Goal: Task Accomplishment & Management: Manage account settings

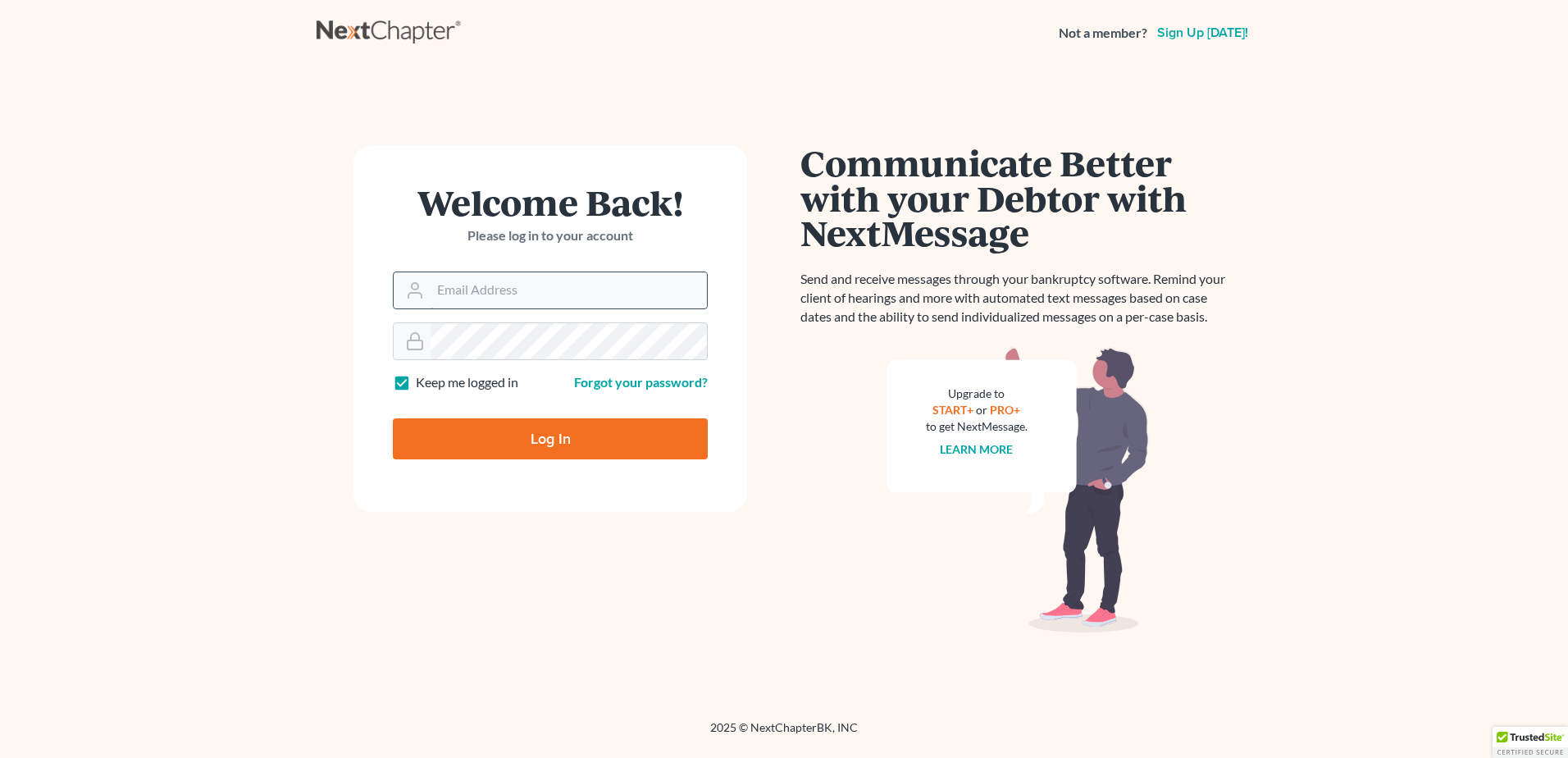
click at [587, 292] on input "Email Address" at bounding box center [568, 290] width 276 height 36
type input "[PERSON_NAME][EMAIL_ADDRESS][DOMAIN_NAME]"
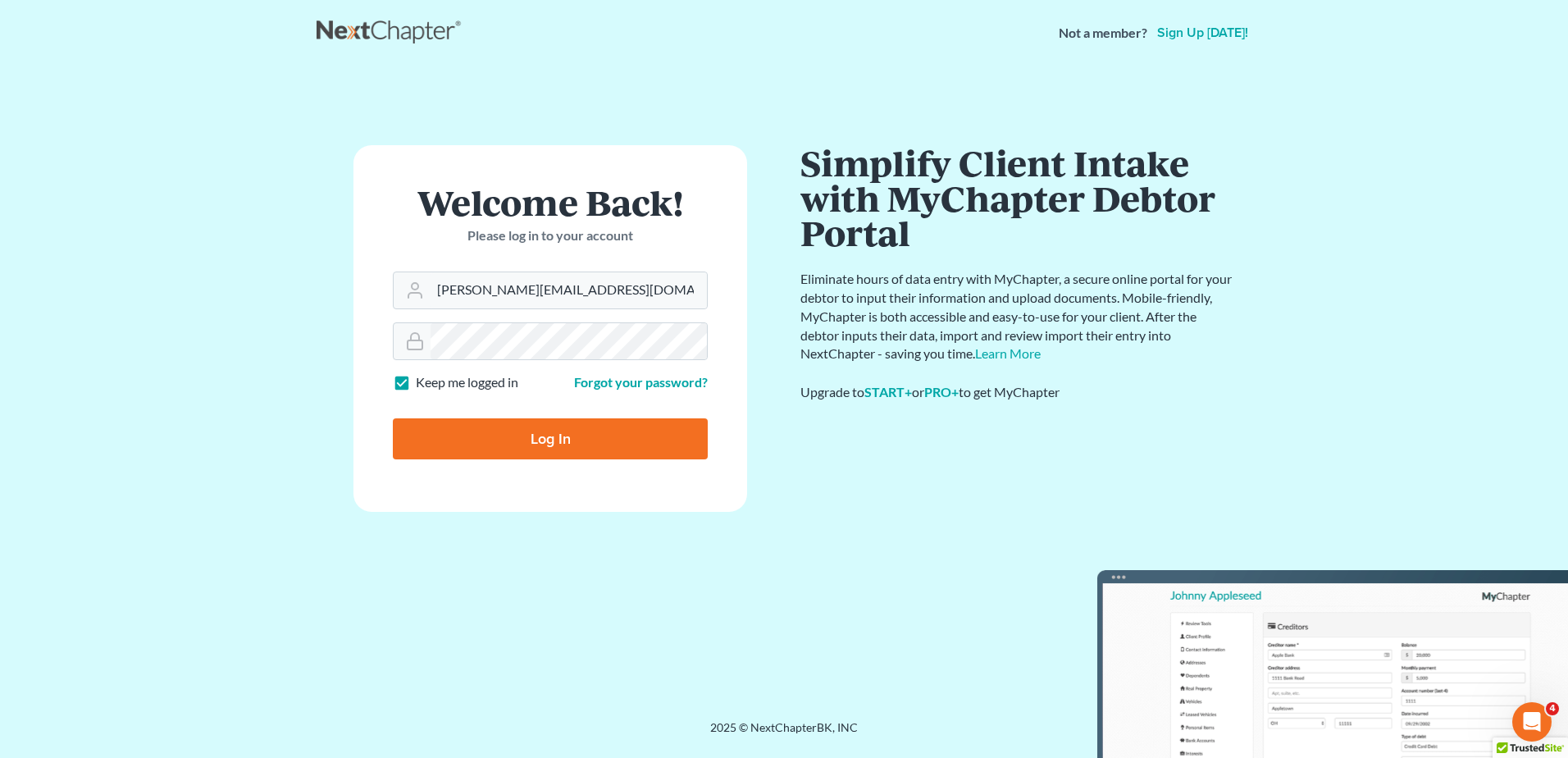
click at [544, 445] on input "Log In" at bounding box center [550, 439] width 315 height 41
type input "Thinking..."
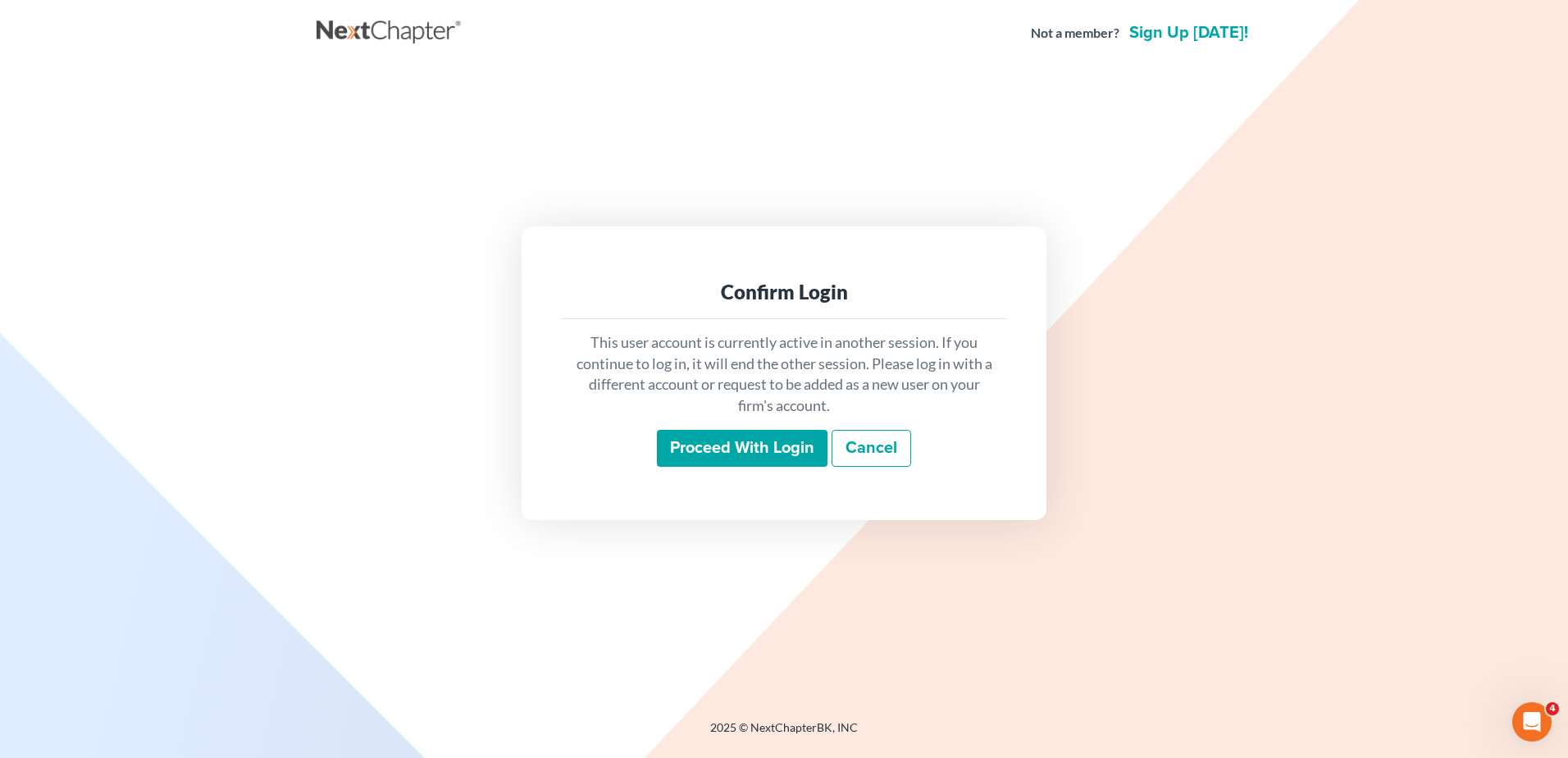
click at [718, 440] on input "Proceed with login" at bounding box center [742, 448] width 171 height 37
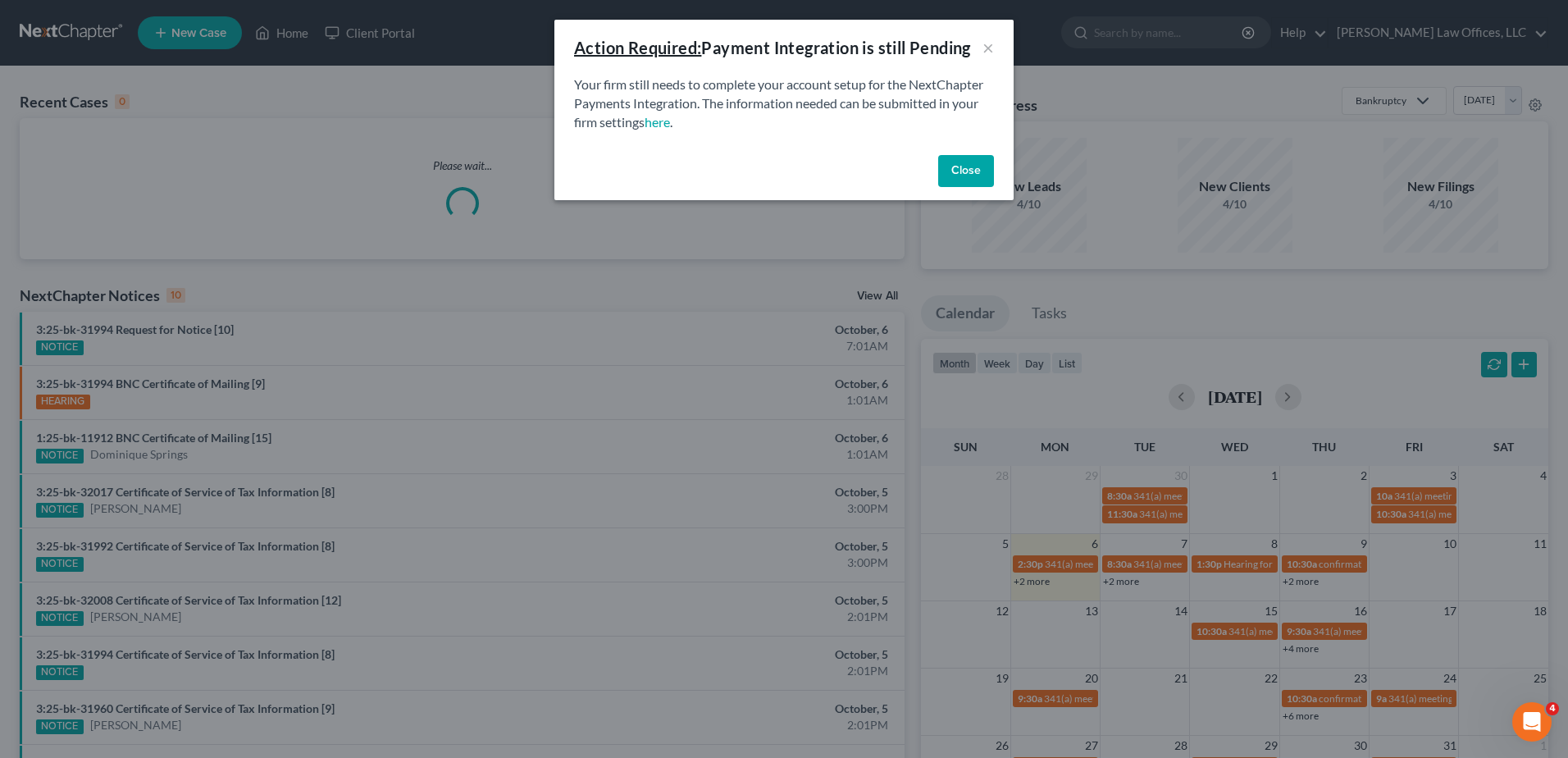
click at [971, 173] on button "Close" at bounding box center [965, 171] width 55 height 33
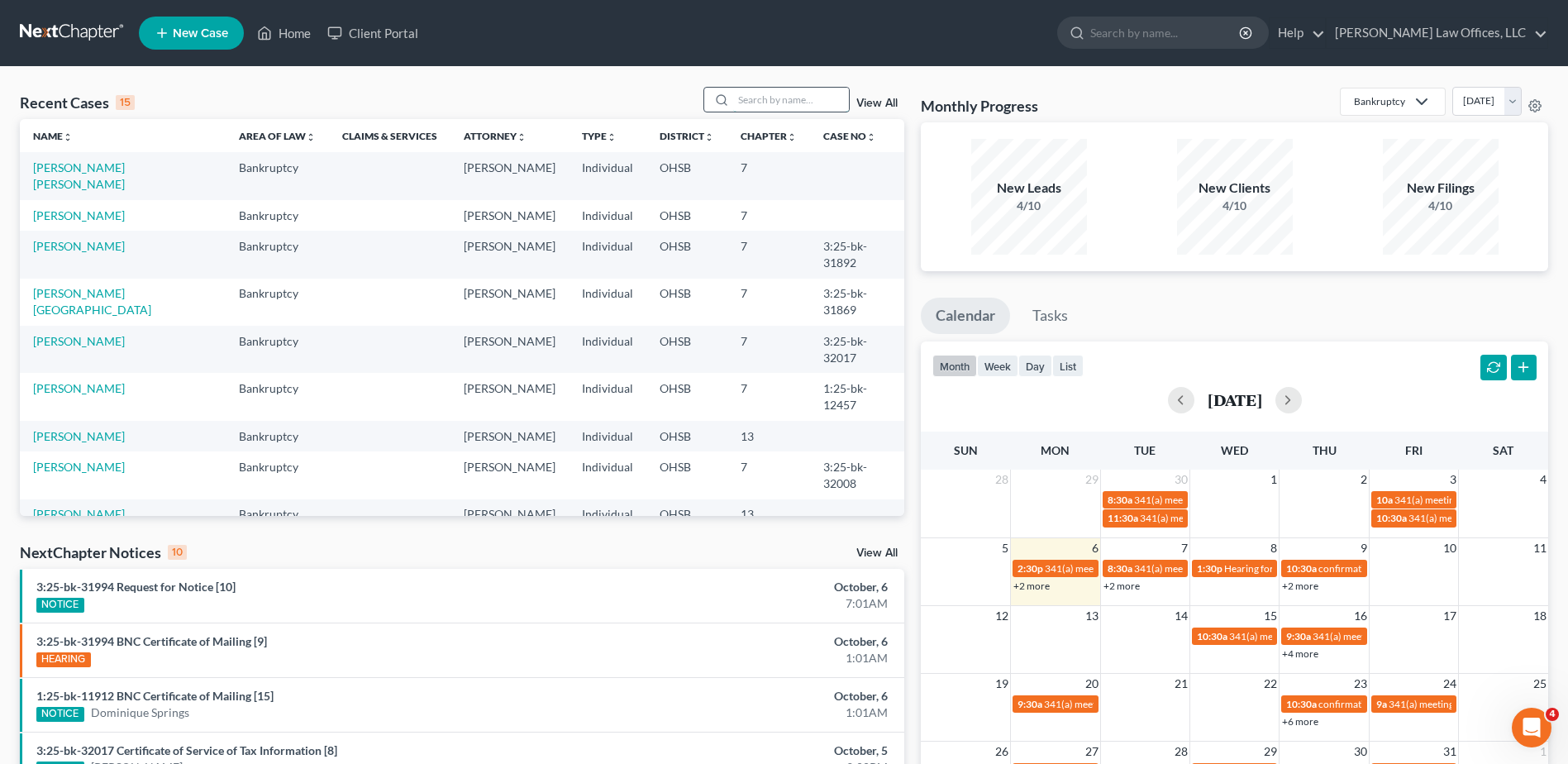
click at [810, 102] on input "search" at bounding box center [791, 100] width 116 height 24
type input "alea"
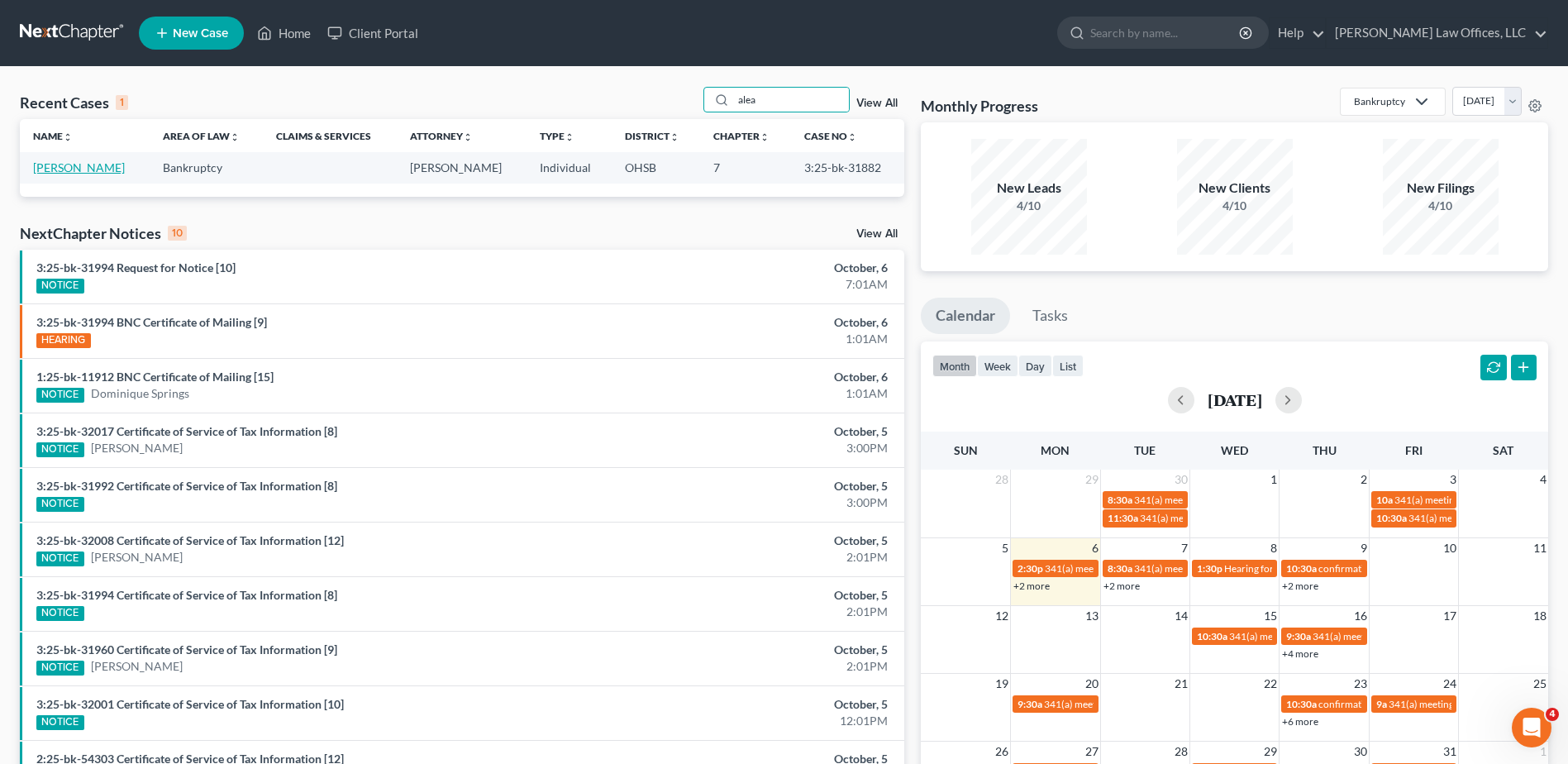
click at [71, 170] on link "[PERSON_NAME]" at bounding box center [79, 167] width 92 height 14
select select "3"
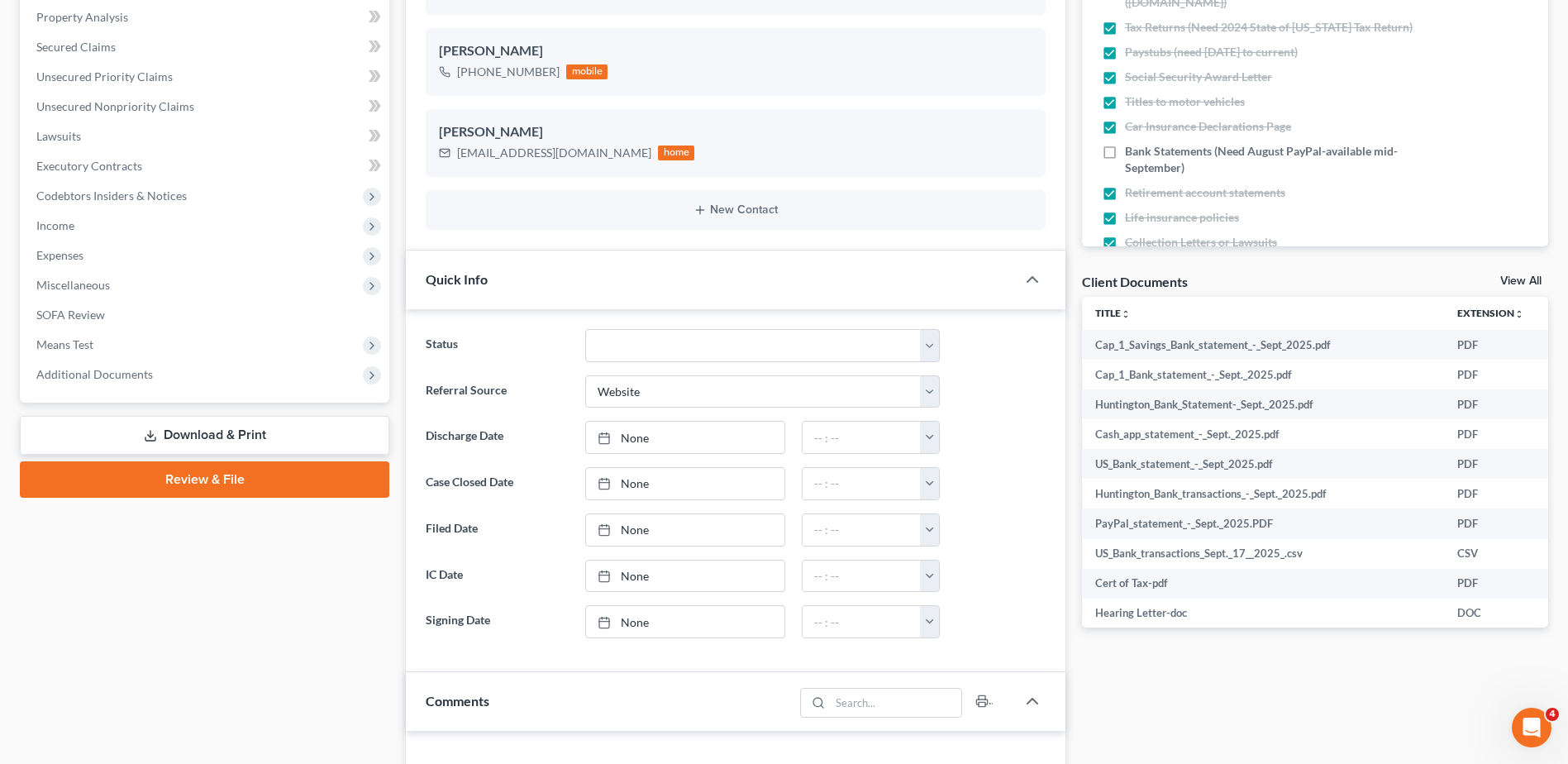
scroll to position [414, 0]
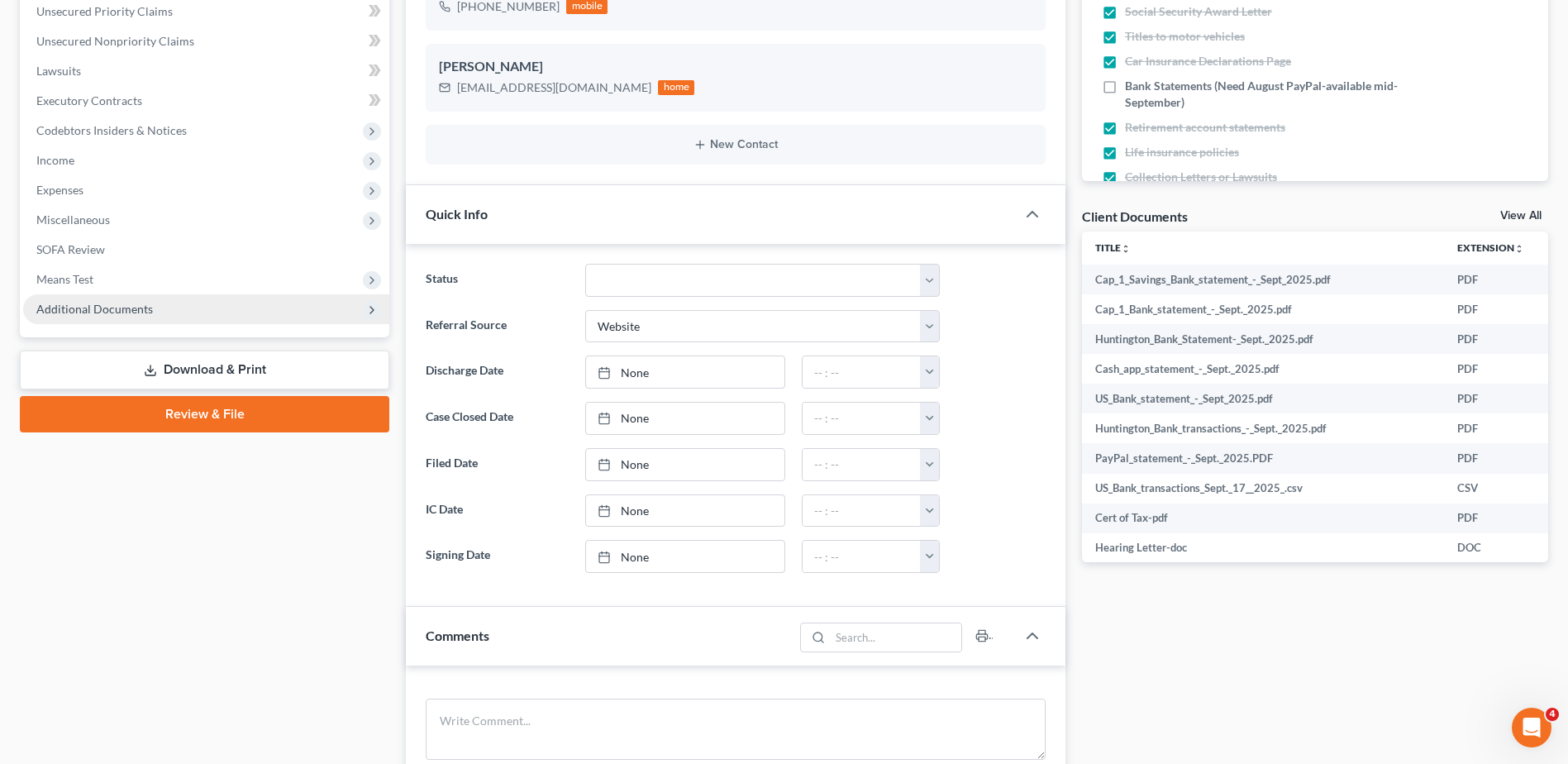
click at [85, 313] on span "Additional Documents" at bounding box center [94, 308] width 116 height 14
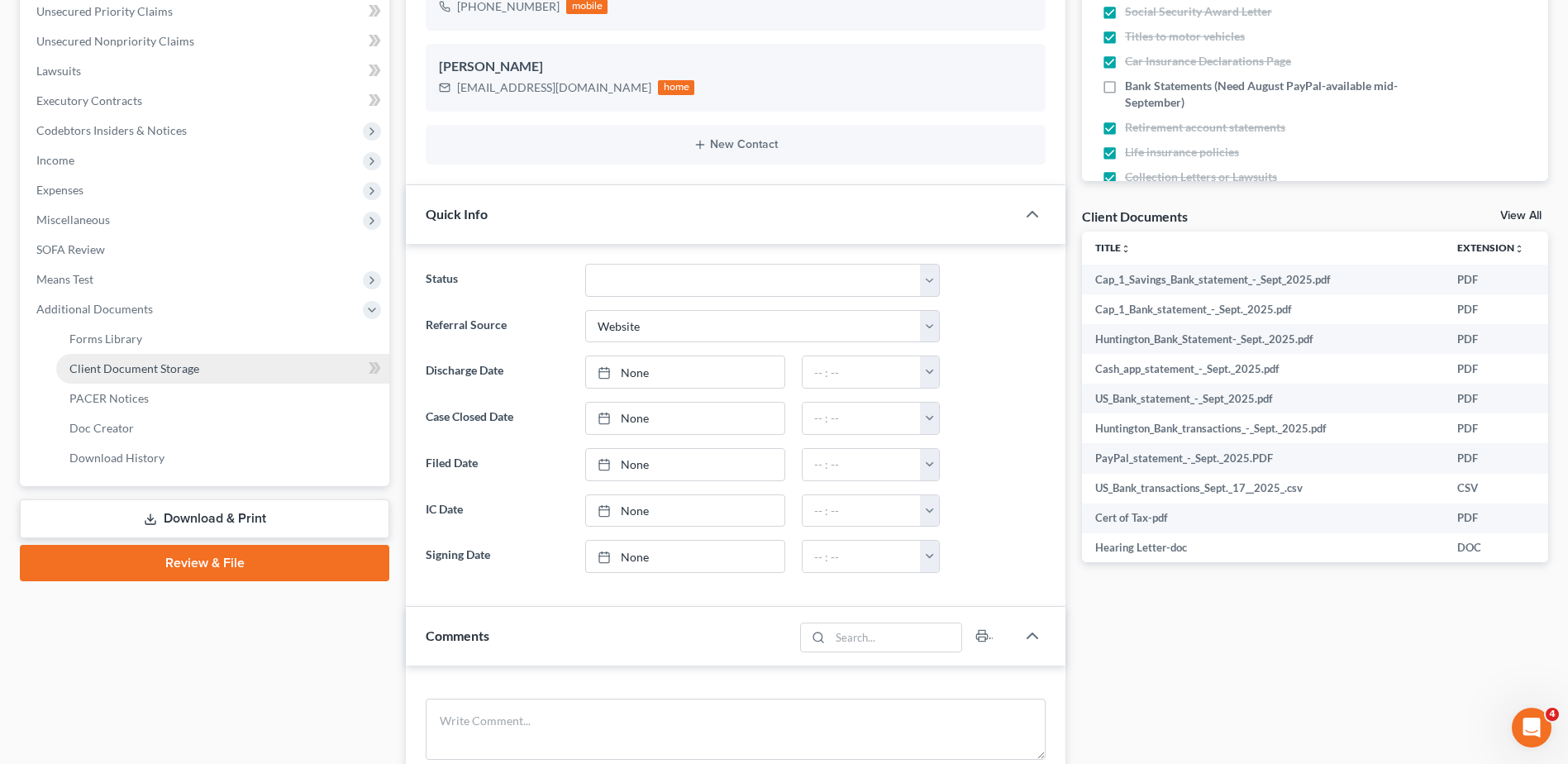
click at [106, 361] on span "Client Document Storage" at bounding box center [135, 368] width 130 height 14
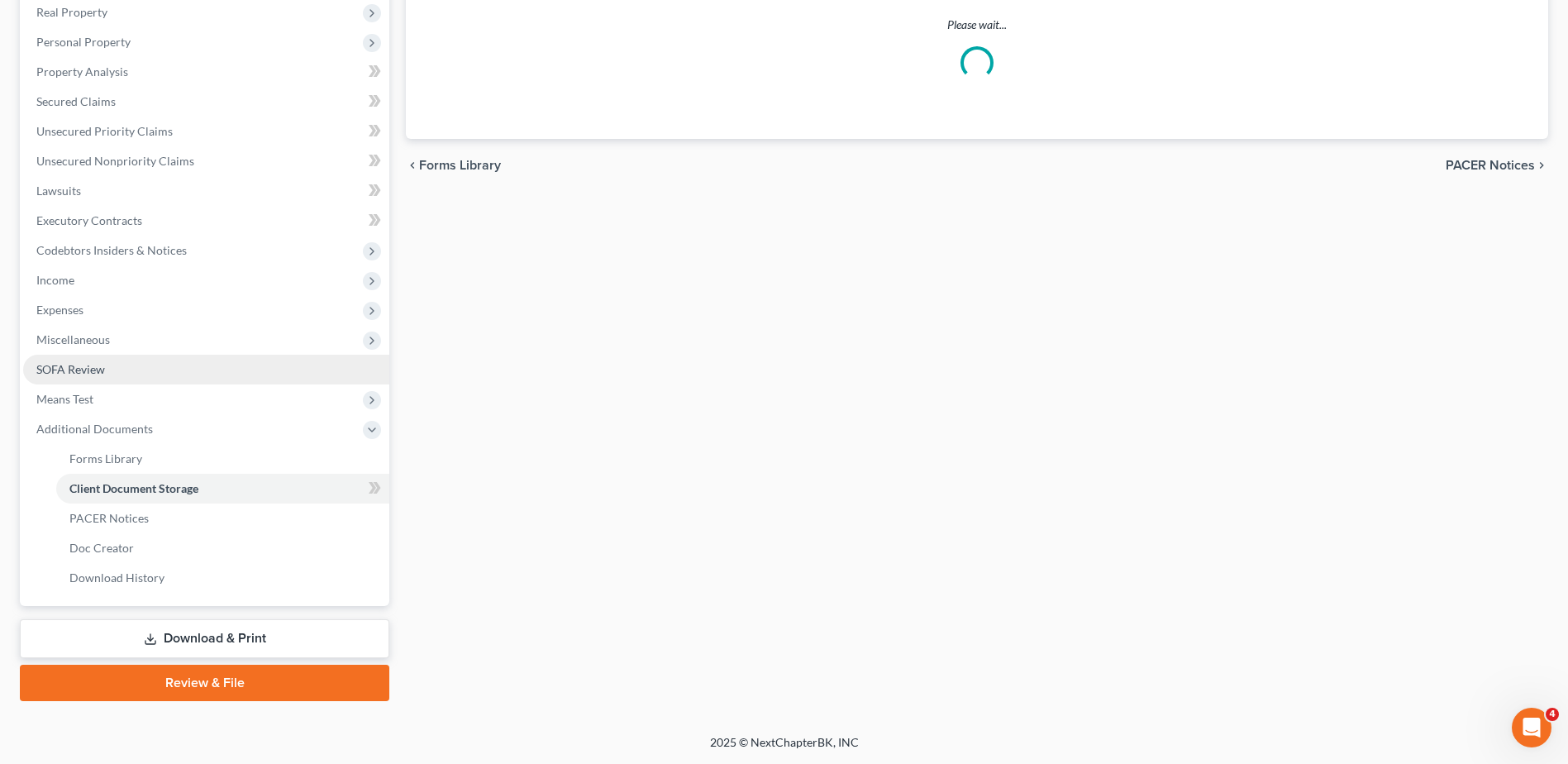
scroll to position [231, 0]
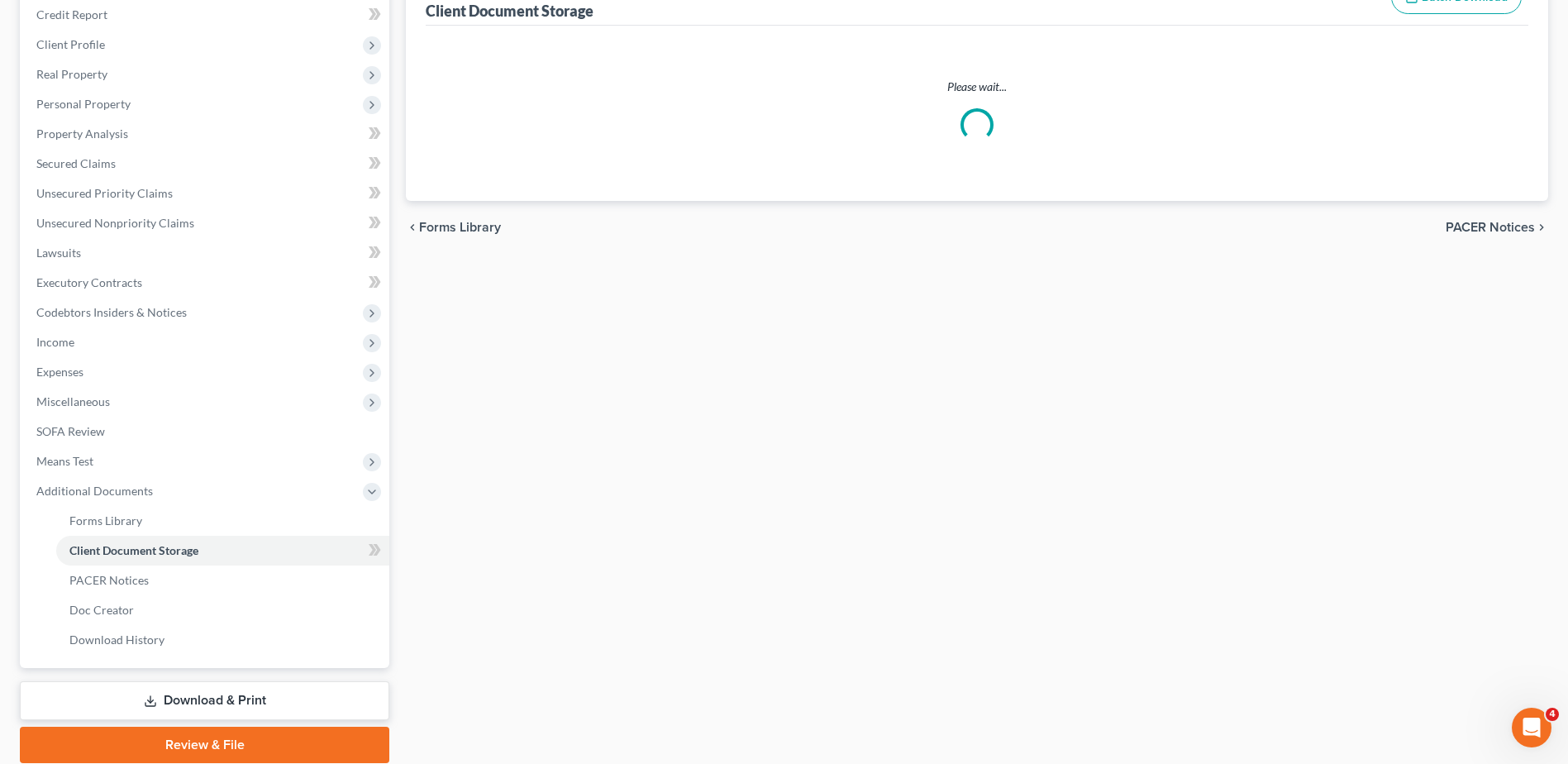
select select "7"
select select "37"
select select "52"
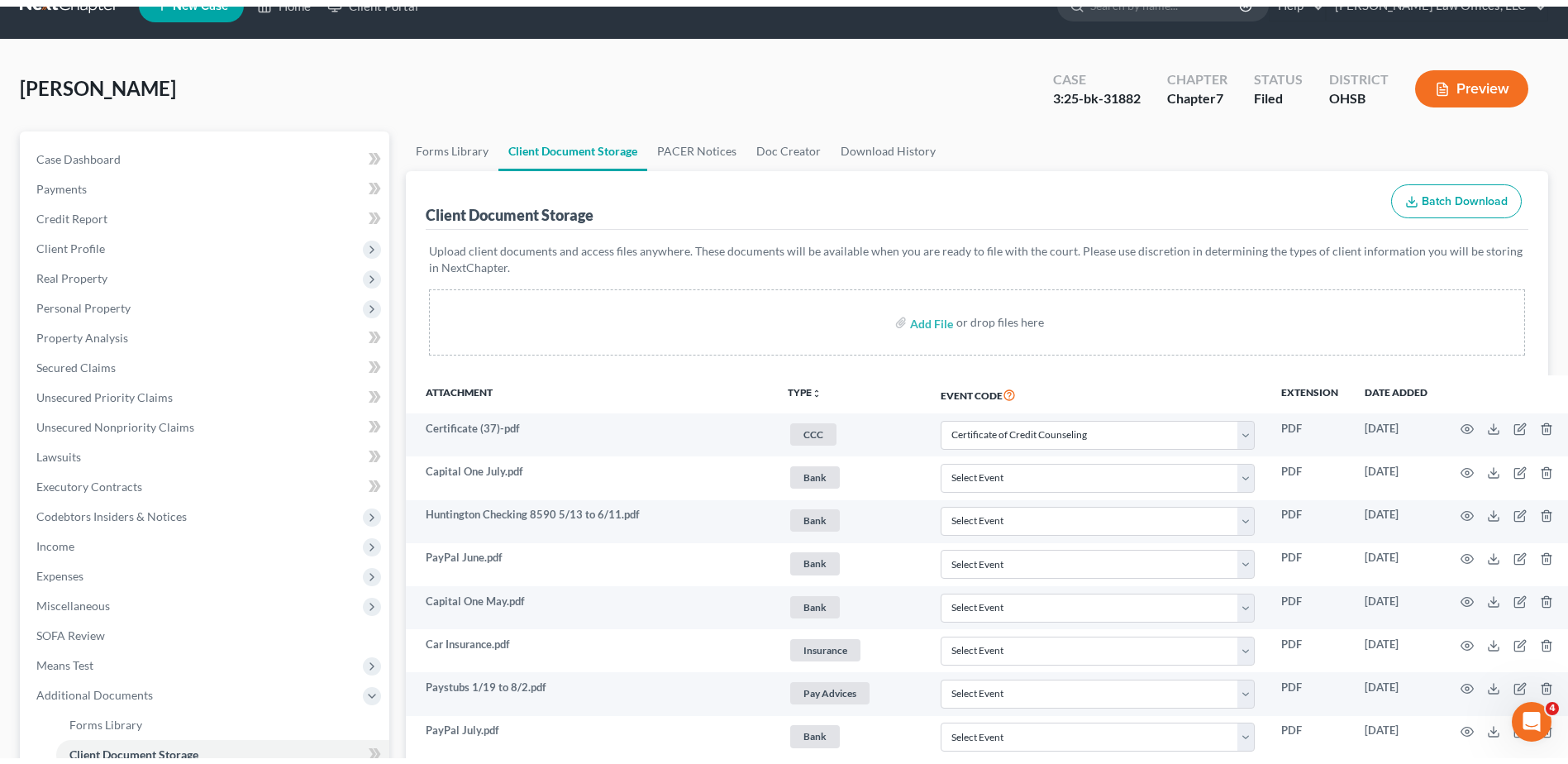
scroll to position [0, 0]
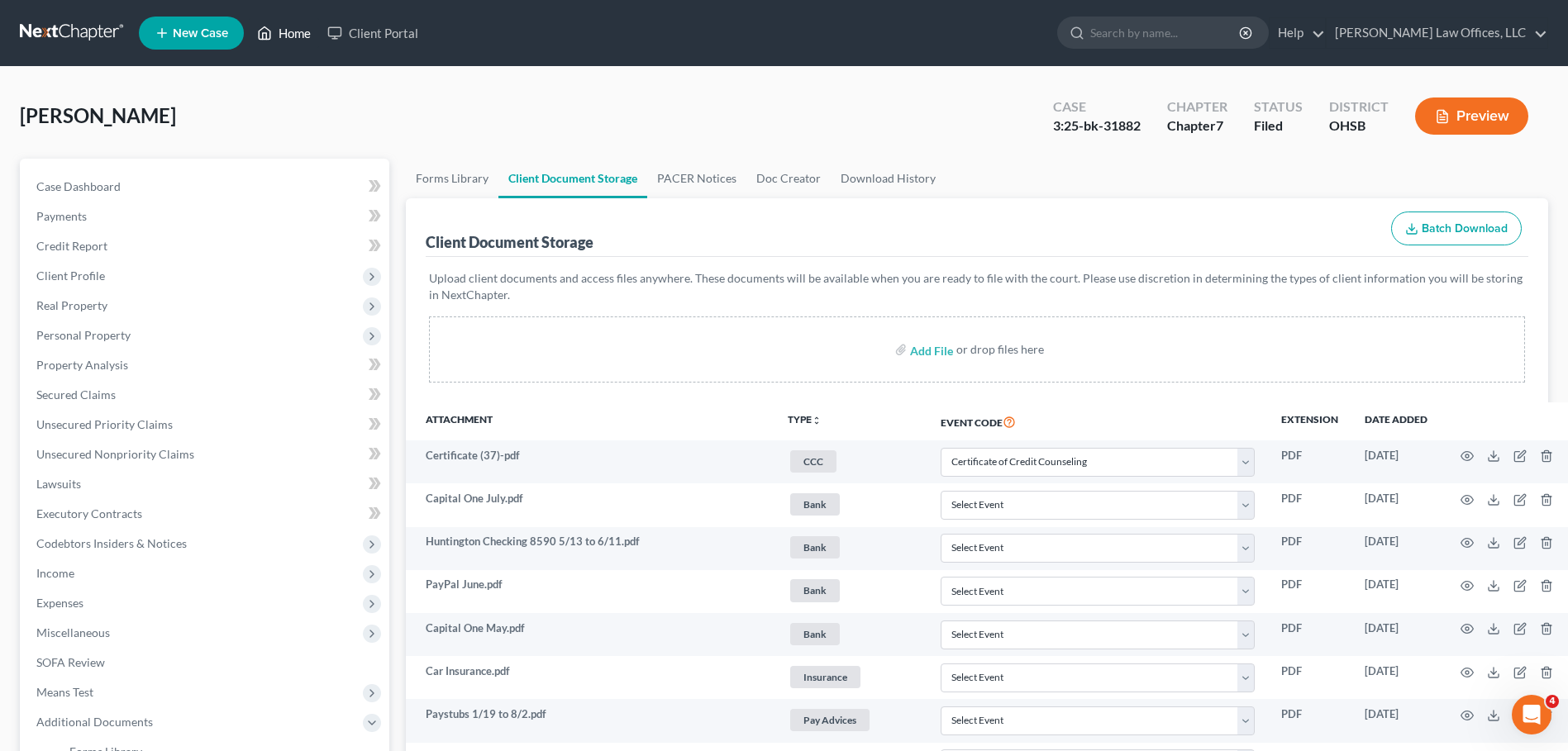
click at [293, 34] on link "Home" at bounding box center [283, 33] width 71 height 29
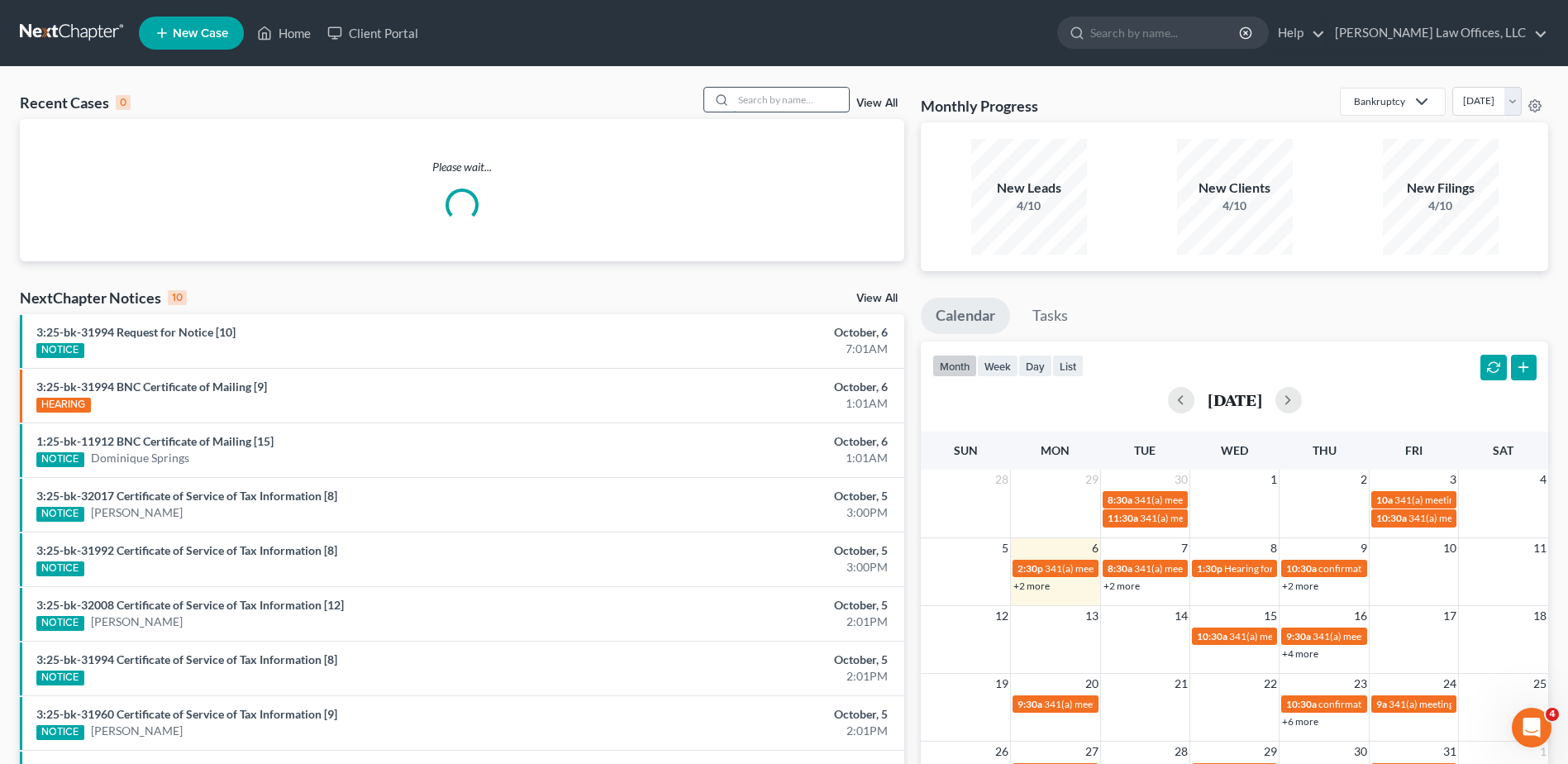
click at [819, 99] on input "search" at bounding box center [791, 100] width 116 height 24
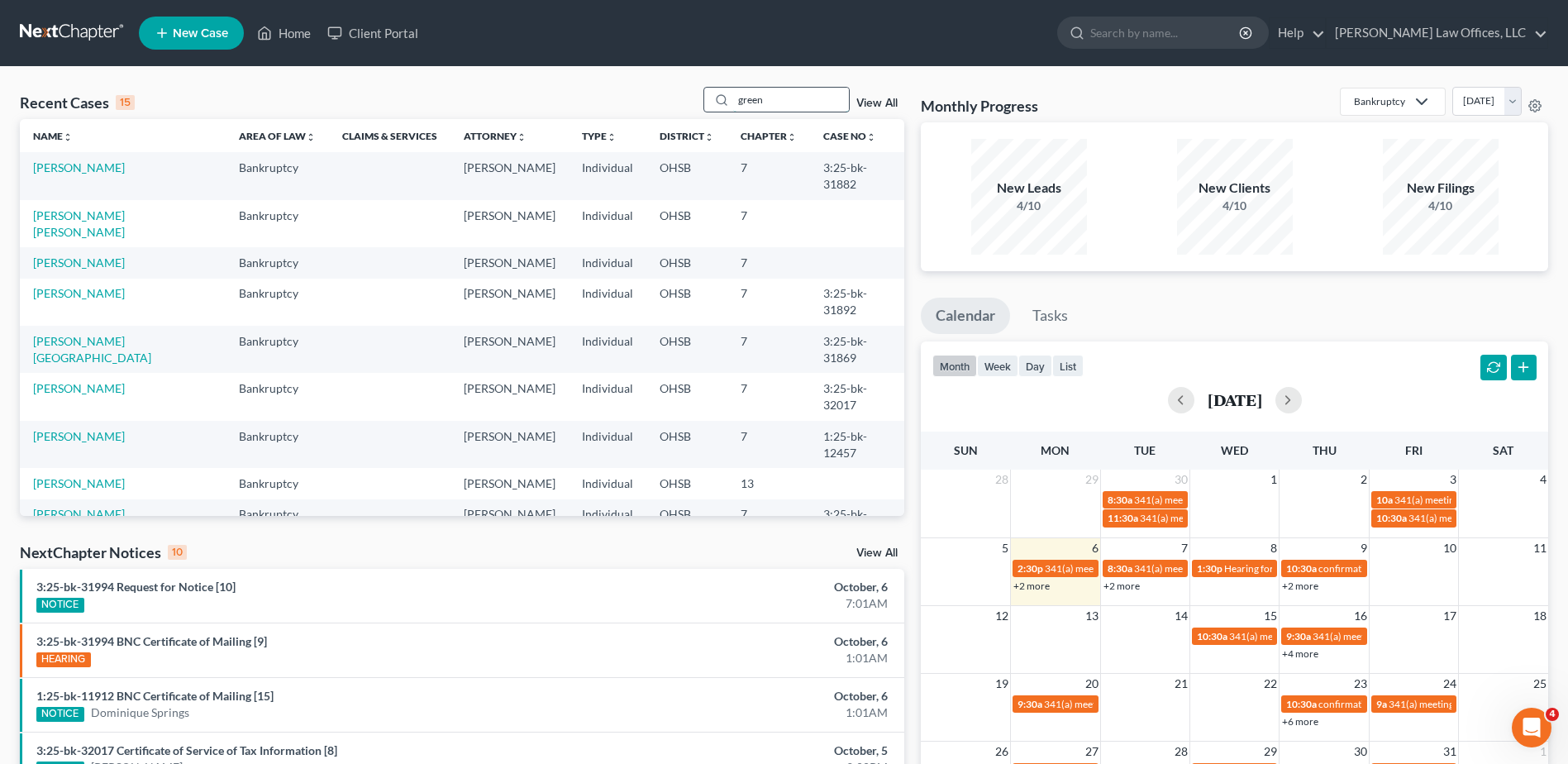
type input "green"
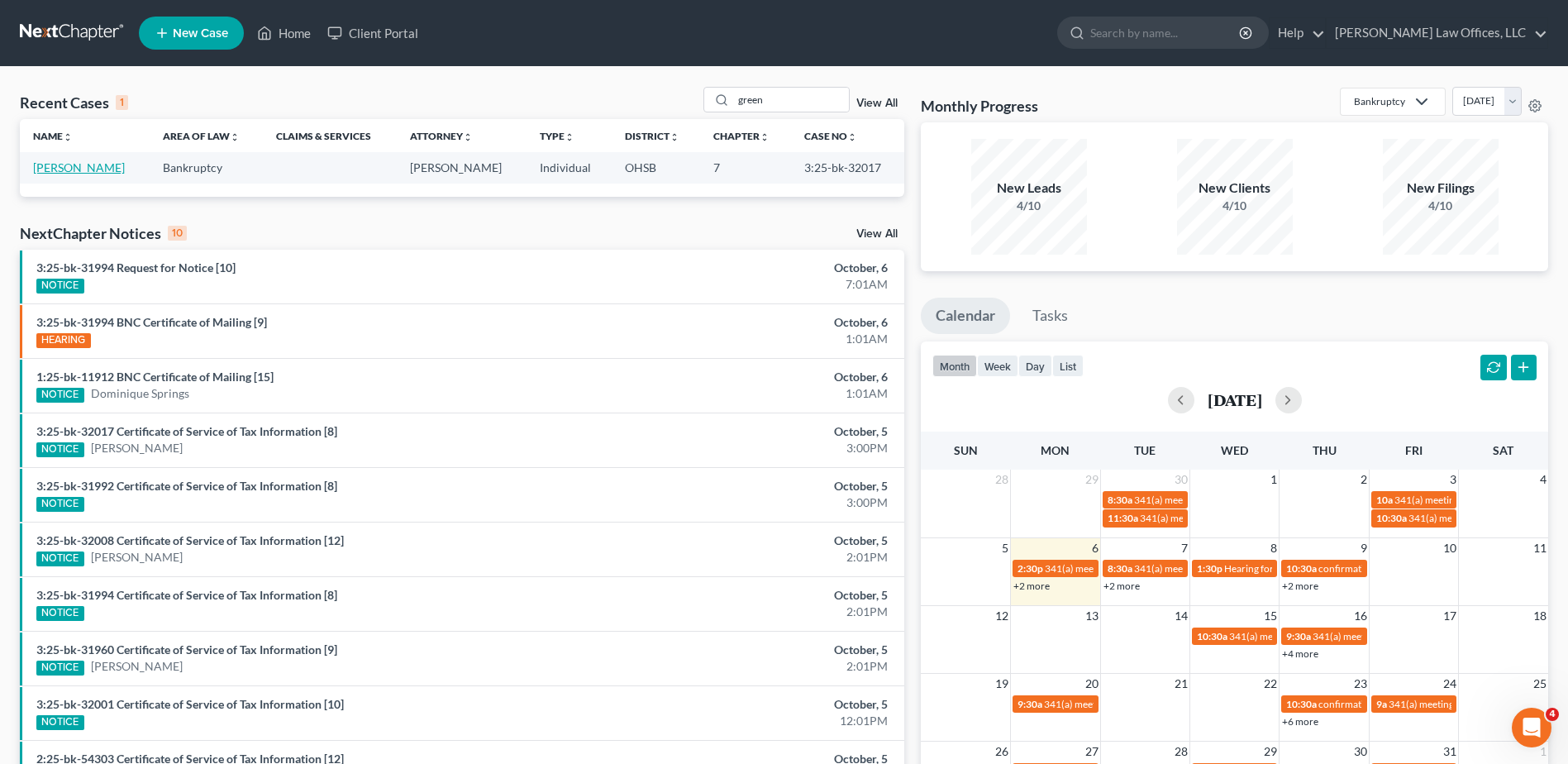
click at [80, 162] on link "[PERSON_NAME]" at bounding box center [79, 167] width 92 height 14
select select "3"
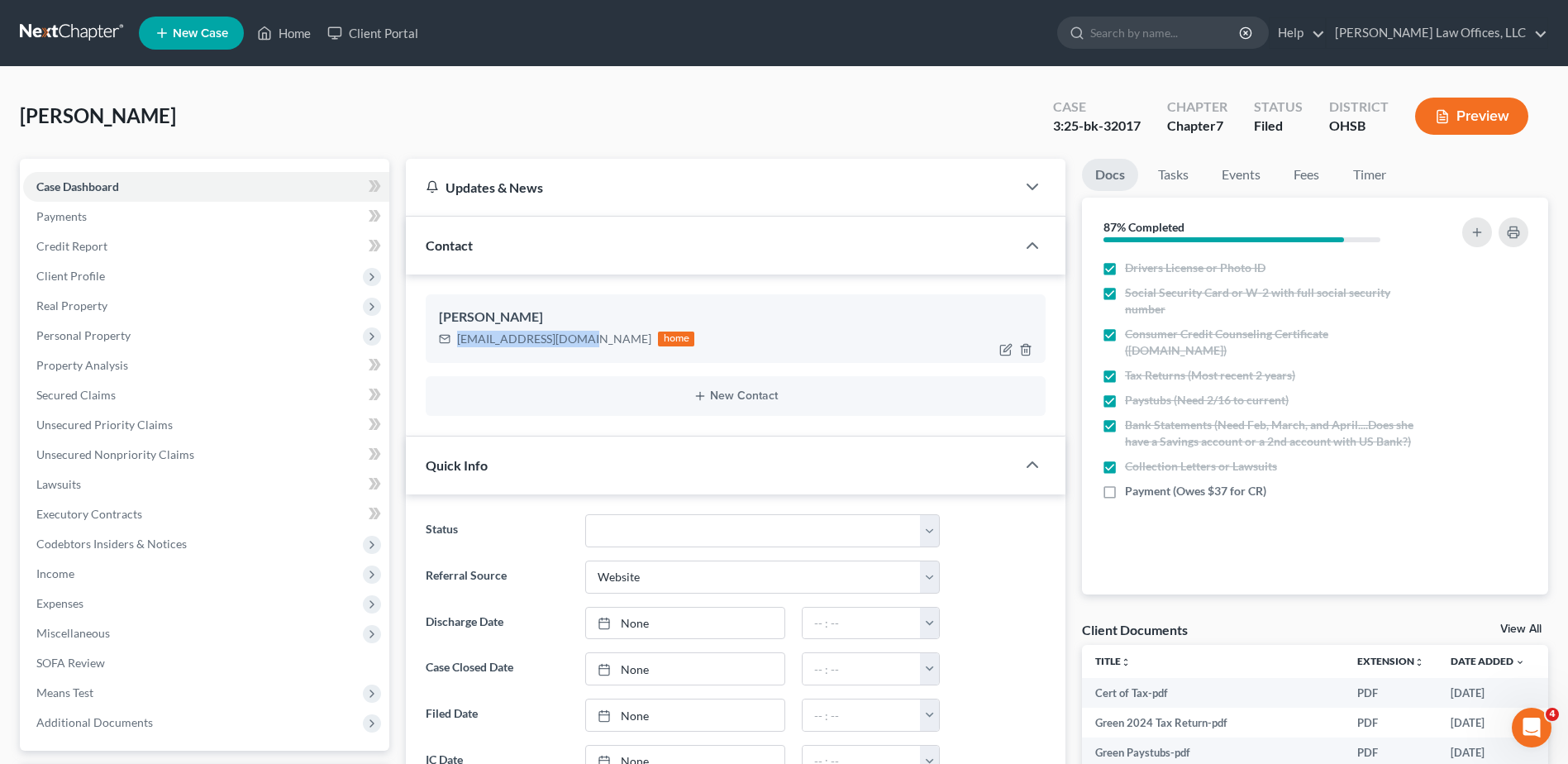
drag, startPoint x: 576, startPoint y: 341, endPoint x: 446, endPoint y: 342, distance: 130.0
click at [446, 342] on div "[EMAIL_ADDRESS][DOMAIN_NAME] home" at bounding box center [567, 338] width 256 height 21
drag, startPoint x: 446, startPoint y: 342, endPoint x: 477, endPoint y: 340, distance: 31.1
copy div "[EMAIL_ADDRESS][DOMAIN_NAME]"
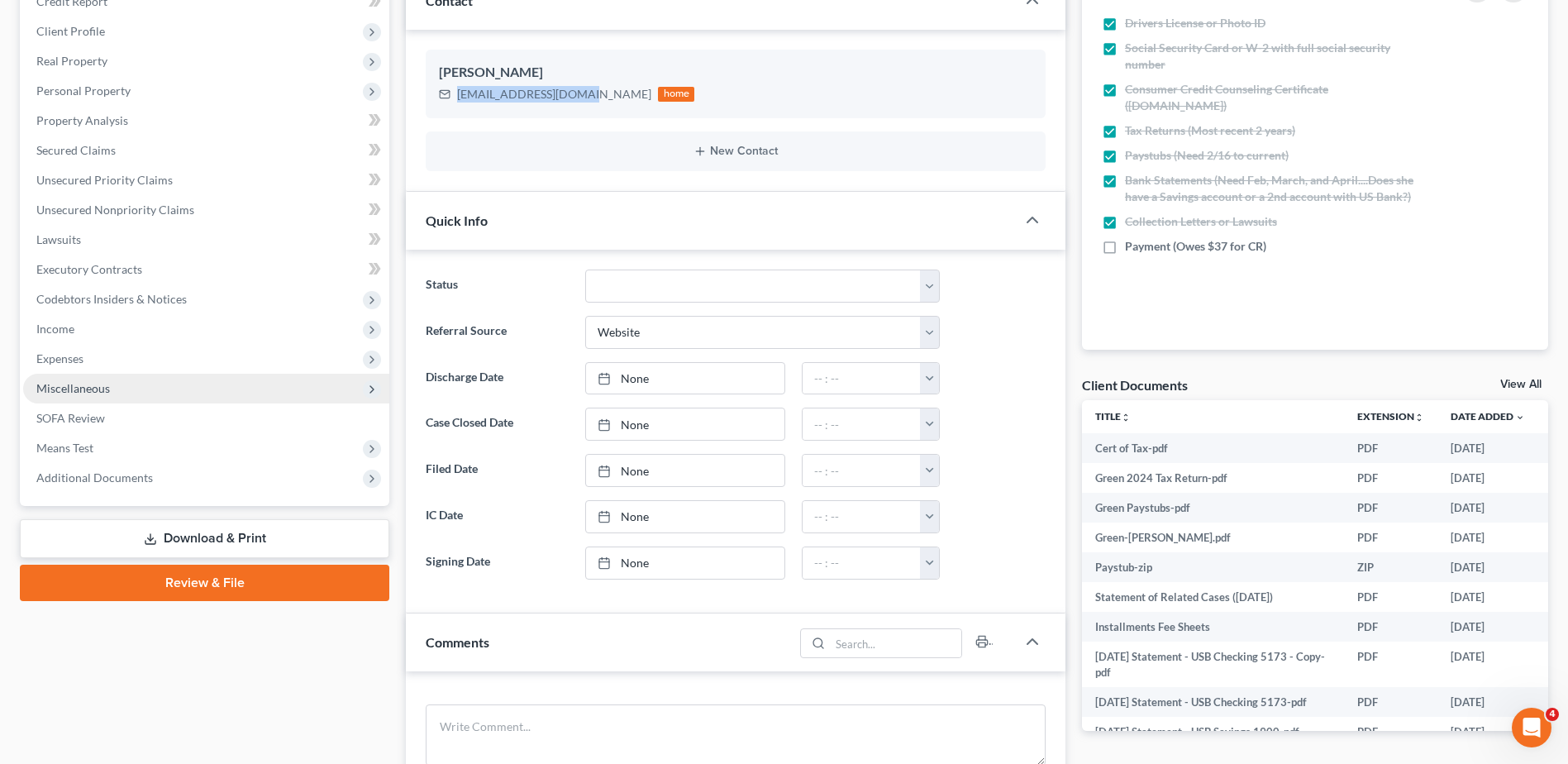
scroll to position [248, 0]
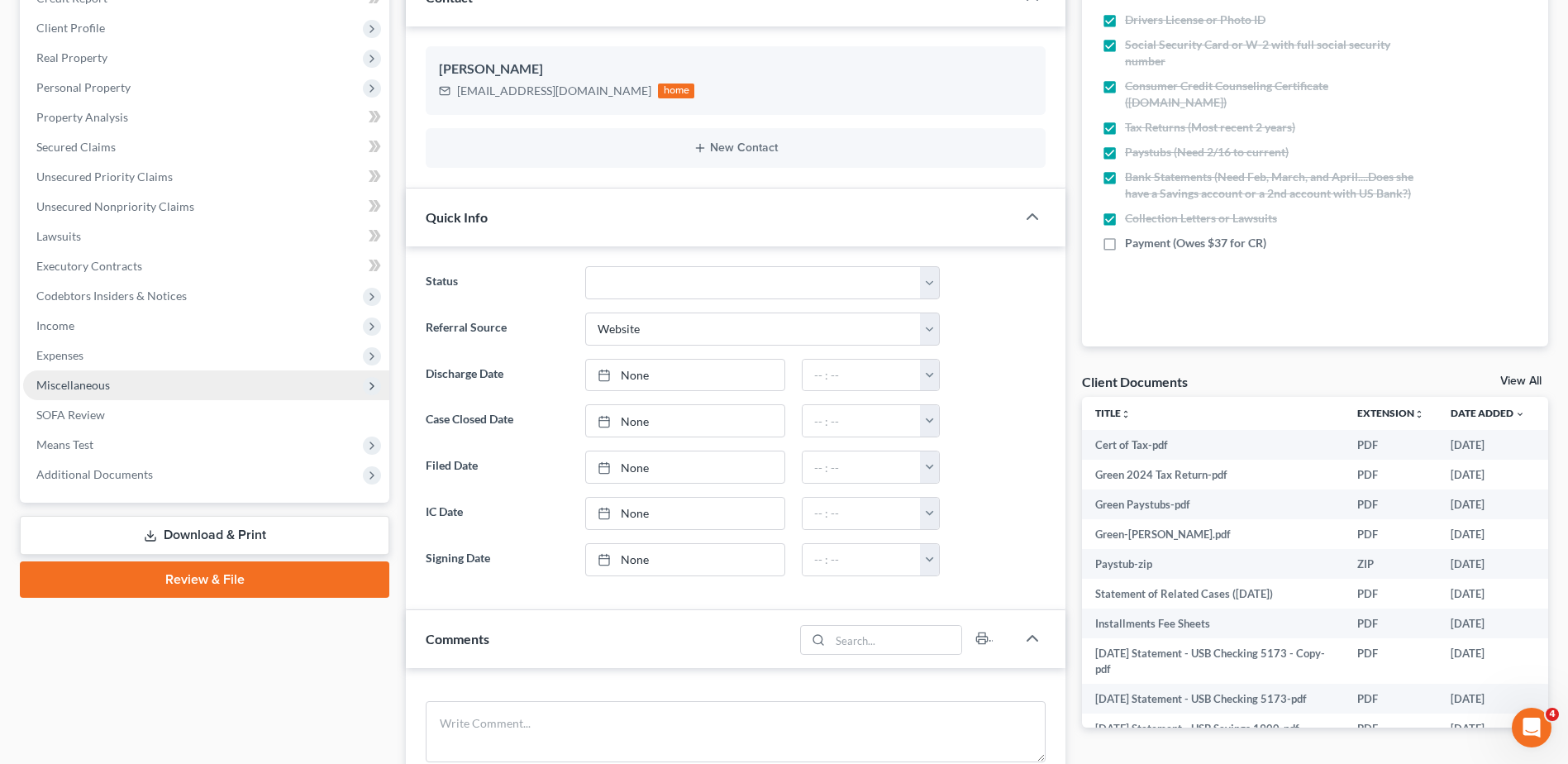
click at [99, 389] on span "Miscellaneous" at bounding box center [73, 384] width 73 height 14
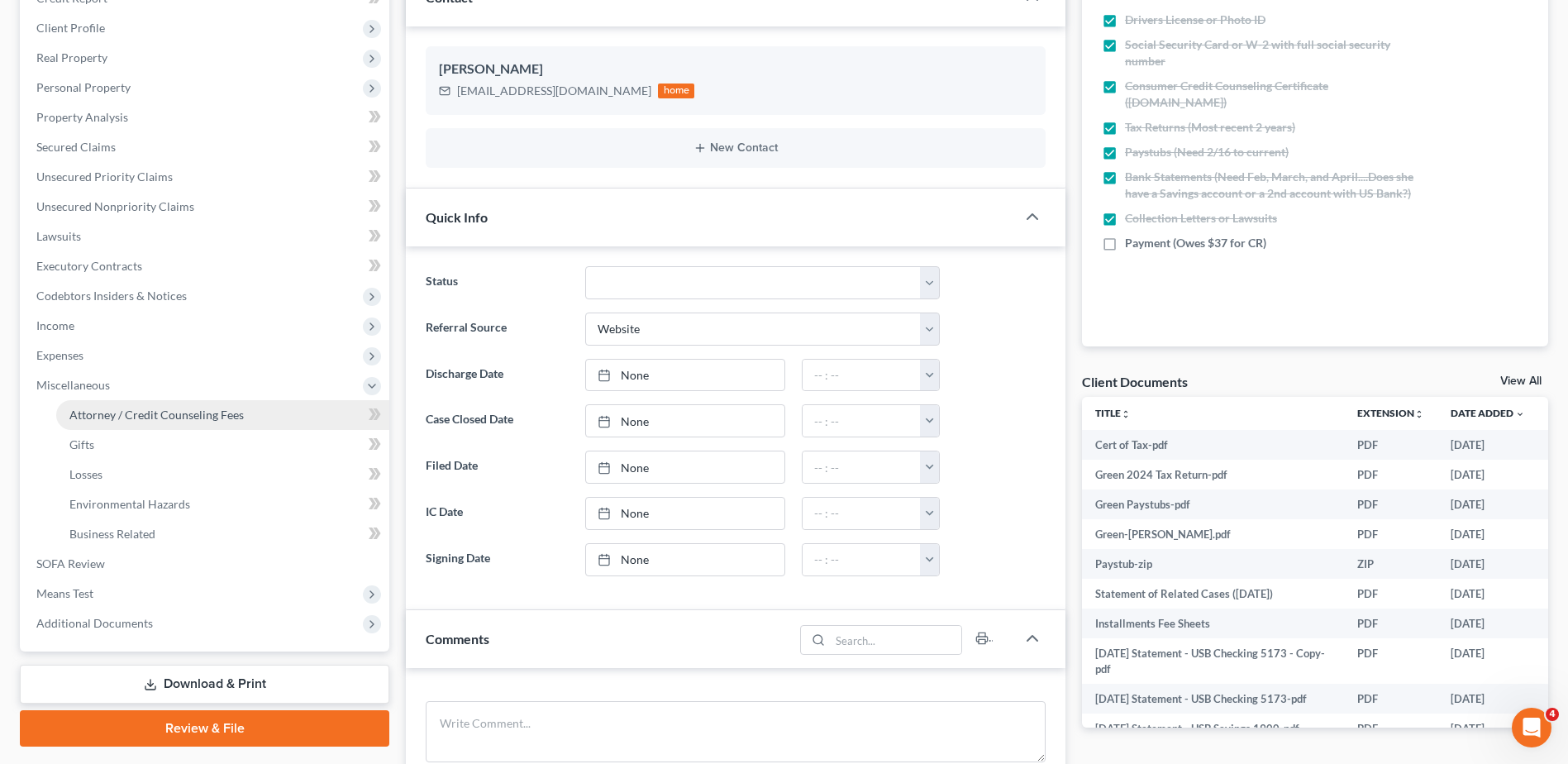
click at [105, 406] on link "Attorney / Credit Counseling Fees" at bounding box center [222, 415] width 333 height 29
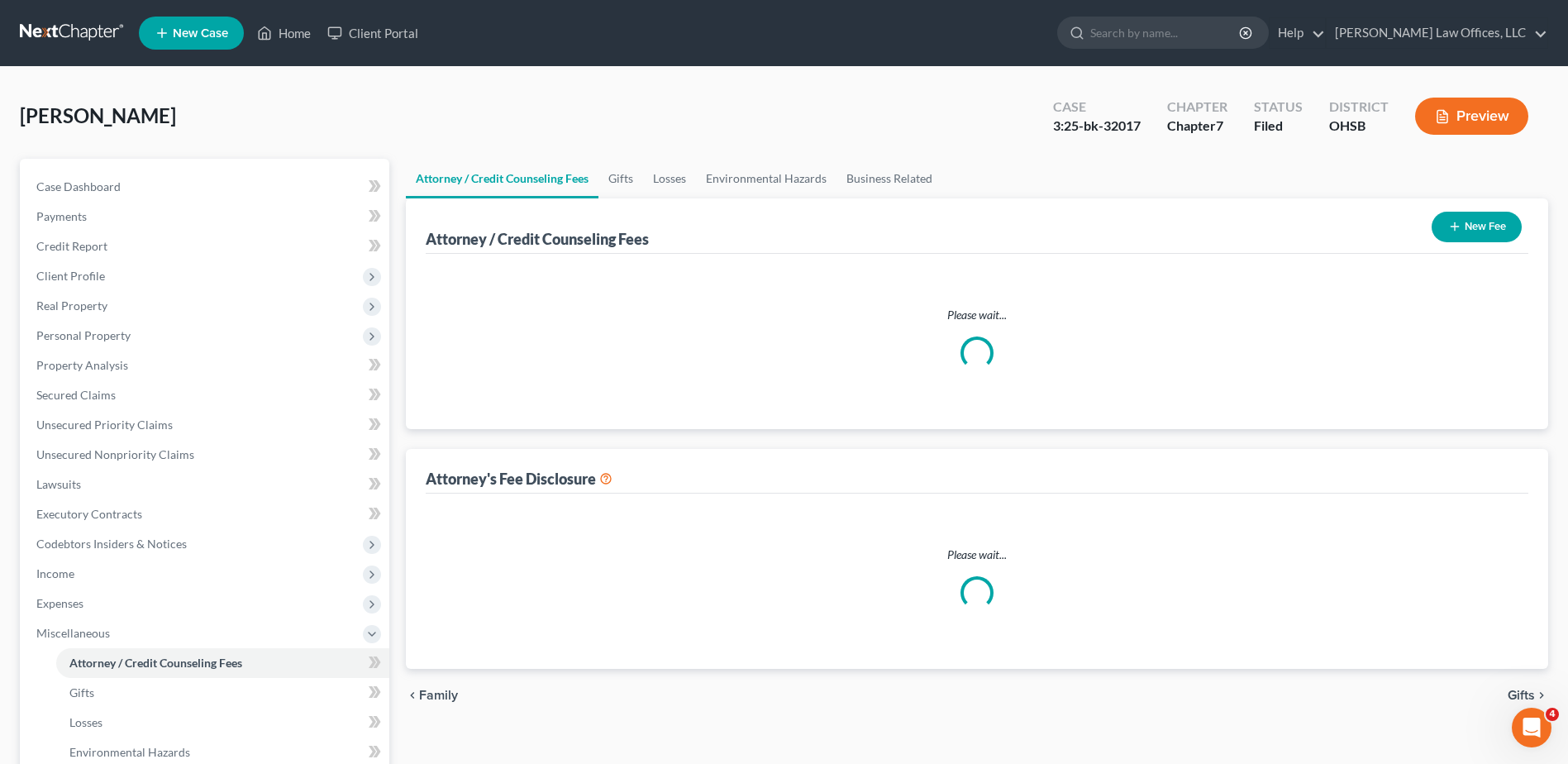
select select "1"
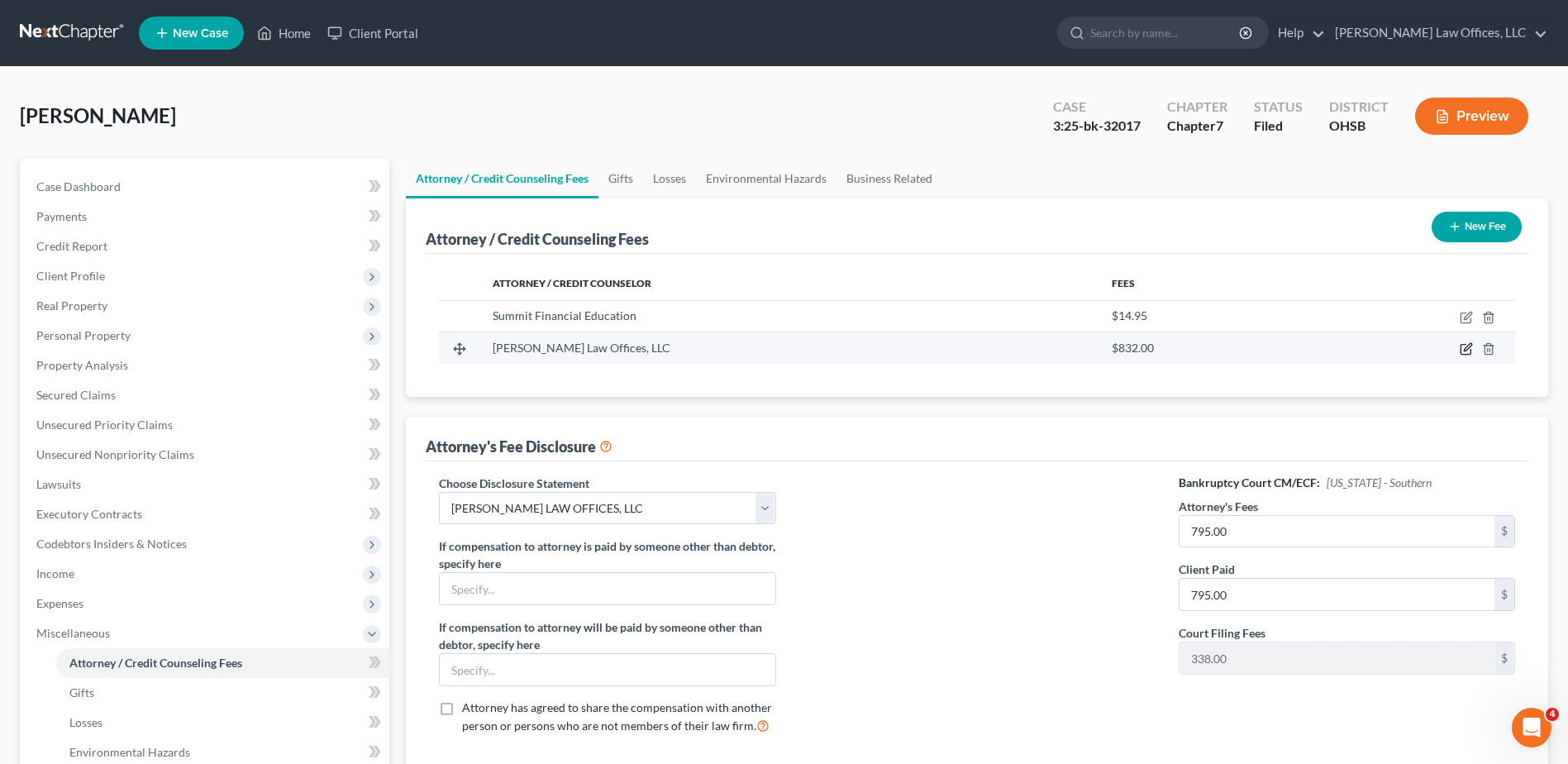
click at [1467, 351] on icon "button" at bounding box center [1466, 349] width 13 height 13
select select "36"
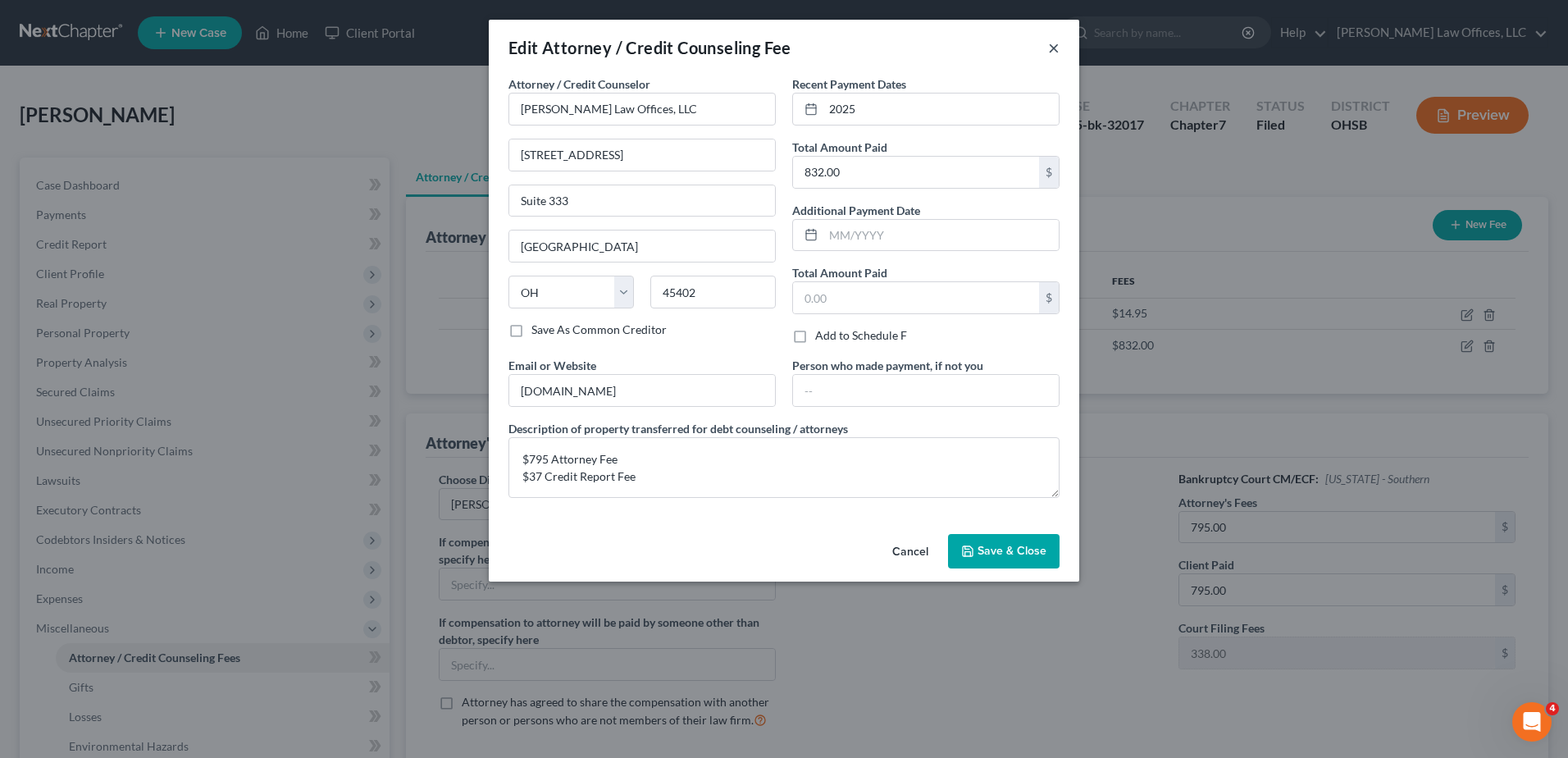
click at [1051, 48] on button "×" at bounding box center [1053, 47] width 12 height 20
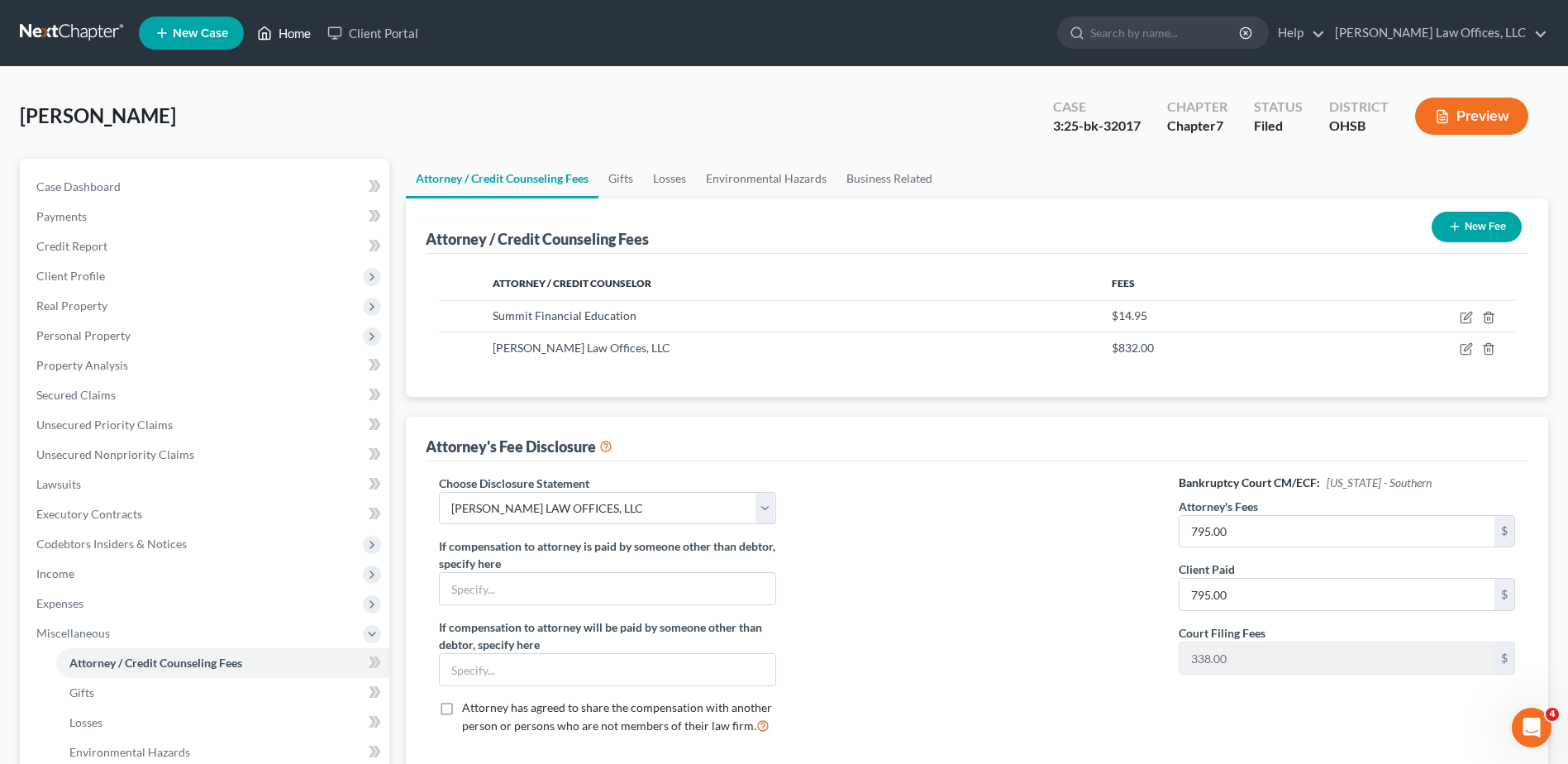
click at [297, 32] on link "Home" at bounding box center [283, 33] width 71 height 29
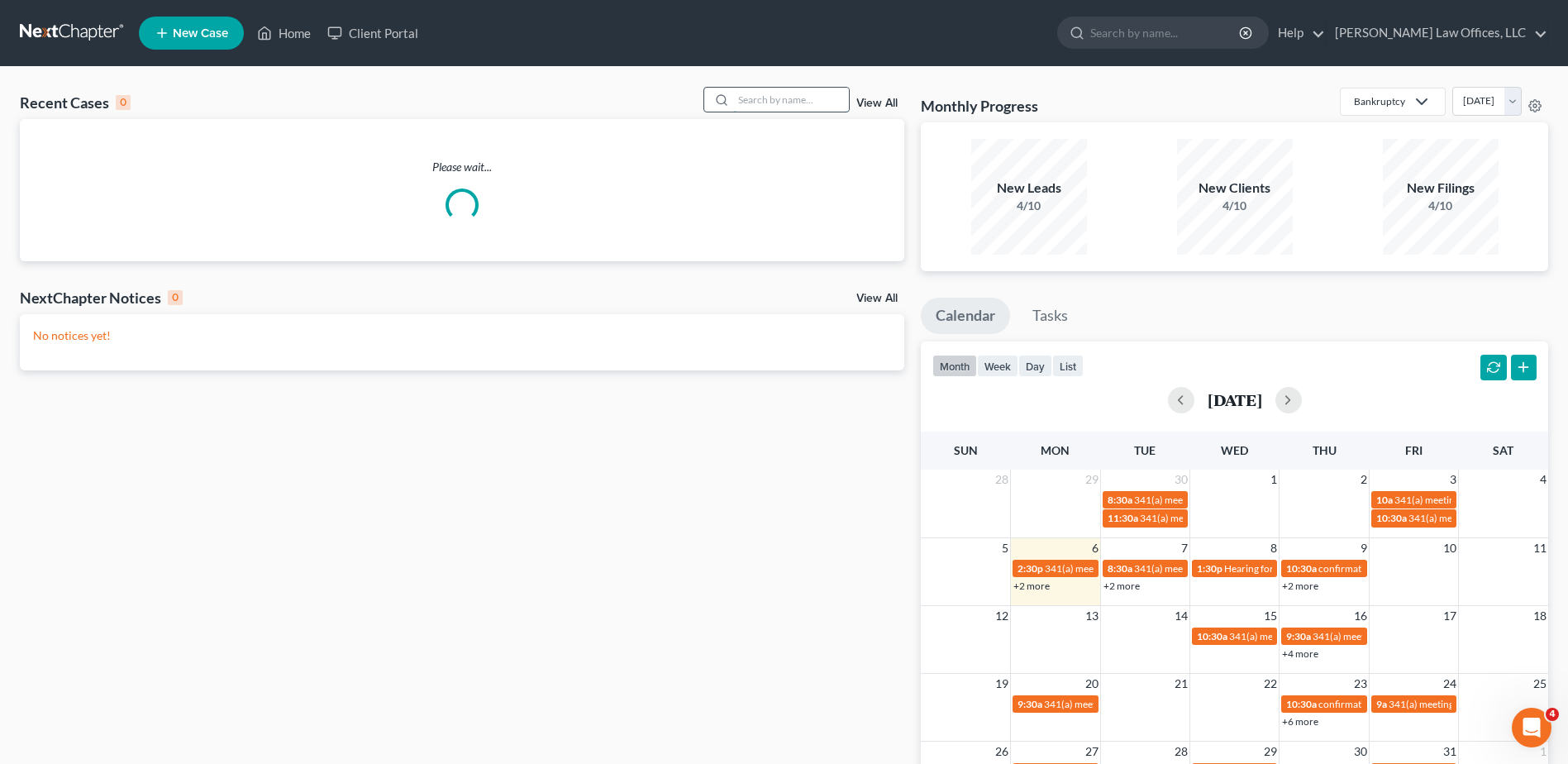
click at [757, 93] on input "search" at bounding box center [791, 100] width 116 height 24
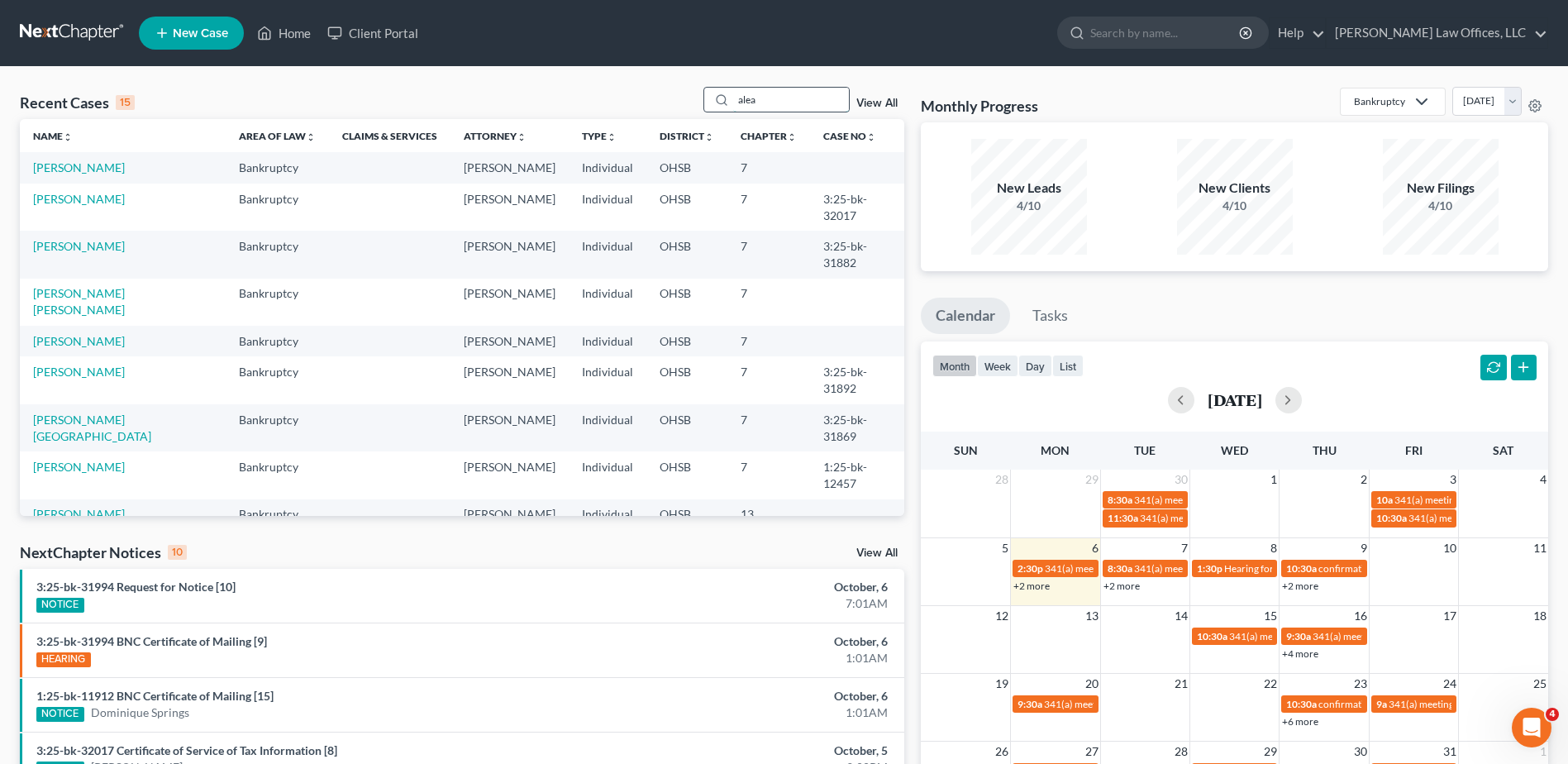
type input "alea"
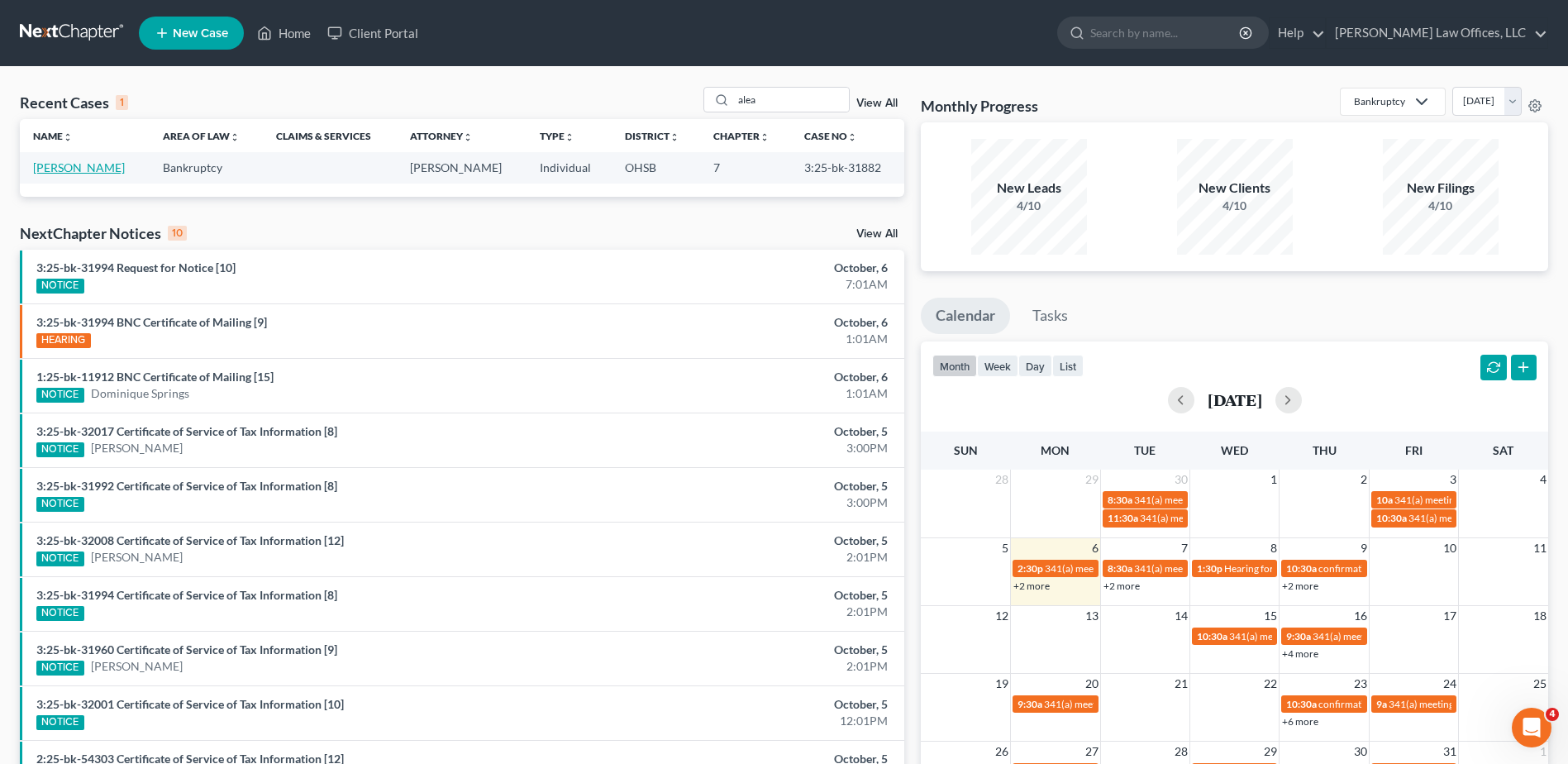
click at [51, 166] on link "[PERSON_NAME]" at bounding box center [79, 167] width 92 height 14
select select "3"
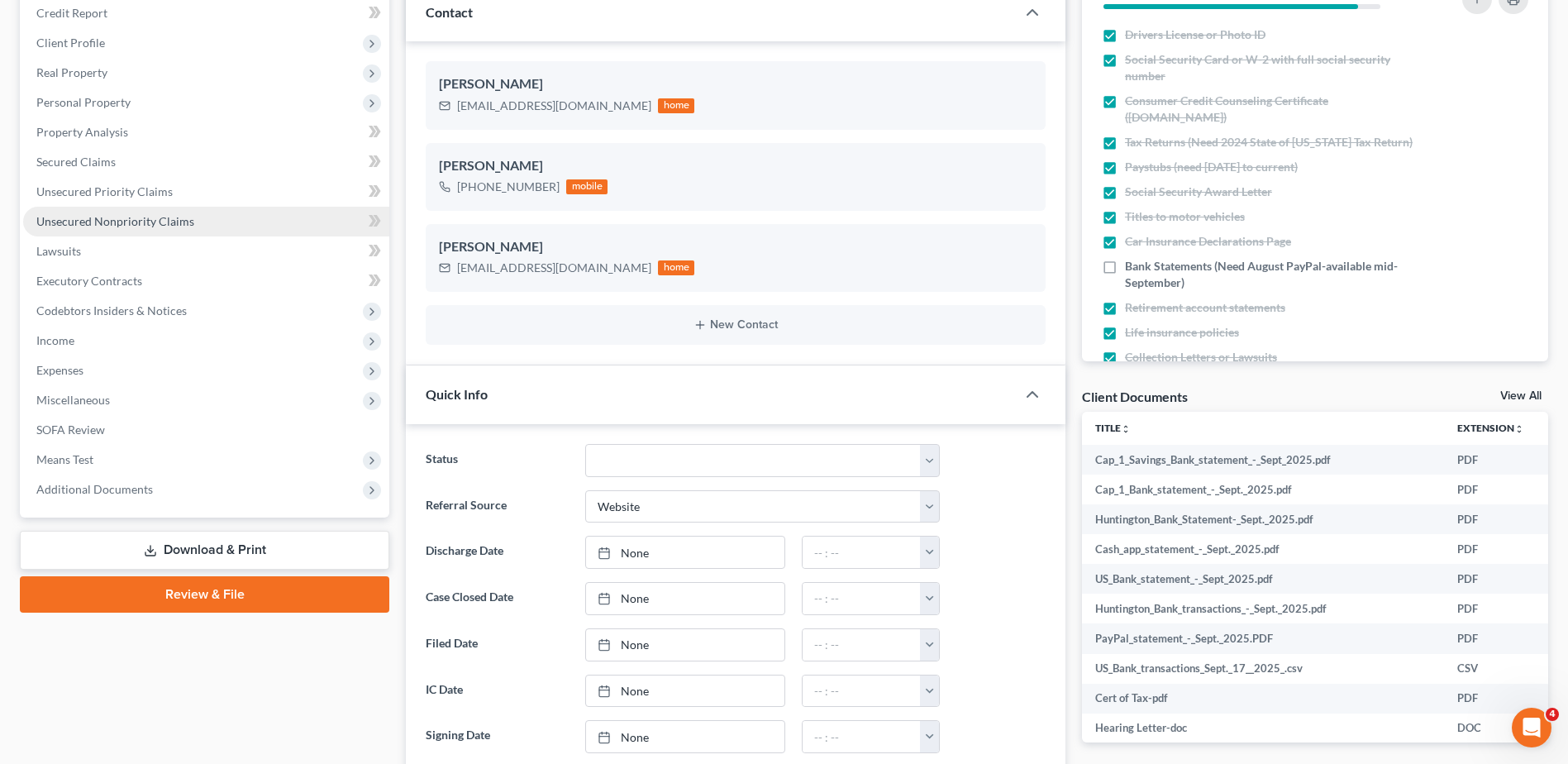
scroll to position [331, 0]
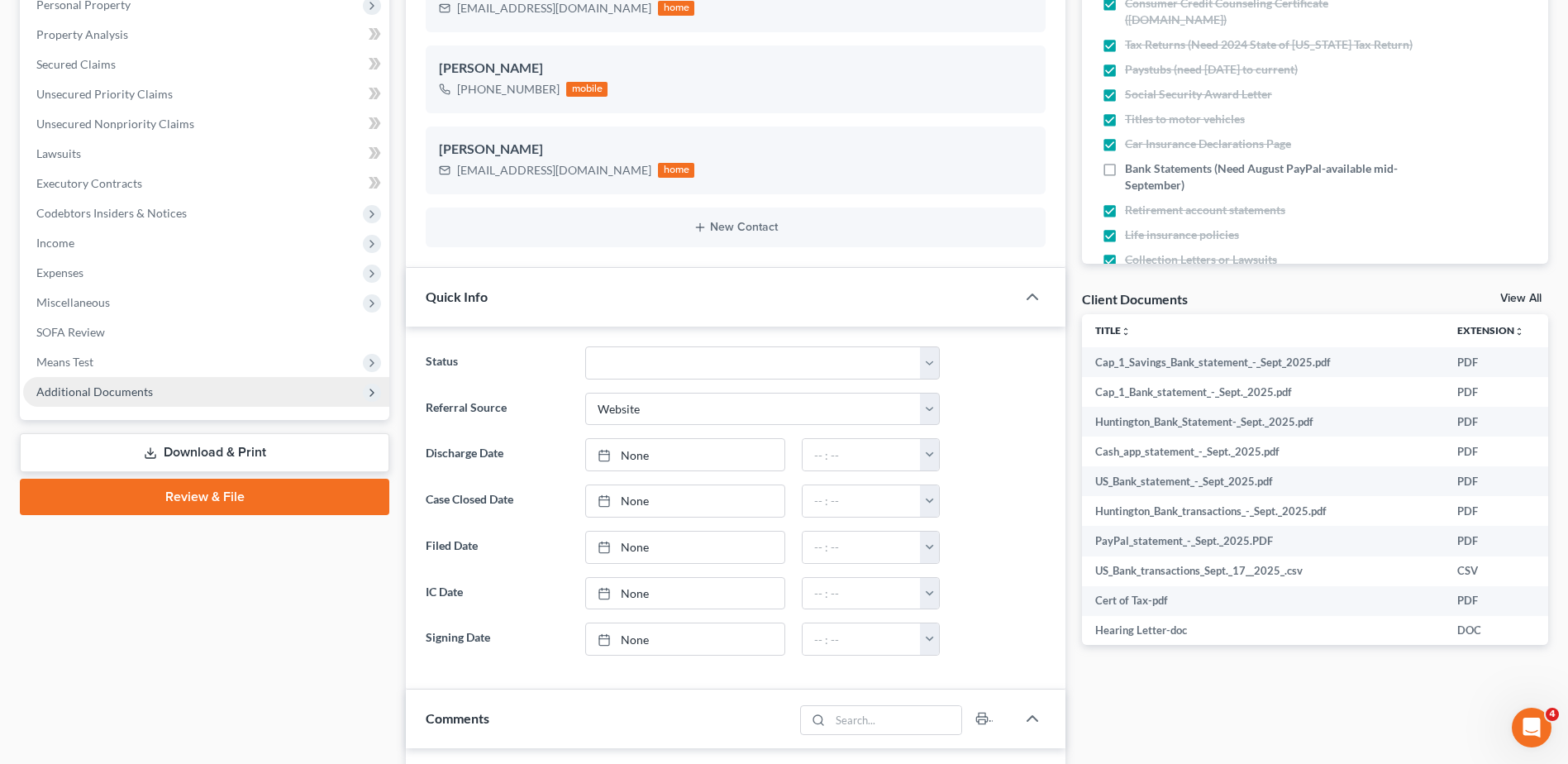
click at [111, 382] on span "Additional Documents" at bounding box center [205, 392] width 366 height 29
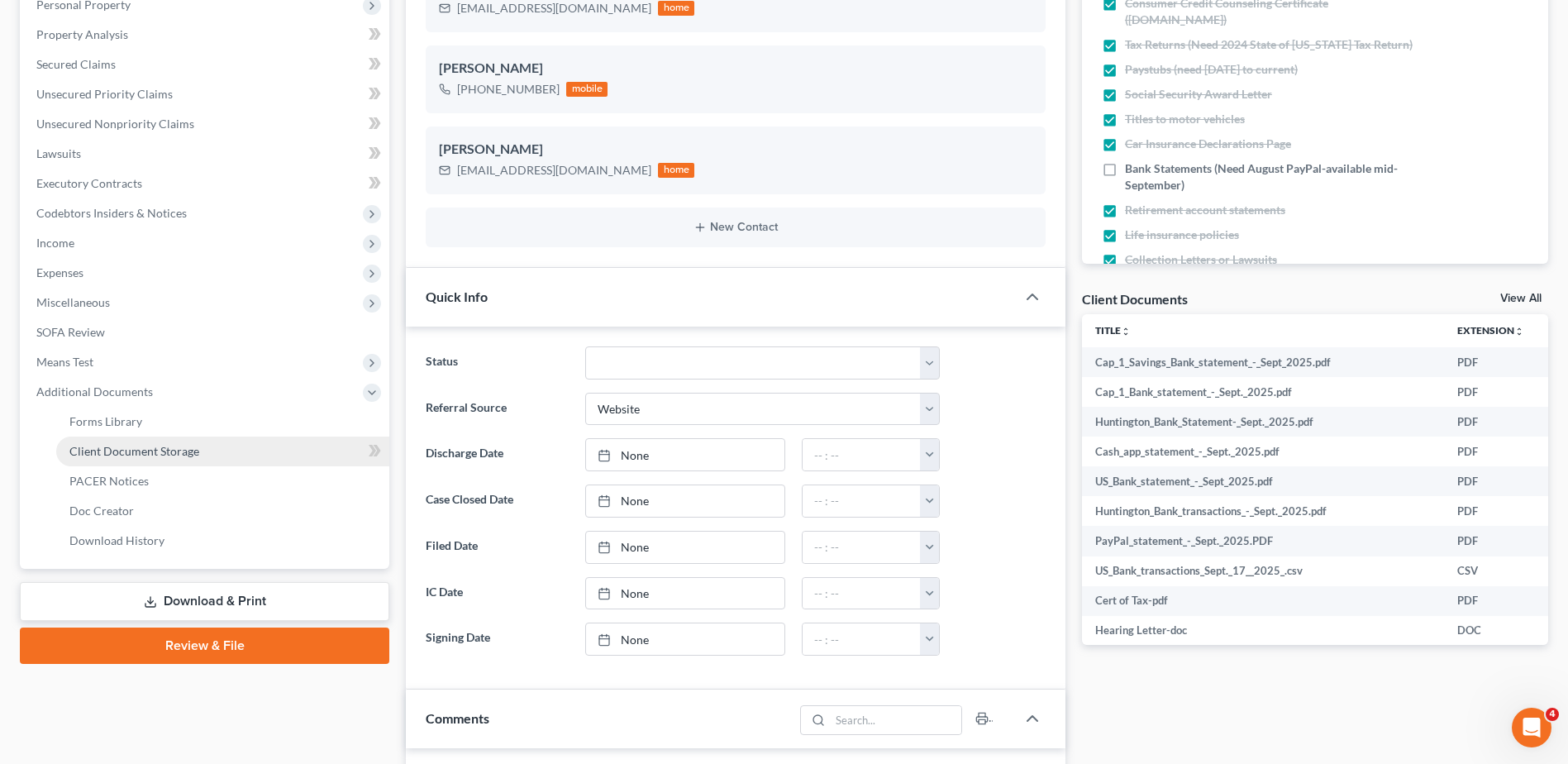
click at [122, 457] on span "Client Document Storage" at bounding box center [135, 450] width 130 height 14
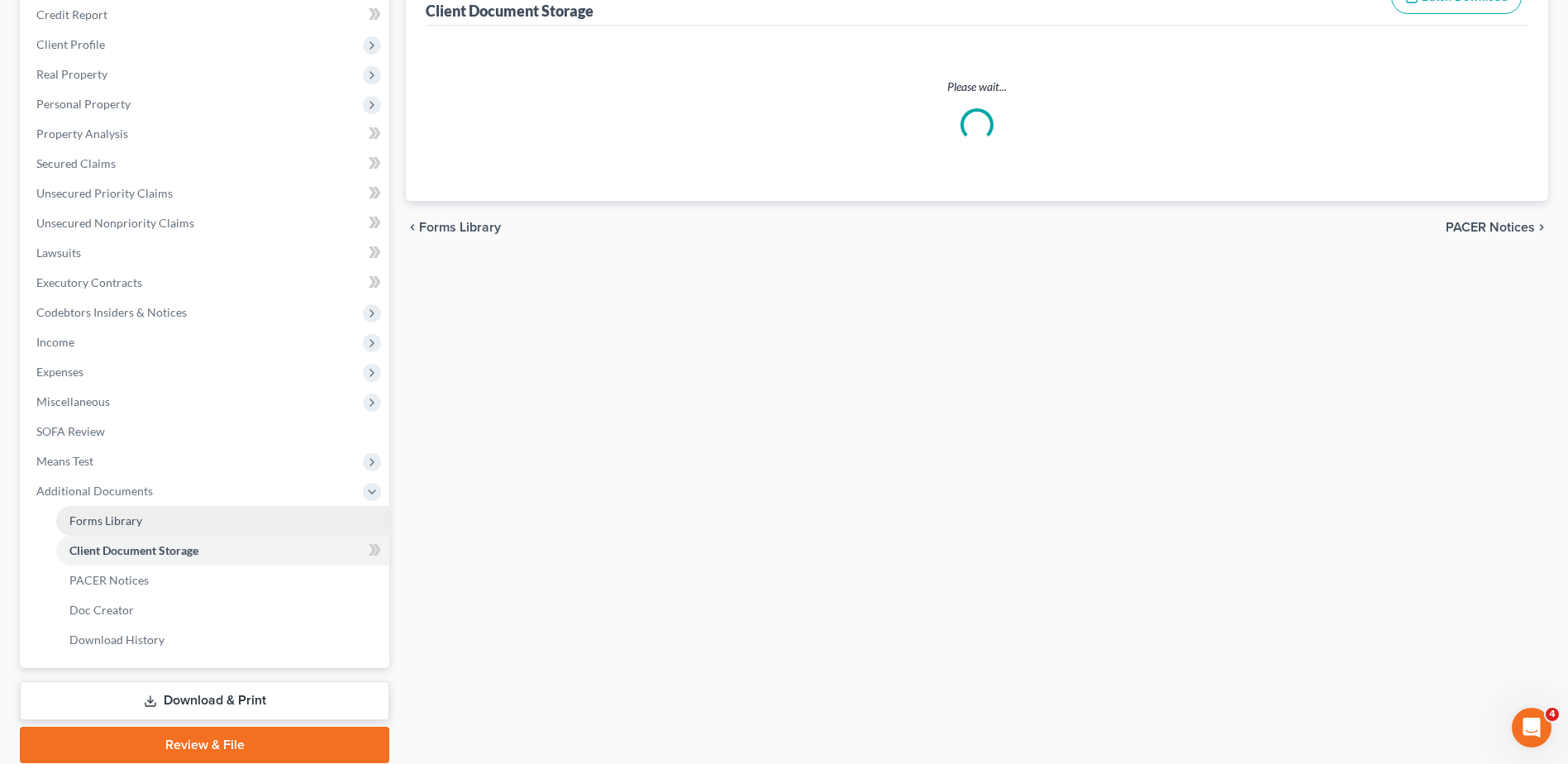
scroll to position [59, 0]
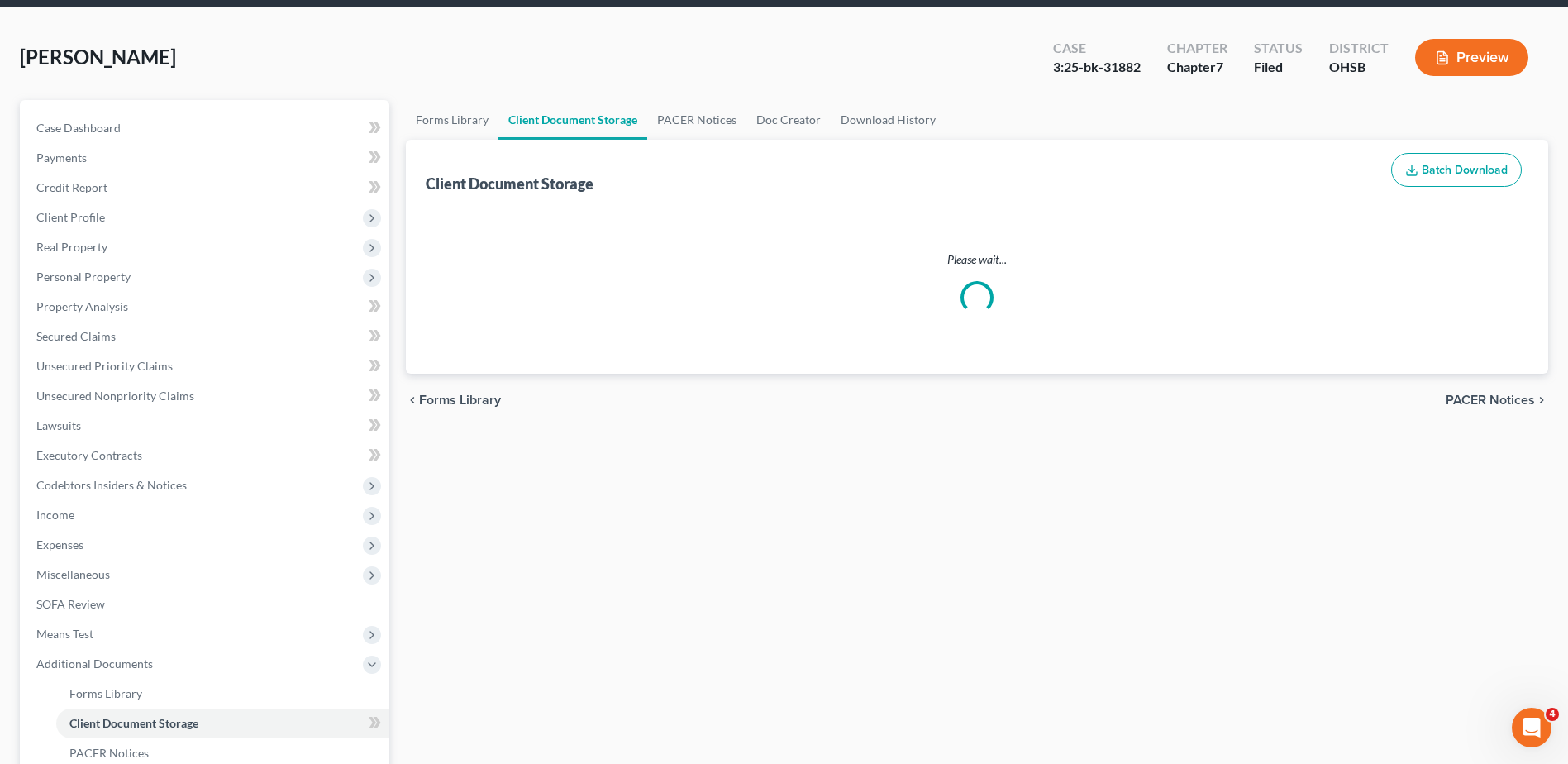
select select "7"
select select "37"
select select "52"
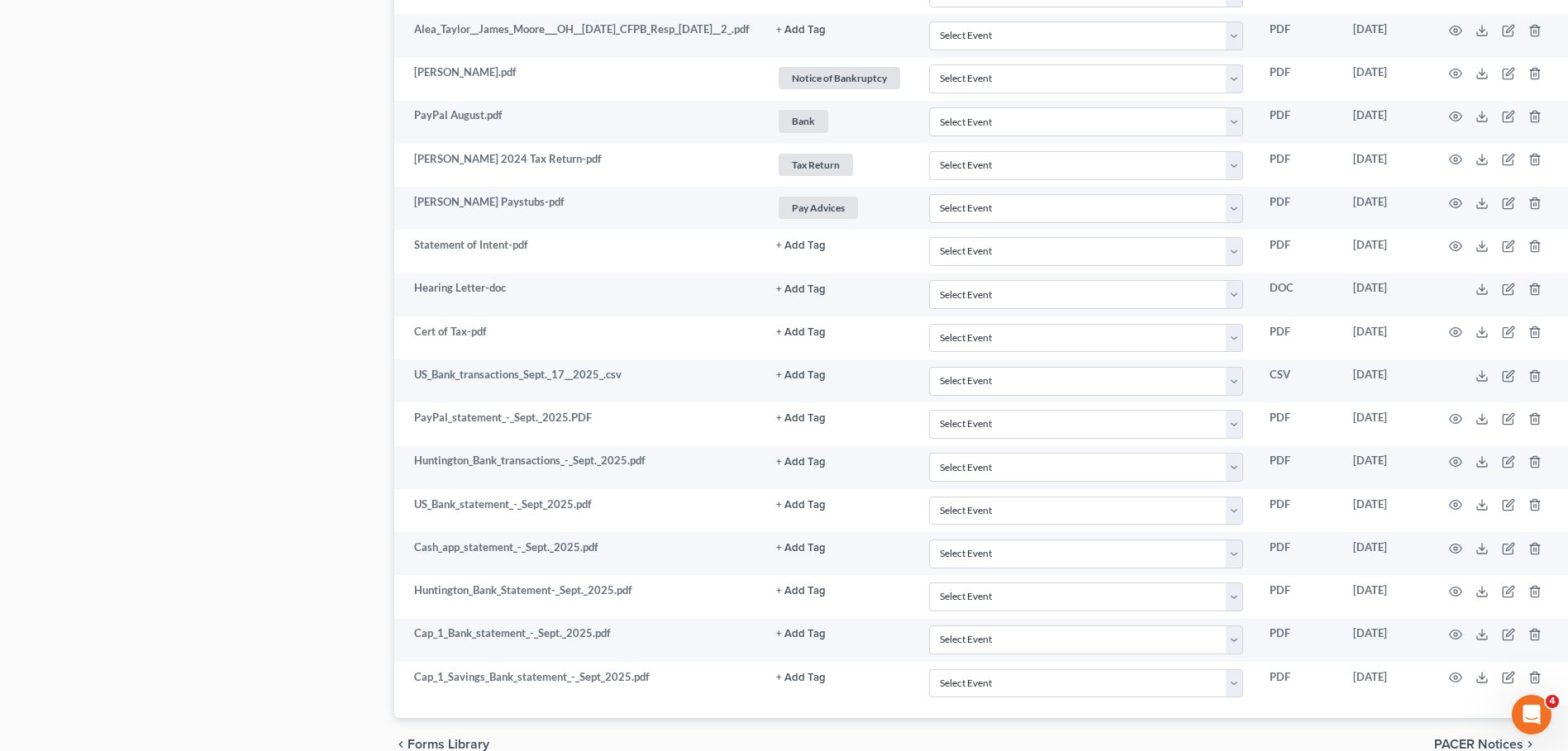
scroll to position [2499, 37]
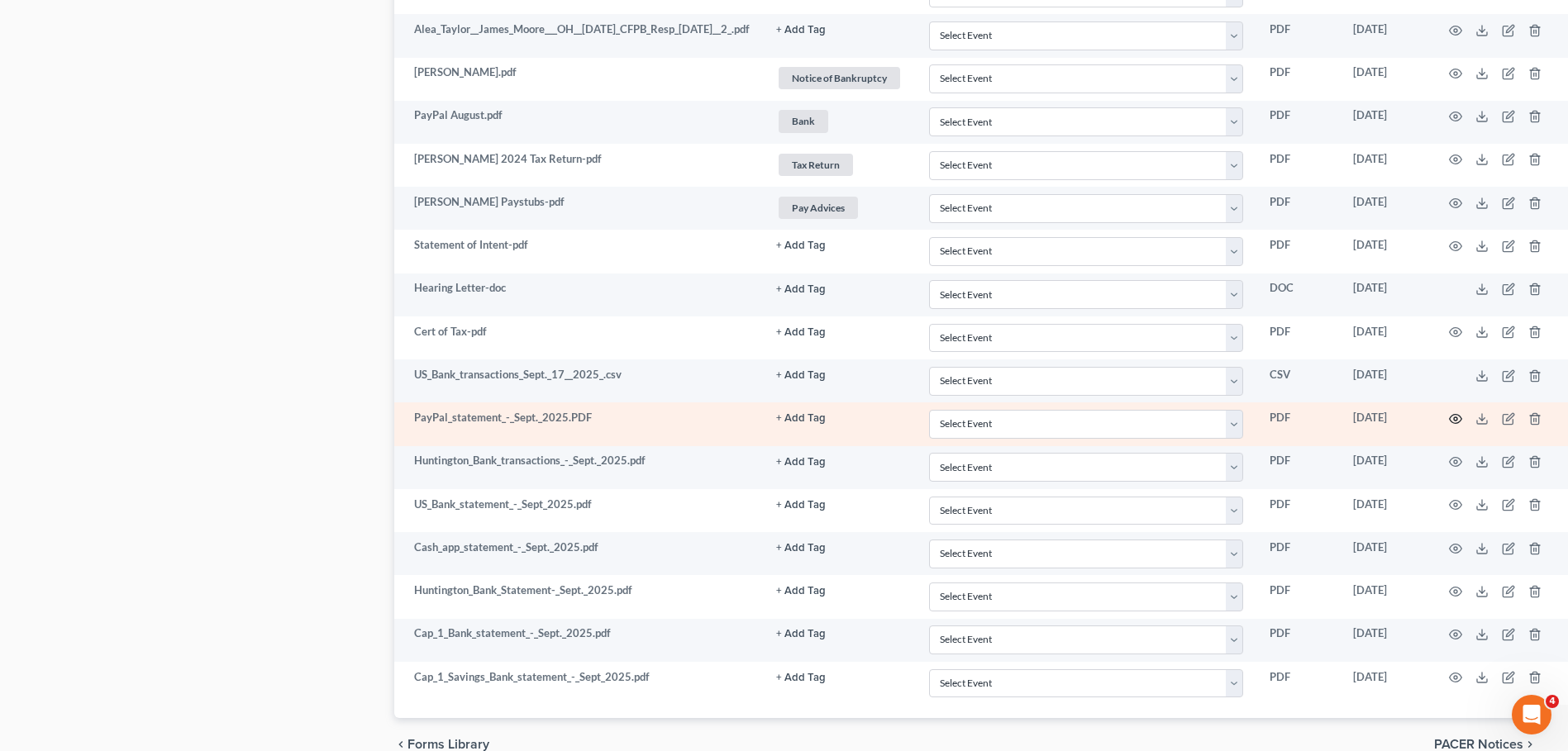
click at [1453, 418] on icon "button" at bounding box center [1455, 419] width 13 height 13
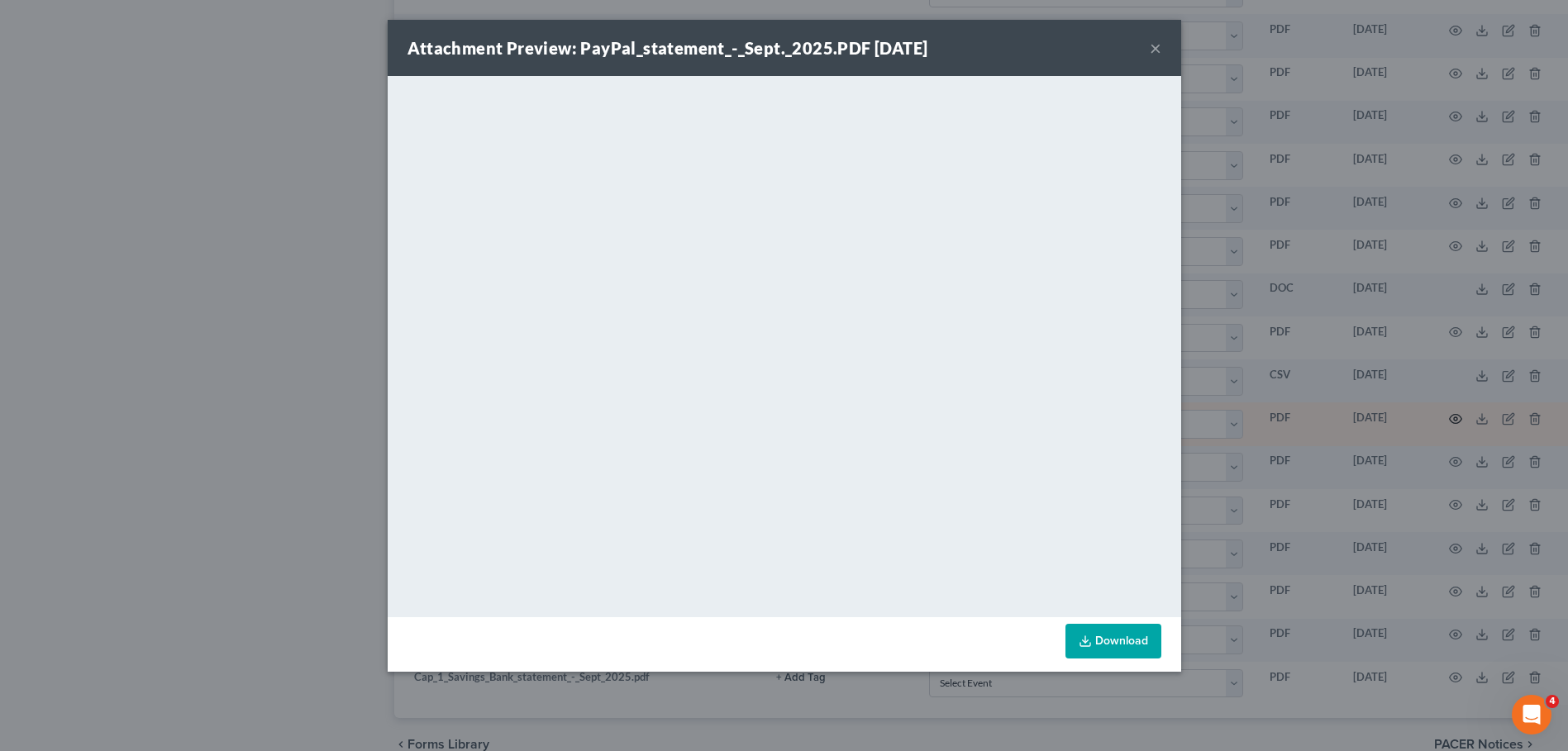
scroll to position [2499, 28]
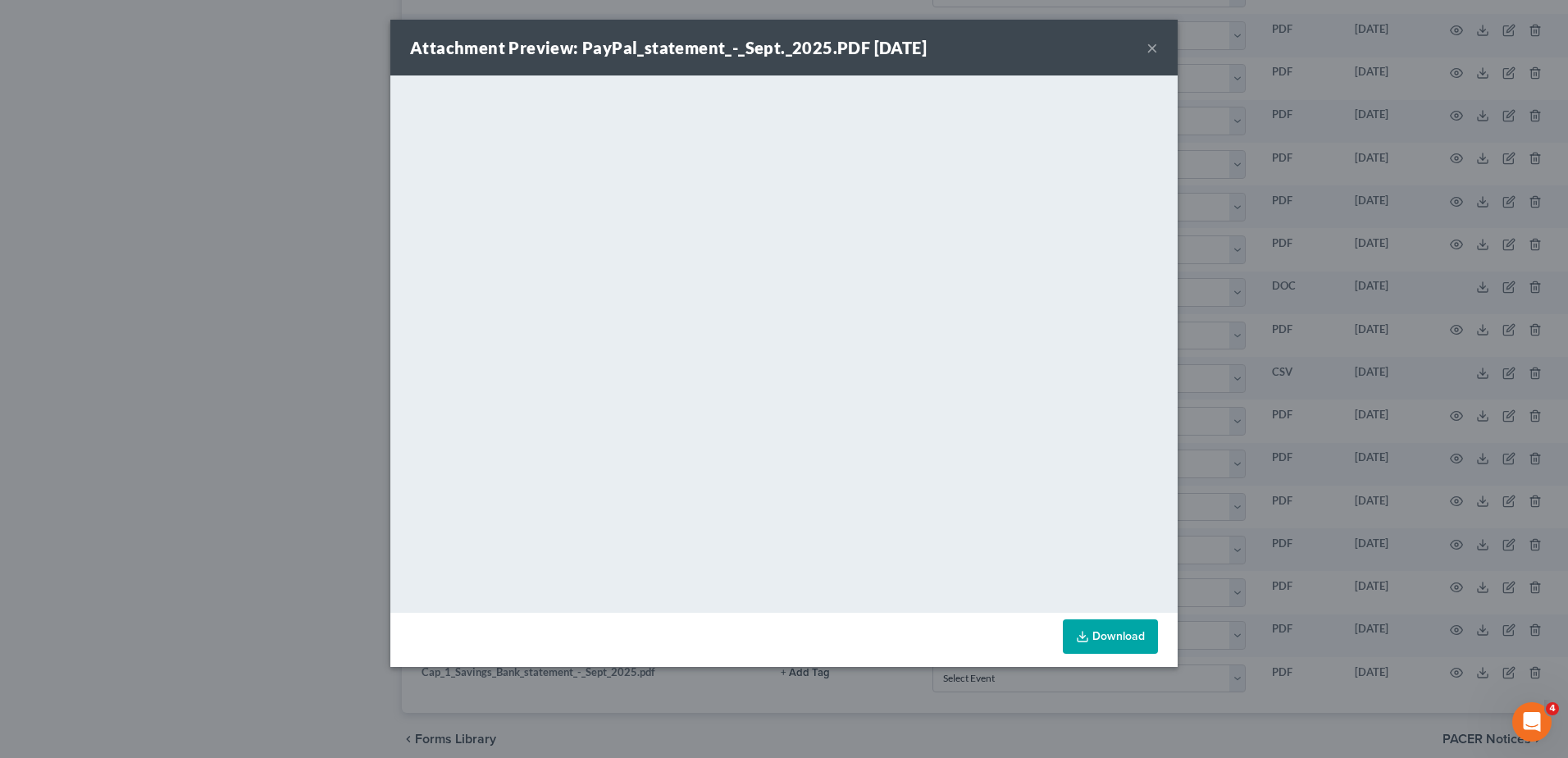
click at [1152, 46] on button "×" at bounding box center [1151, 47] width 12 height 20
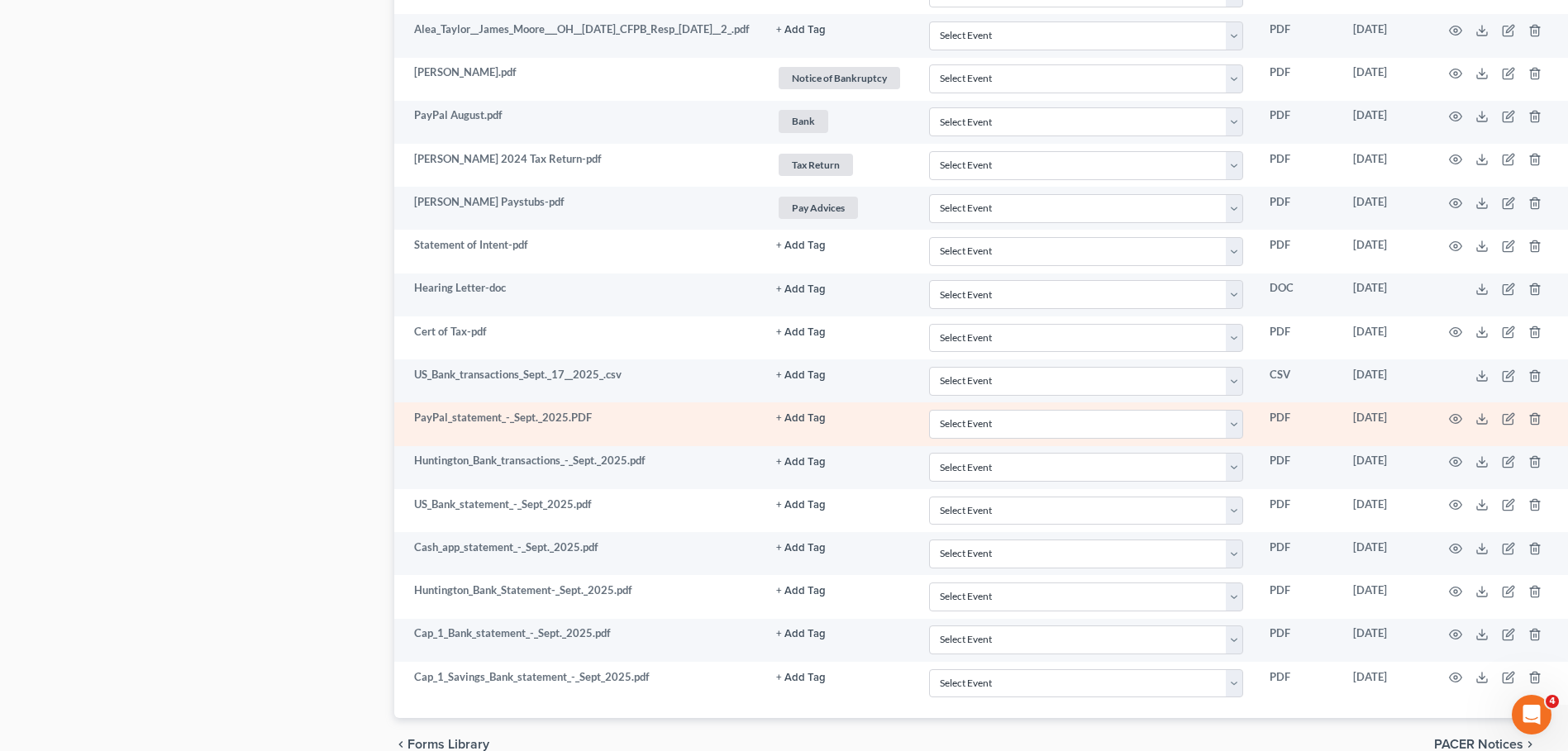
click at [809, 417] on button "+ Add Tag" at bounding box center [801, 419] width 50 height 11
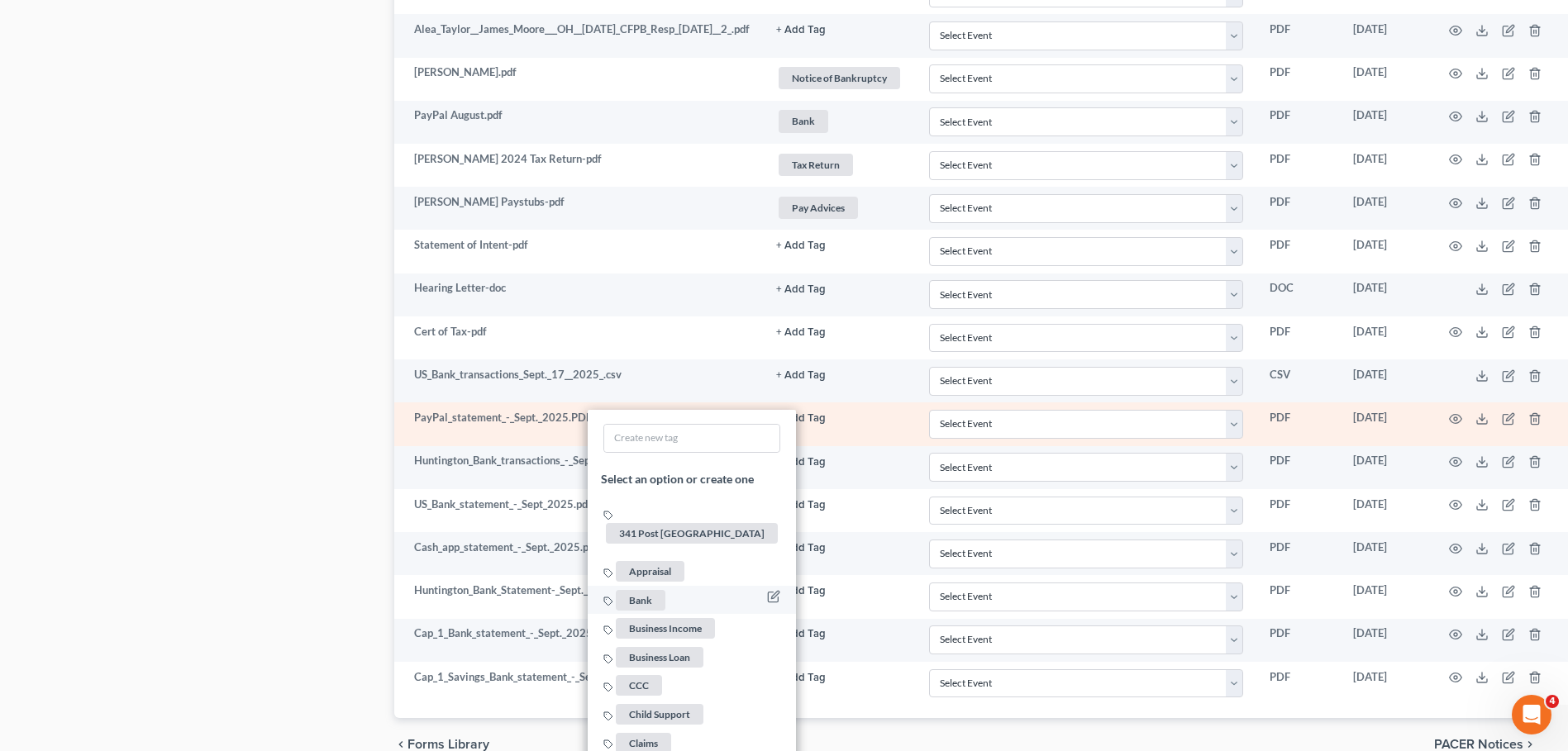
click at [644, 591] on span "Bank" at bounding box center [641, 601] width 50 height 21
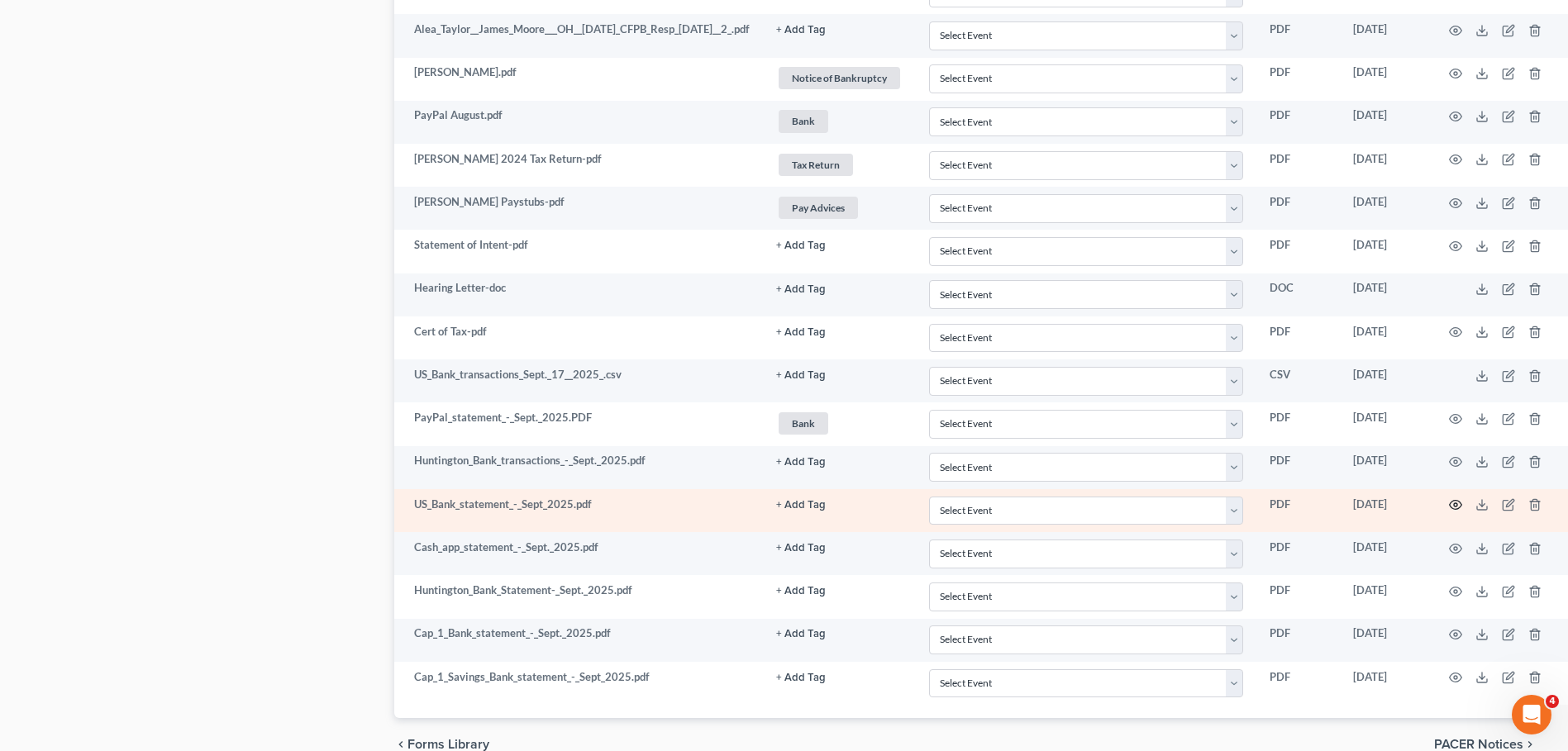
click at [1463, 502] on icon "button" at bounding box center [1455, 505] width 13 height 13
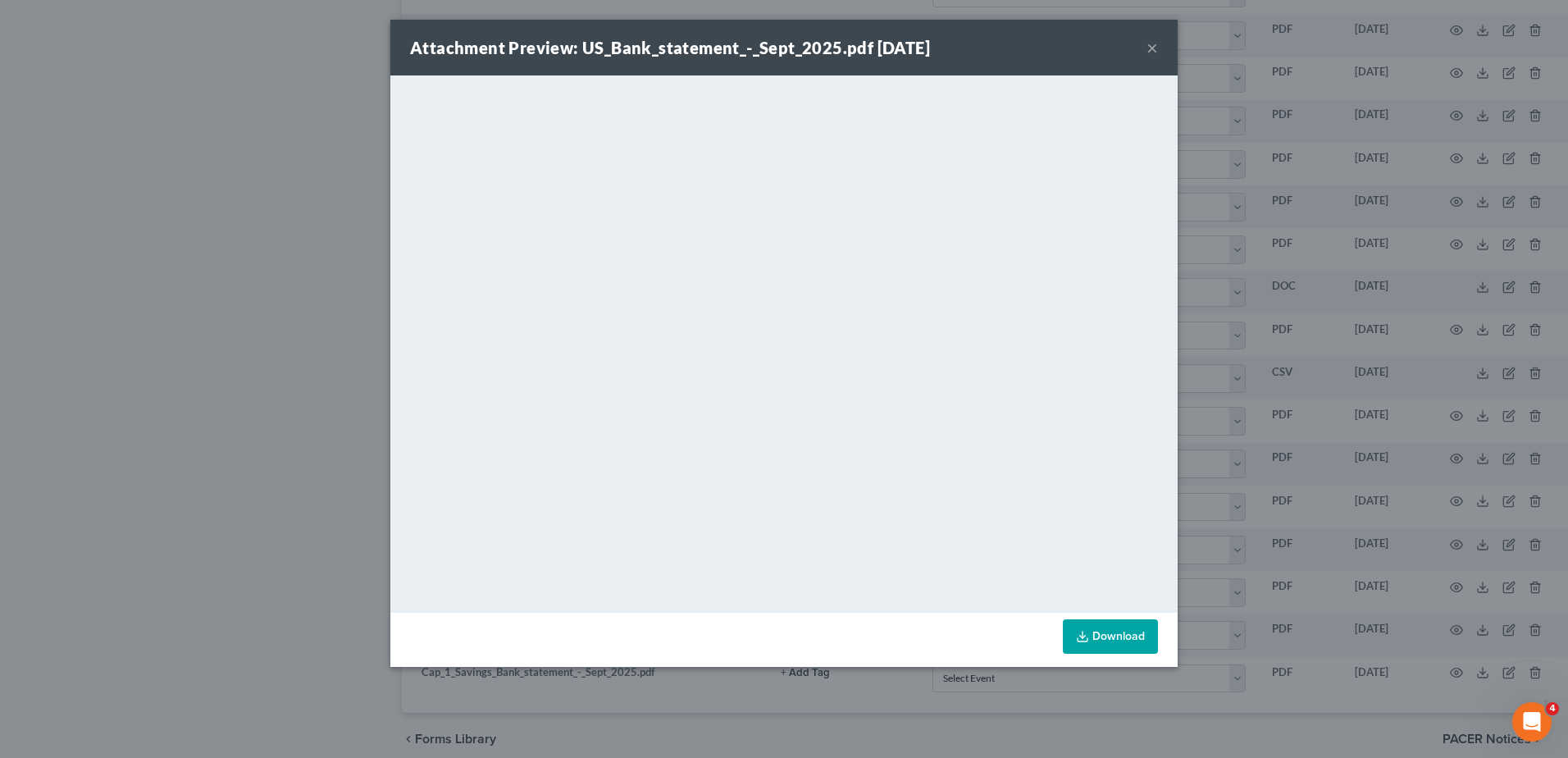
click at [1152, 45] on button "×" at bounding box center [1151, 47] width 12 height 20
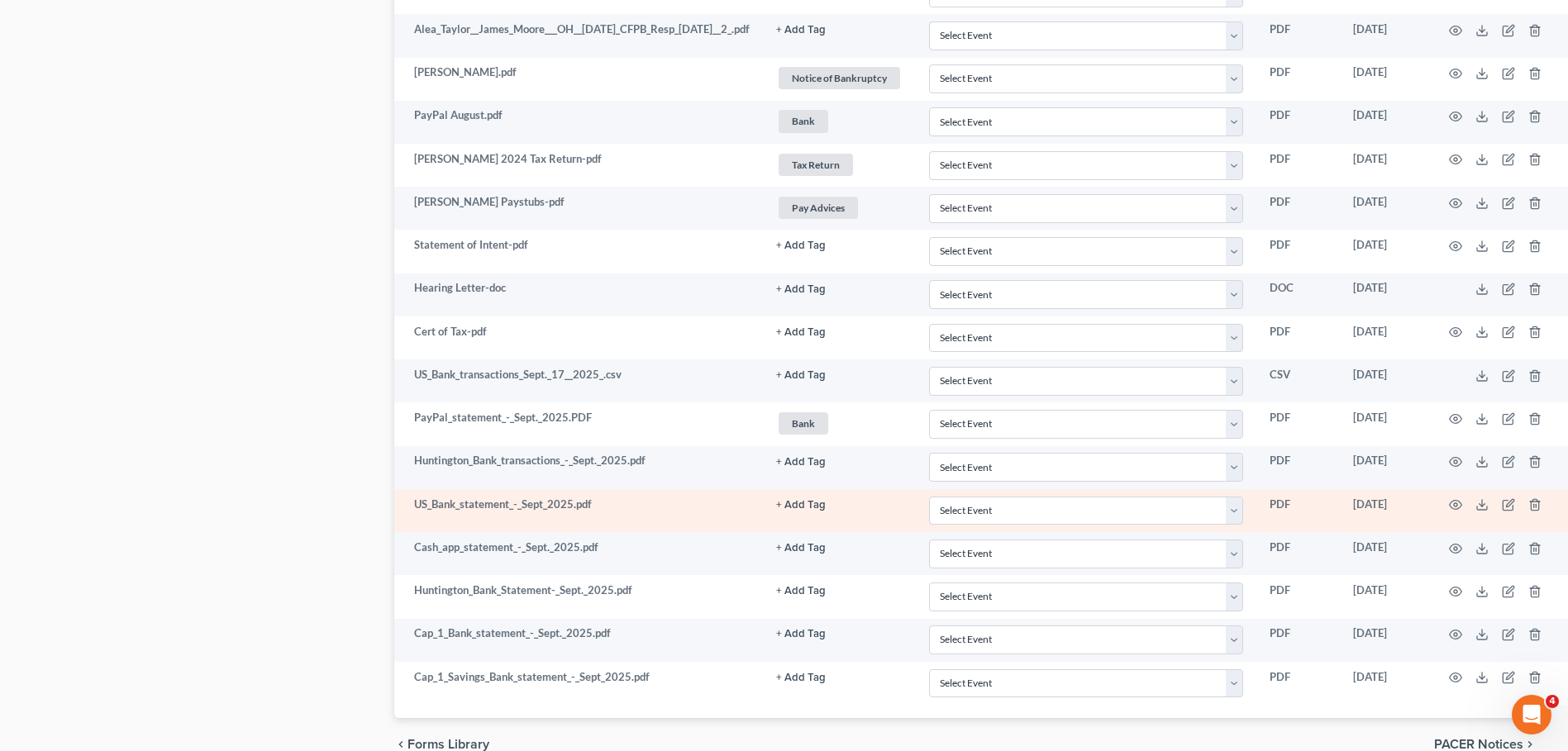
click at [809, 506] on button "+ Add Tag" at bounding box center [801, 505] width 50 height 11
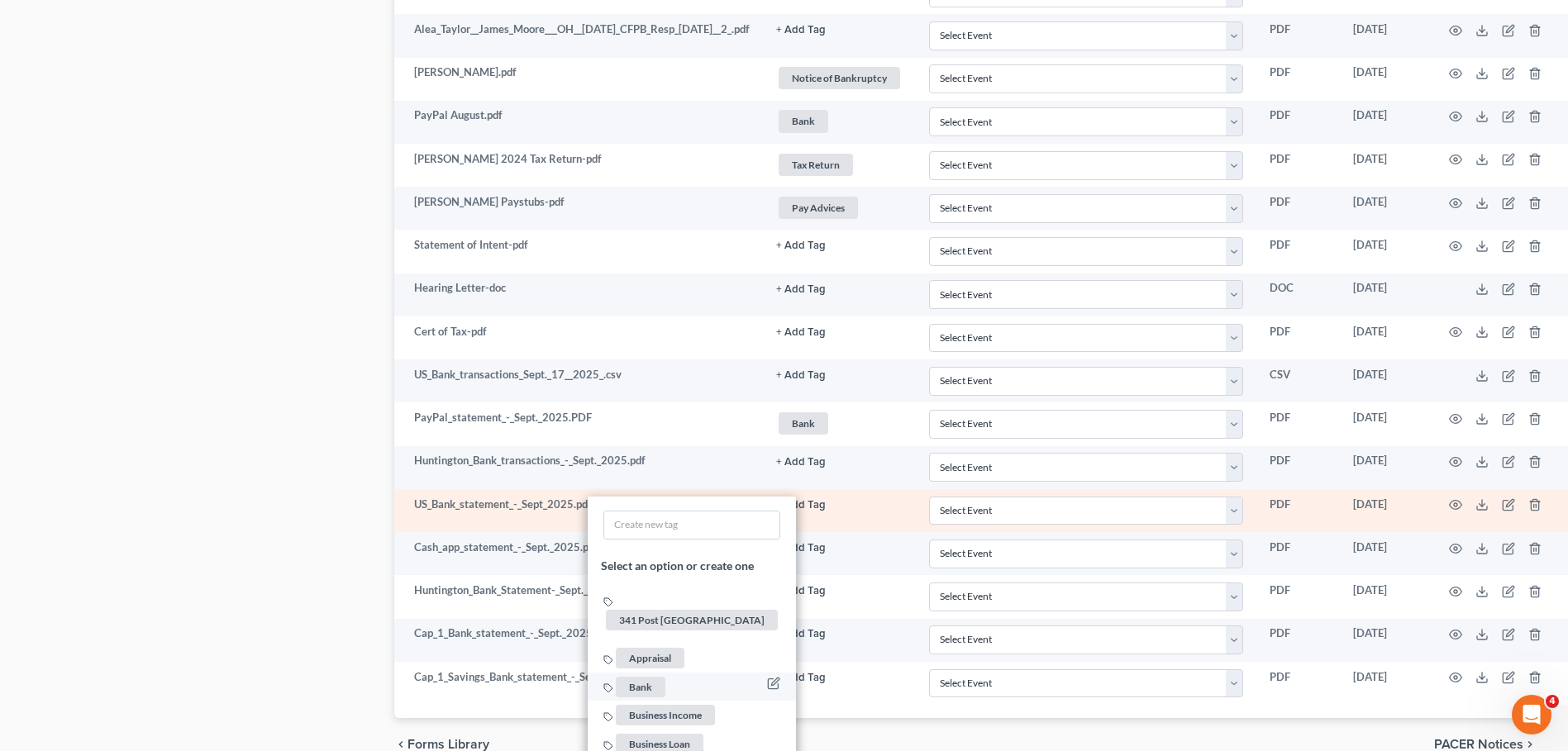
click at [660, 676] on span "Bank" at bounding box center [641, 686] width 50 height 21
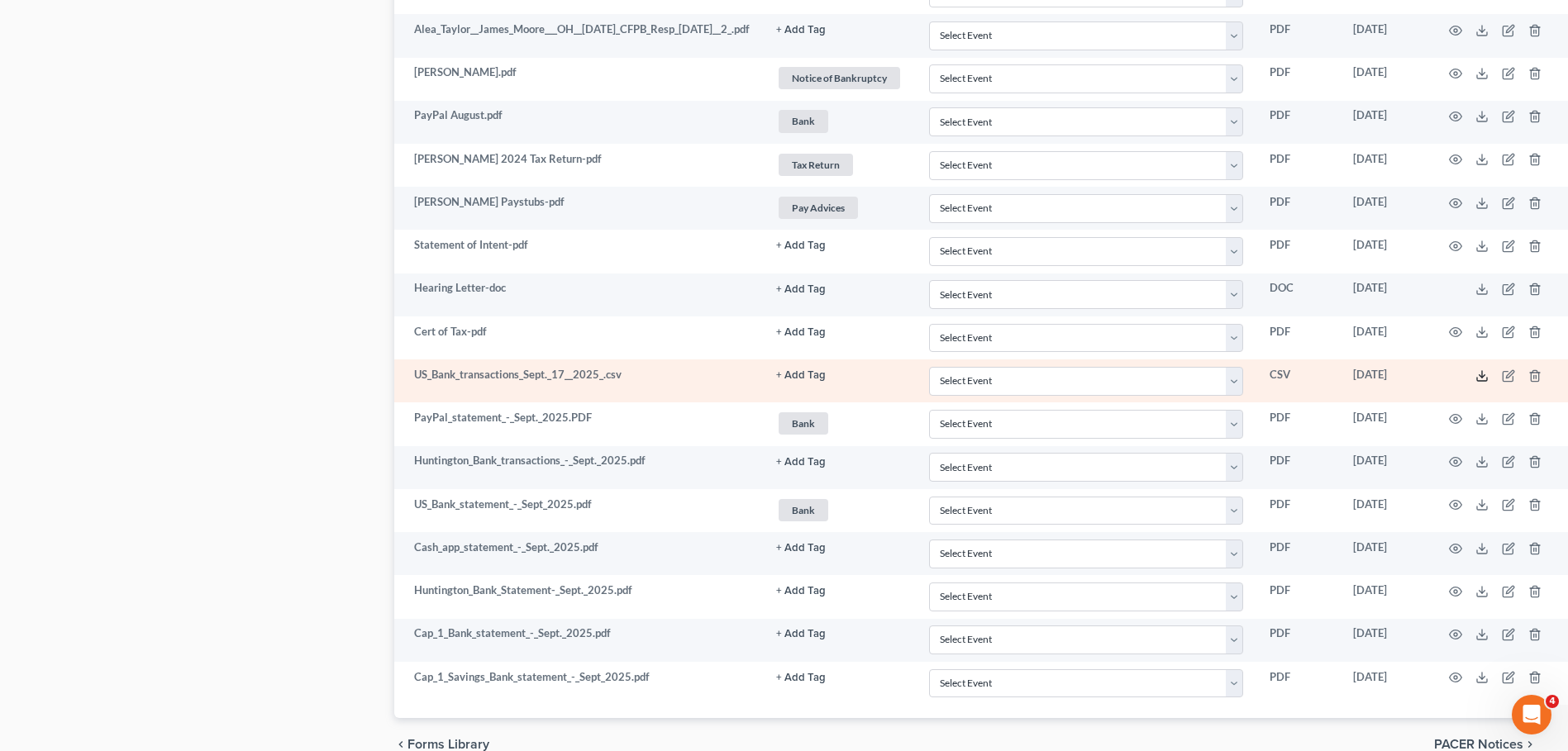
click at [1482, 373] on line at bounding box center [1482, 374] width 0 height 6
click at [809, 376] on button "+ Add Tag" at bounding box center [801, 376] width 50 height 11
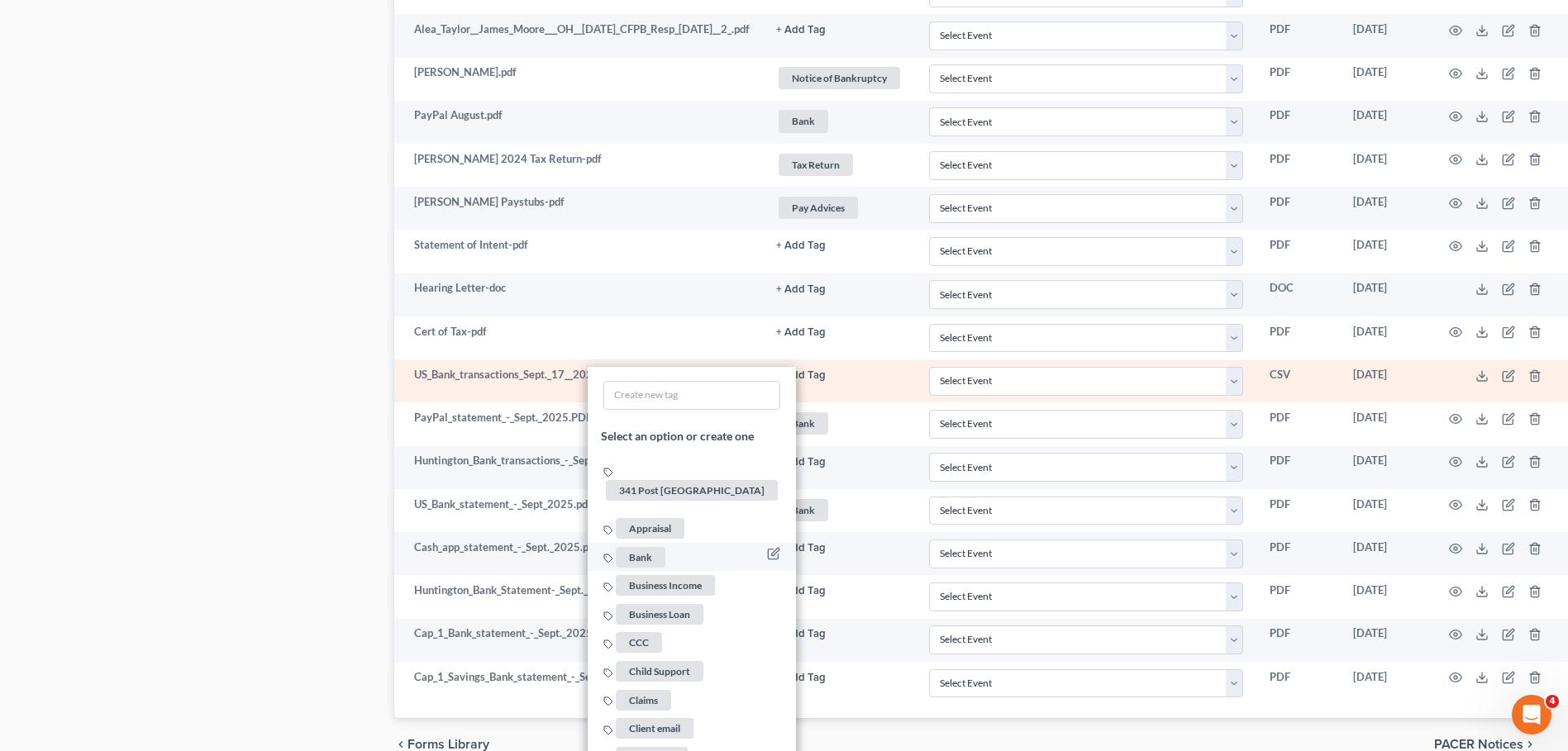
click at [647, 547] on span "Bank" at bounding box center [641, 558] width 50 height 21
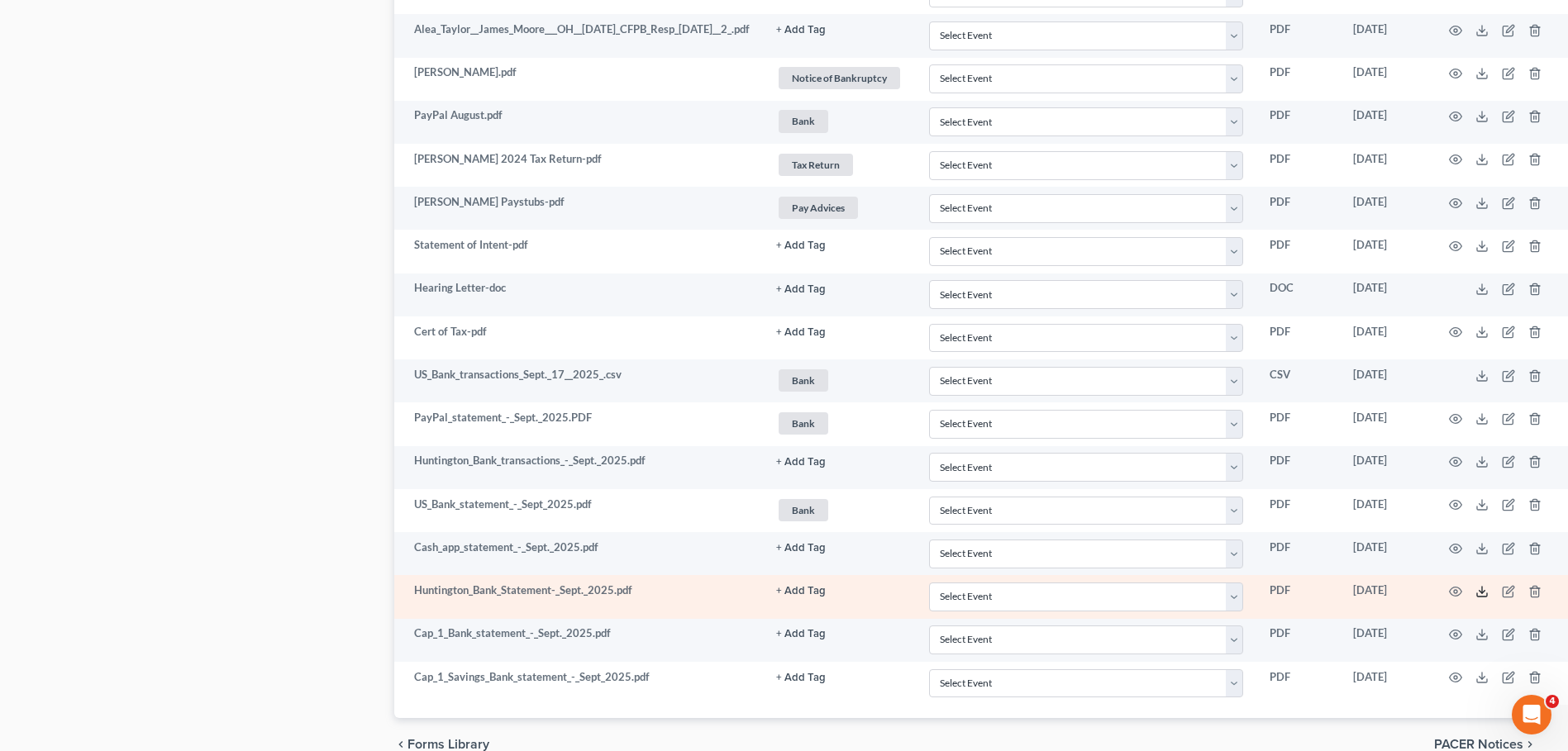
click at [1489, 592] on icon at bounding box center [1482, 591] width 13 height 13
click at [807, 591] on button "+ Add Tag" at bounding box center [801, 591] width 50 height 11
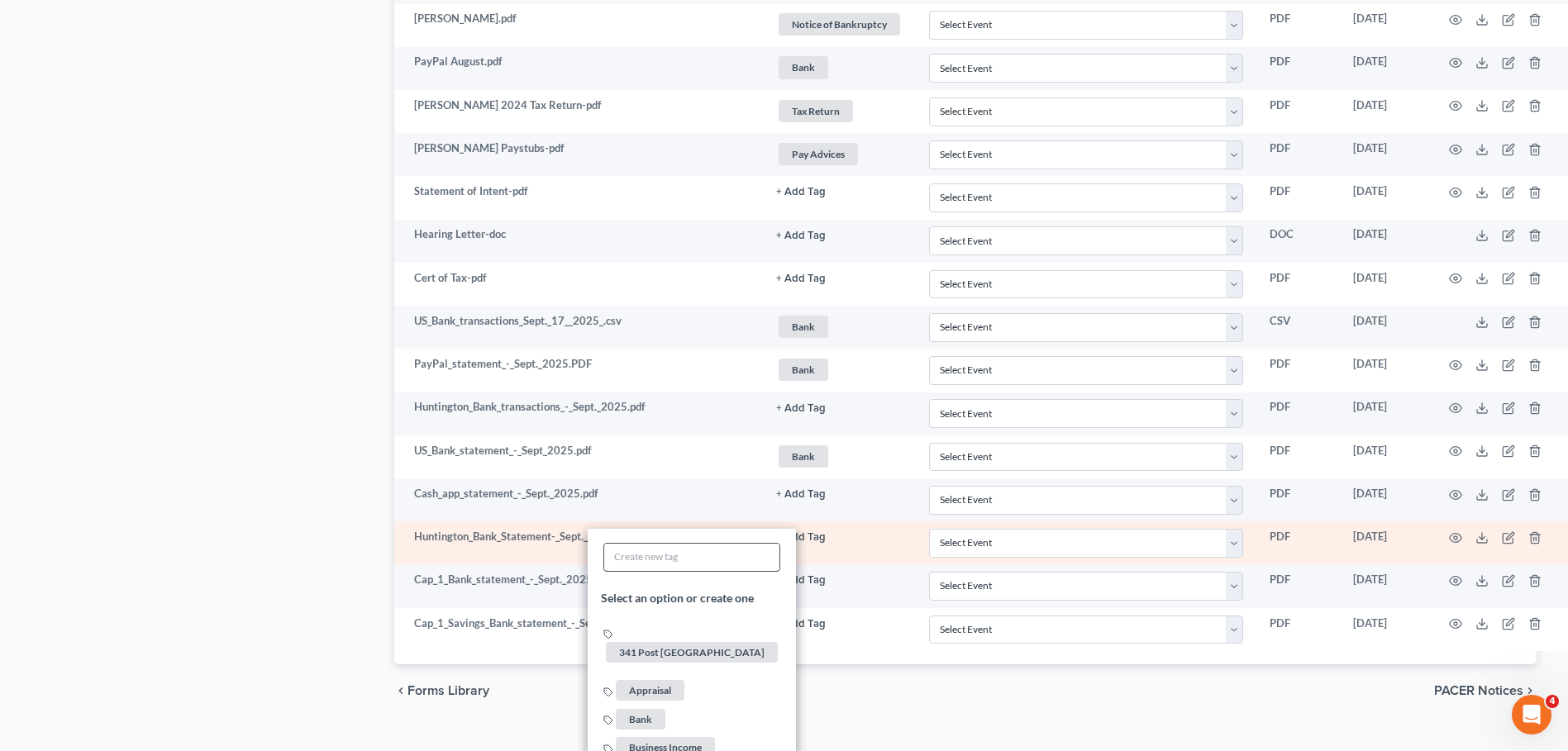
scroll to position [2581, 28]
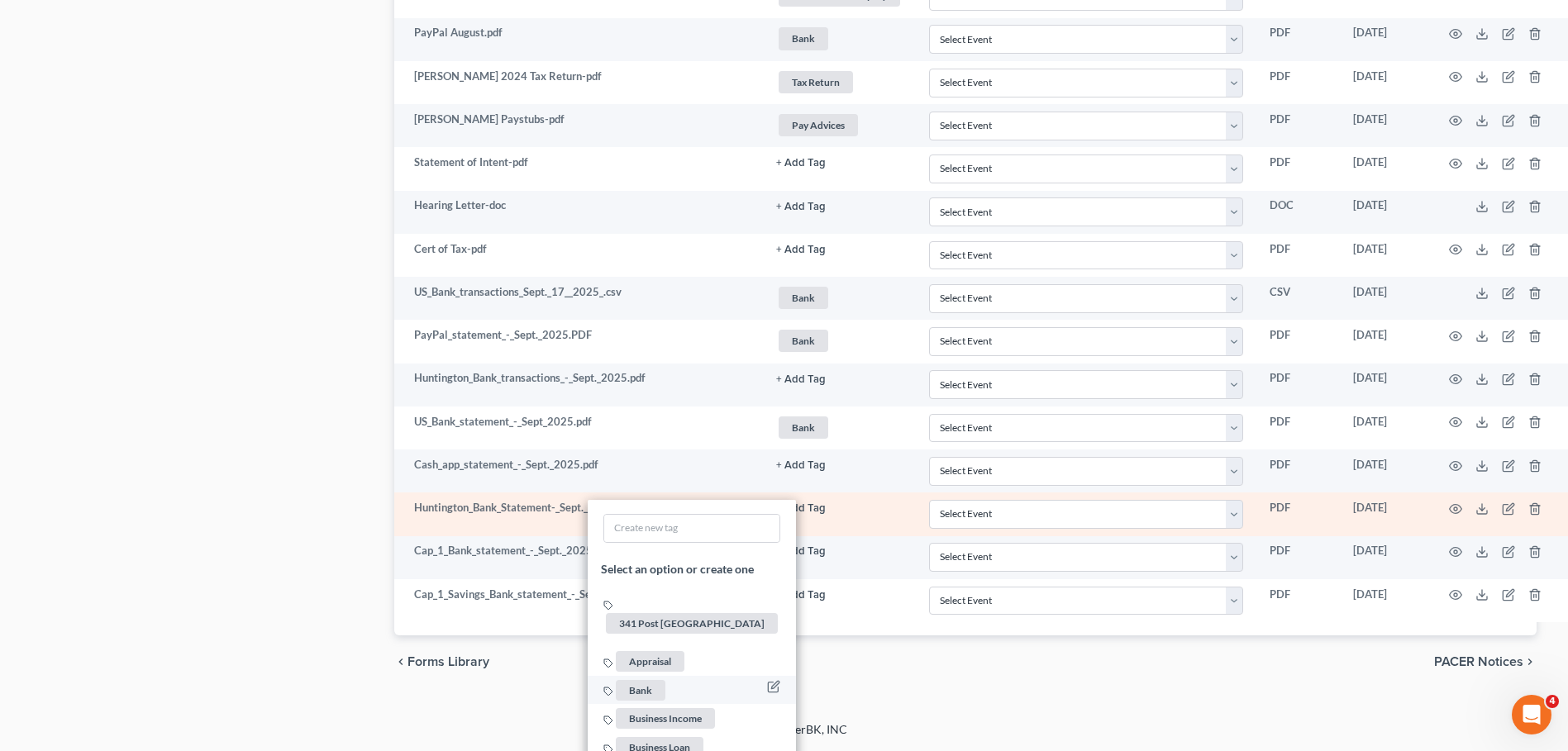
click at [661, 680] on span "Bank" at bounding box center [641, 690] width 50 height 21
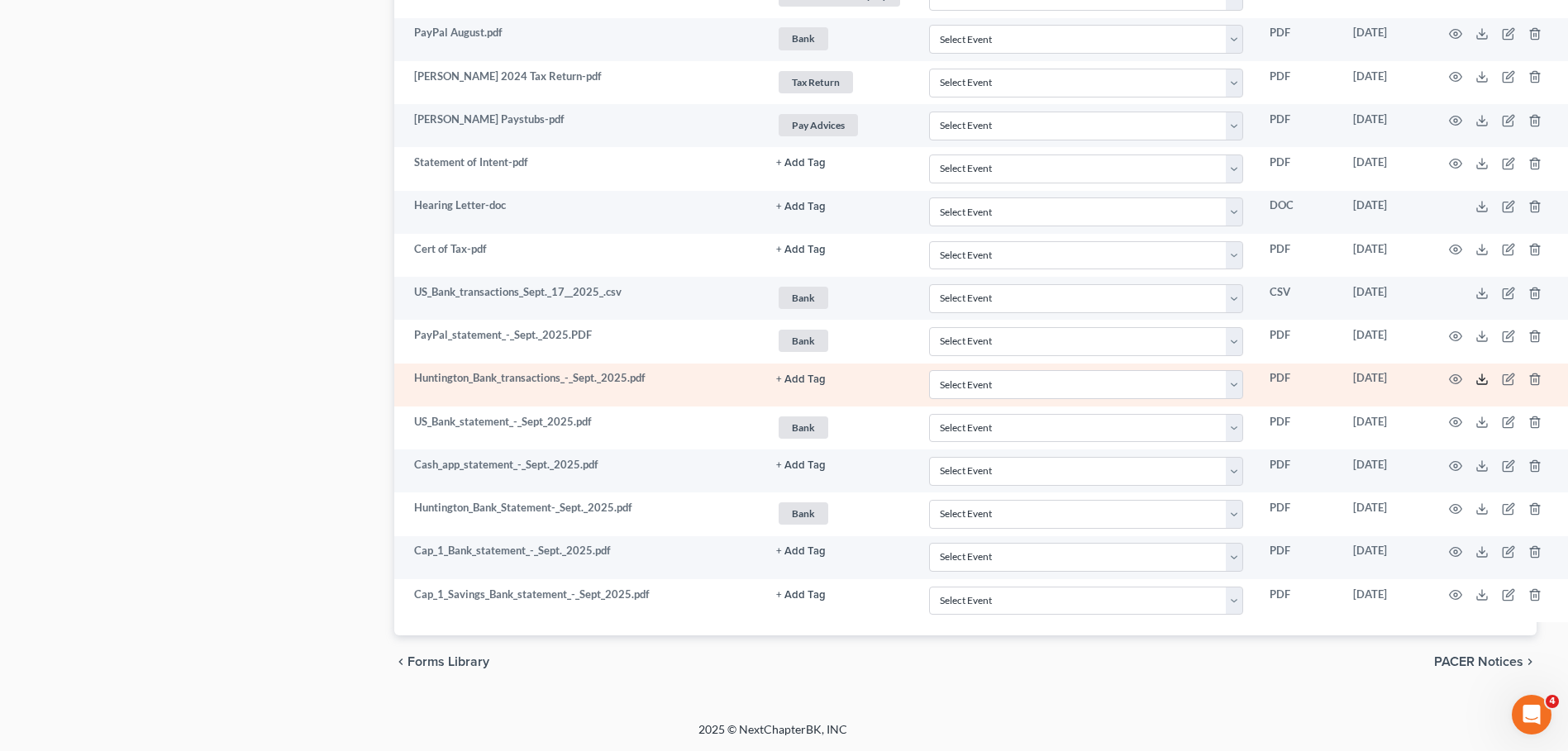
click at [1489, 376] on icon at bounding box center [1482, 380] width 13 height 13
click at [807, 380] on button "+ Add Tag" at bounding box center [801, 380] width 50 height 11
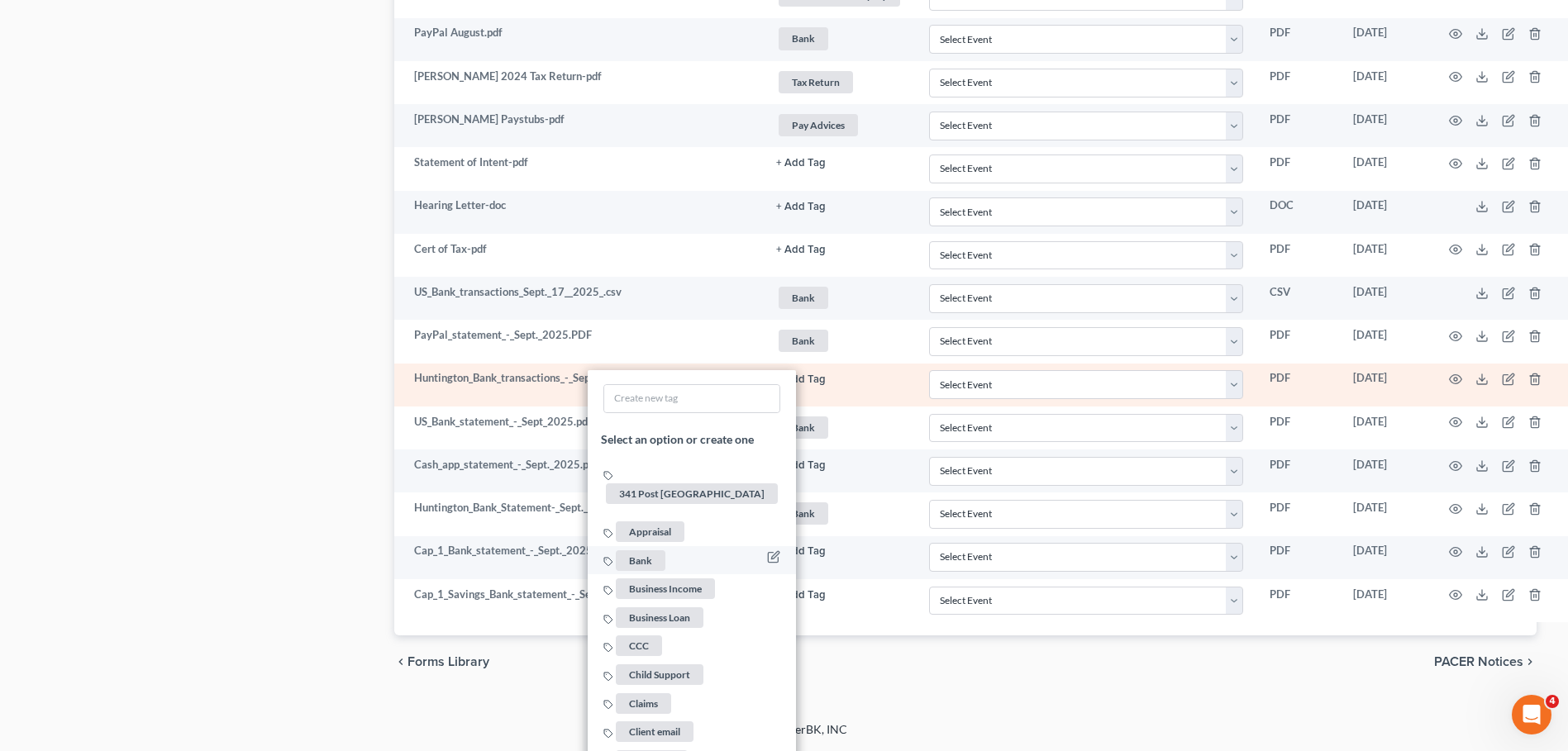
click at [656, 550] on span "Bank" at bounding box center [641, 560] width 50 height 21
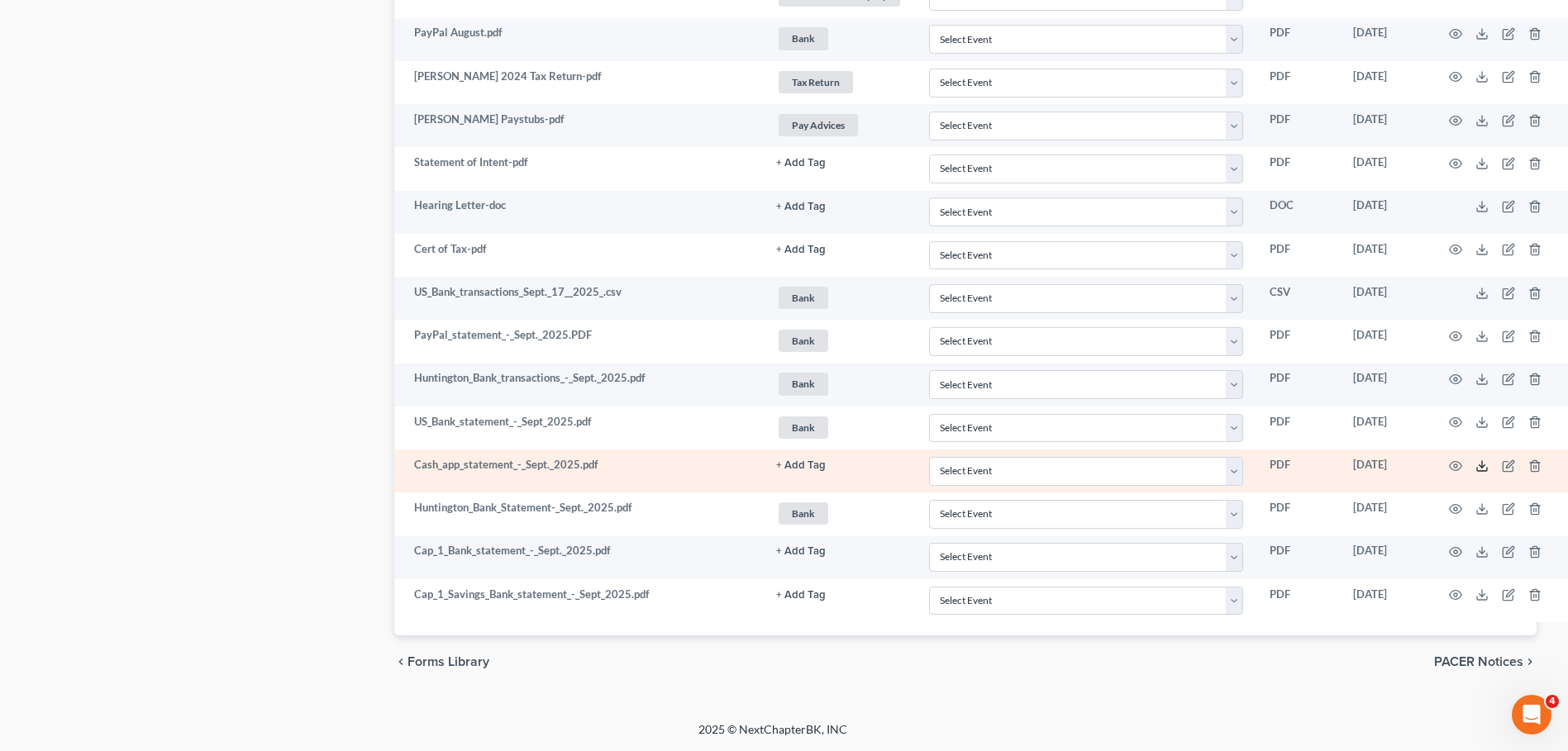
click at [1485, 465] on polyline at bounding box center [1482, 466] width 6 height 3
click at [813, 466] on button "+ Add Tag" at bounding box center [801, 466] width 50 height 11
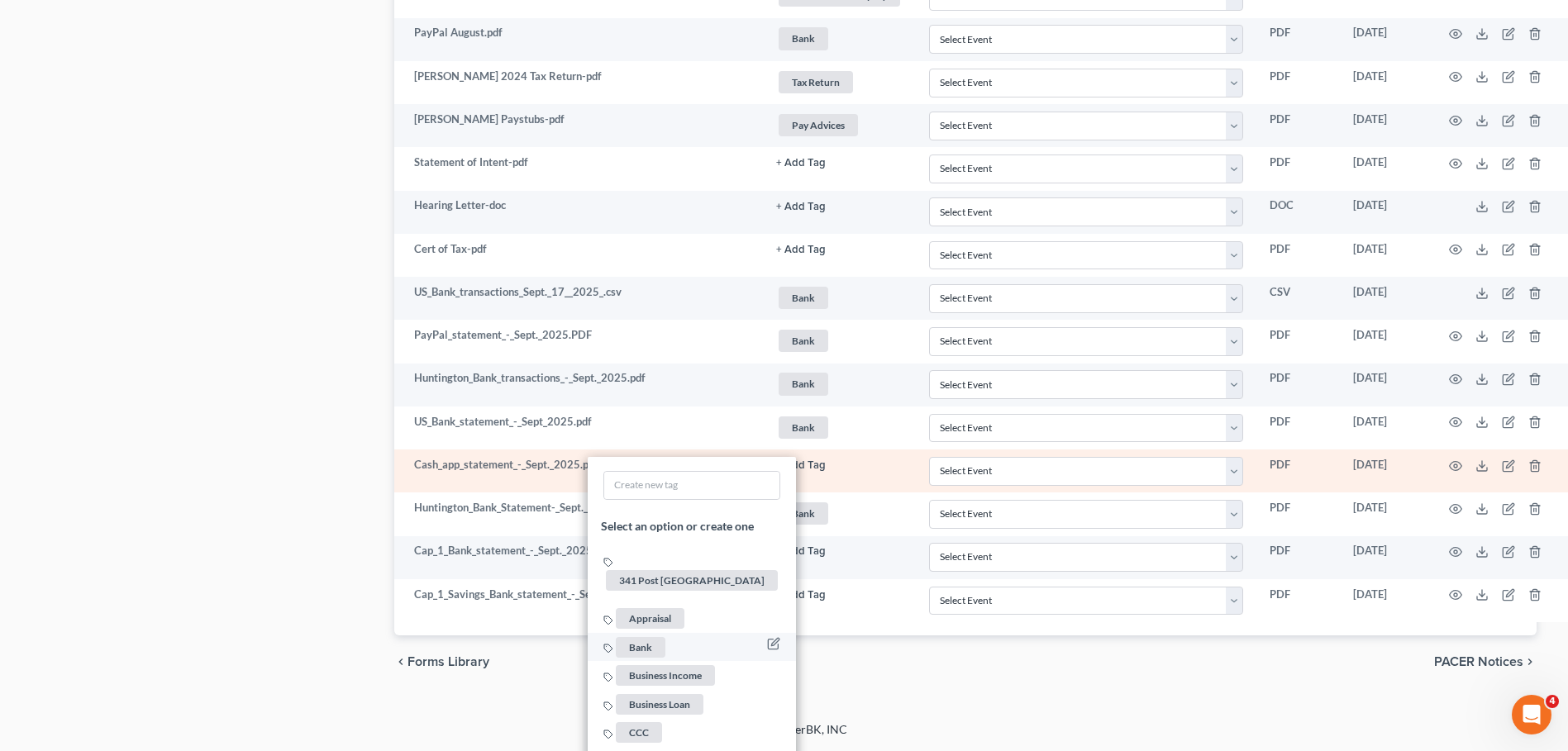
click at [658, 636] on span "Bank" at bounding box center [641, 646] width 50 height 21
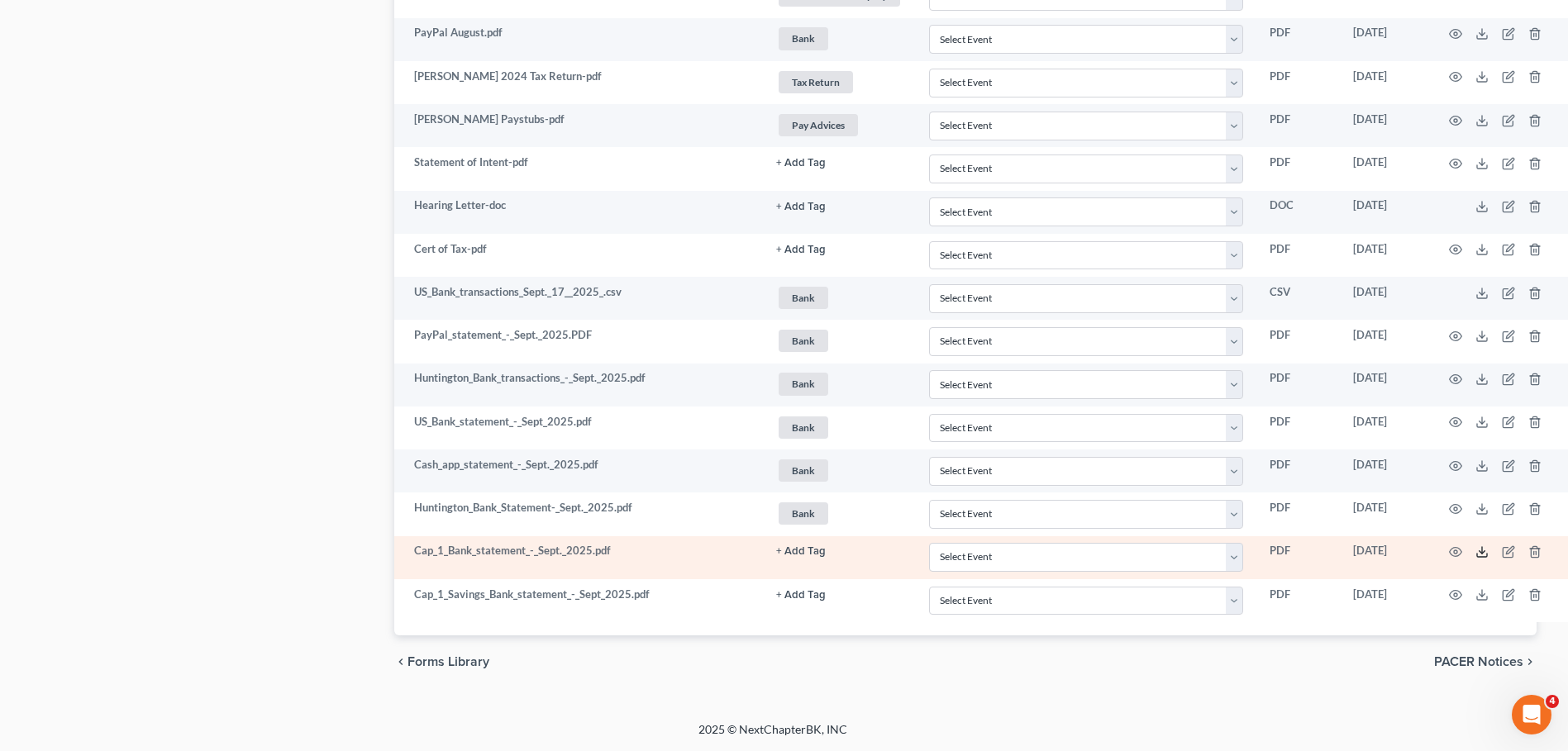
click at [1489, 551] on icon at bounding box center [1482, 552] width 13 height 13
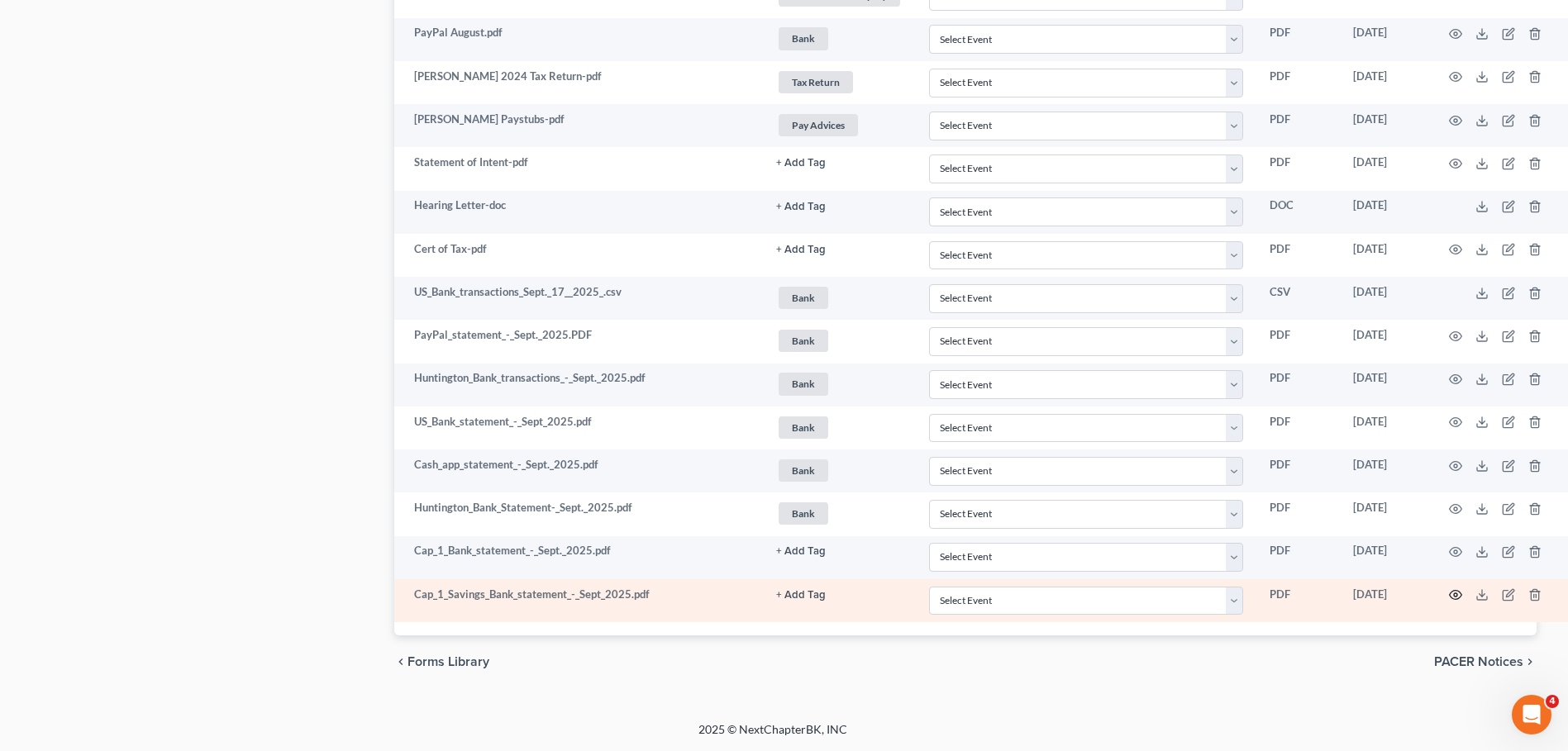
click at [1463, 595] on icon "button" at bounding box center [1455, 595] width 13 height 13
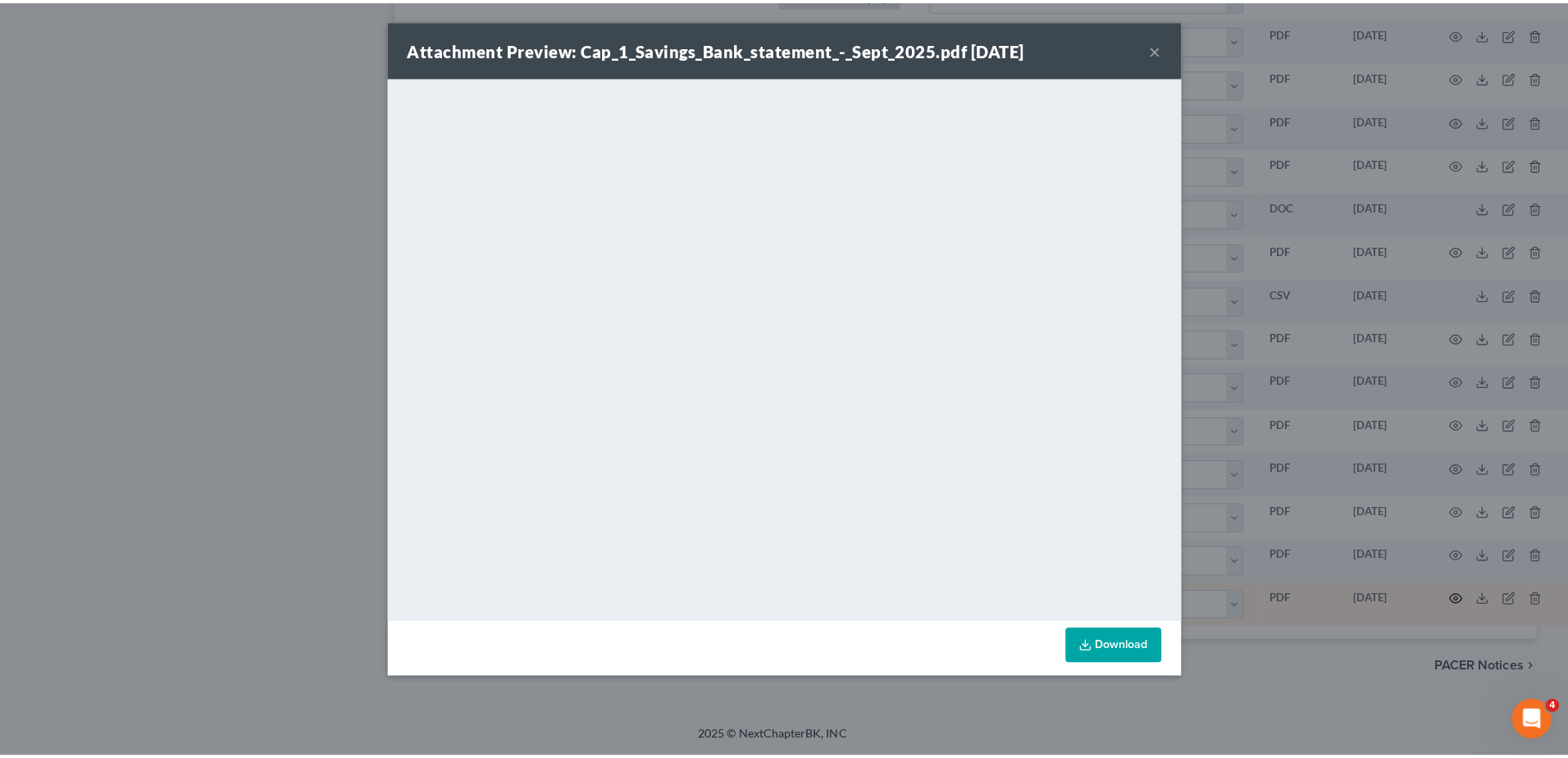
scroll to position [2550, 27]
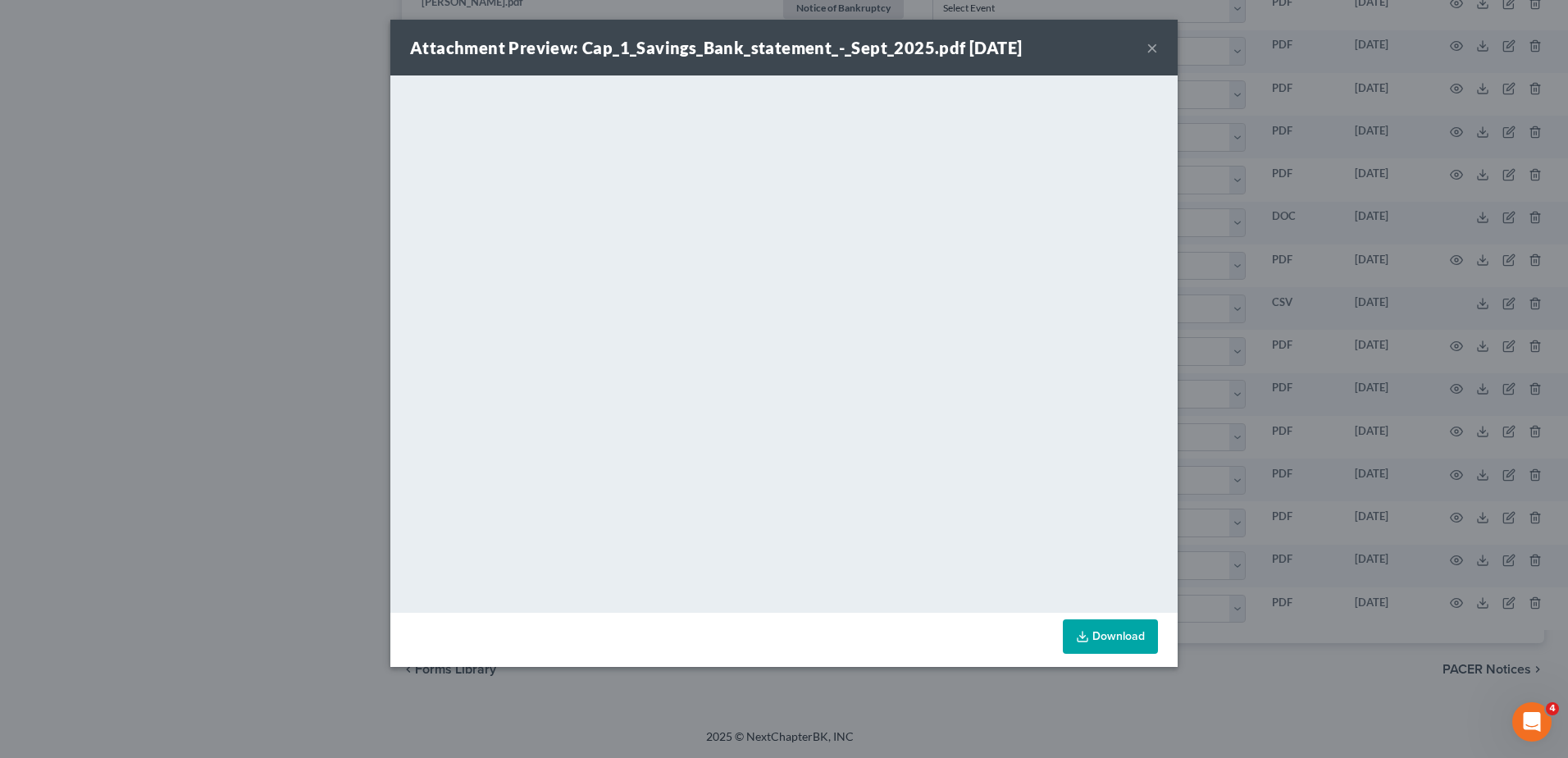
click at [1147, 48] on button "×" at bounding box center [1151, 47] width 12 height 20
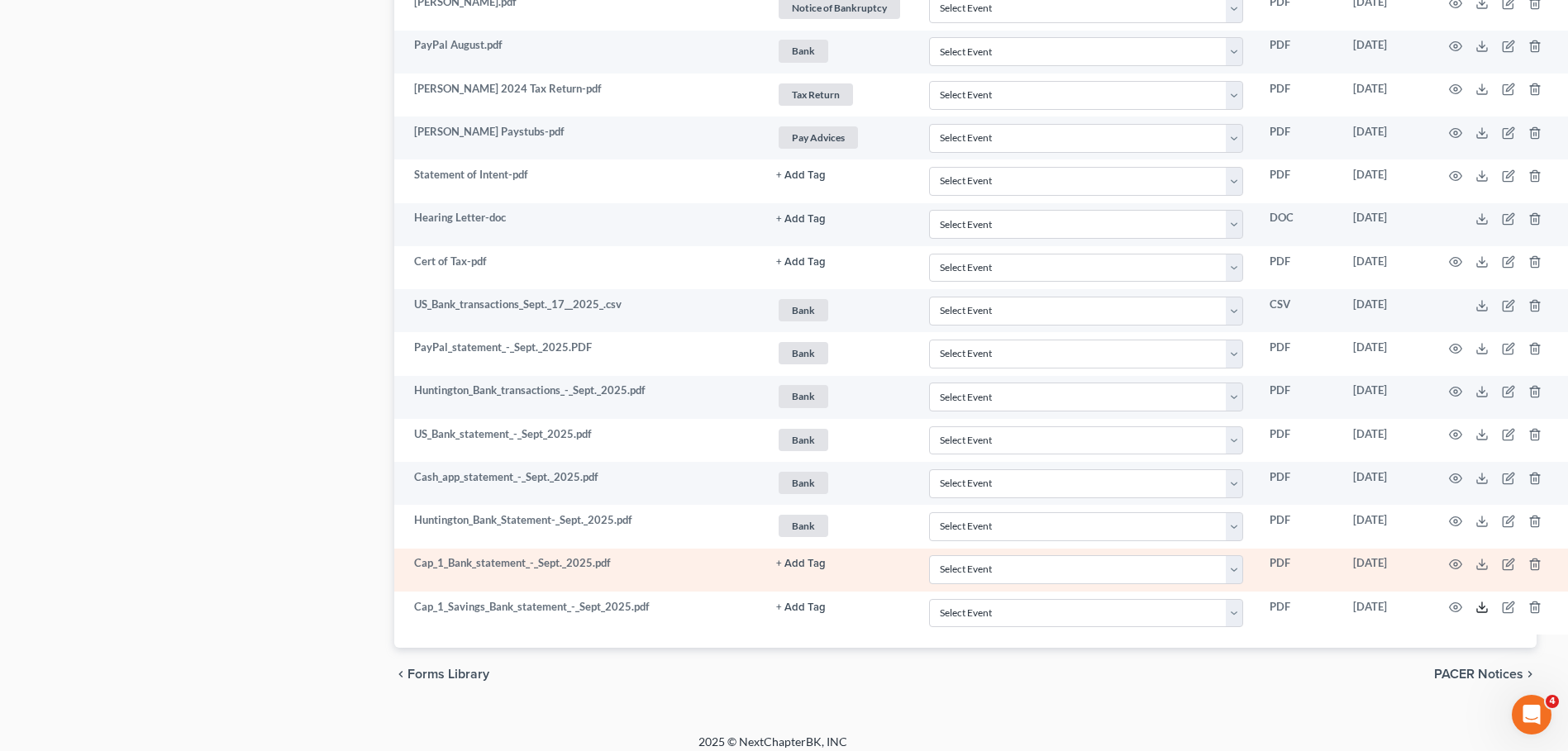
drag, startPoint x: 1494, startPoint y: 605, endPoint x: 1490, endPoint y: 580, distance: 25.3
click at [1489, 605] on icon at bounding box center [1482, 607] width 13 height 13
click at [1514, 564] on icon "button" at bounding box center [1509, 562] width 7 height 7
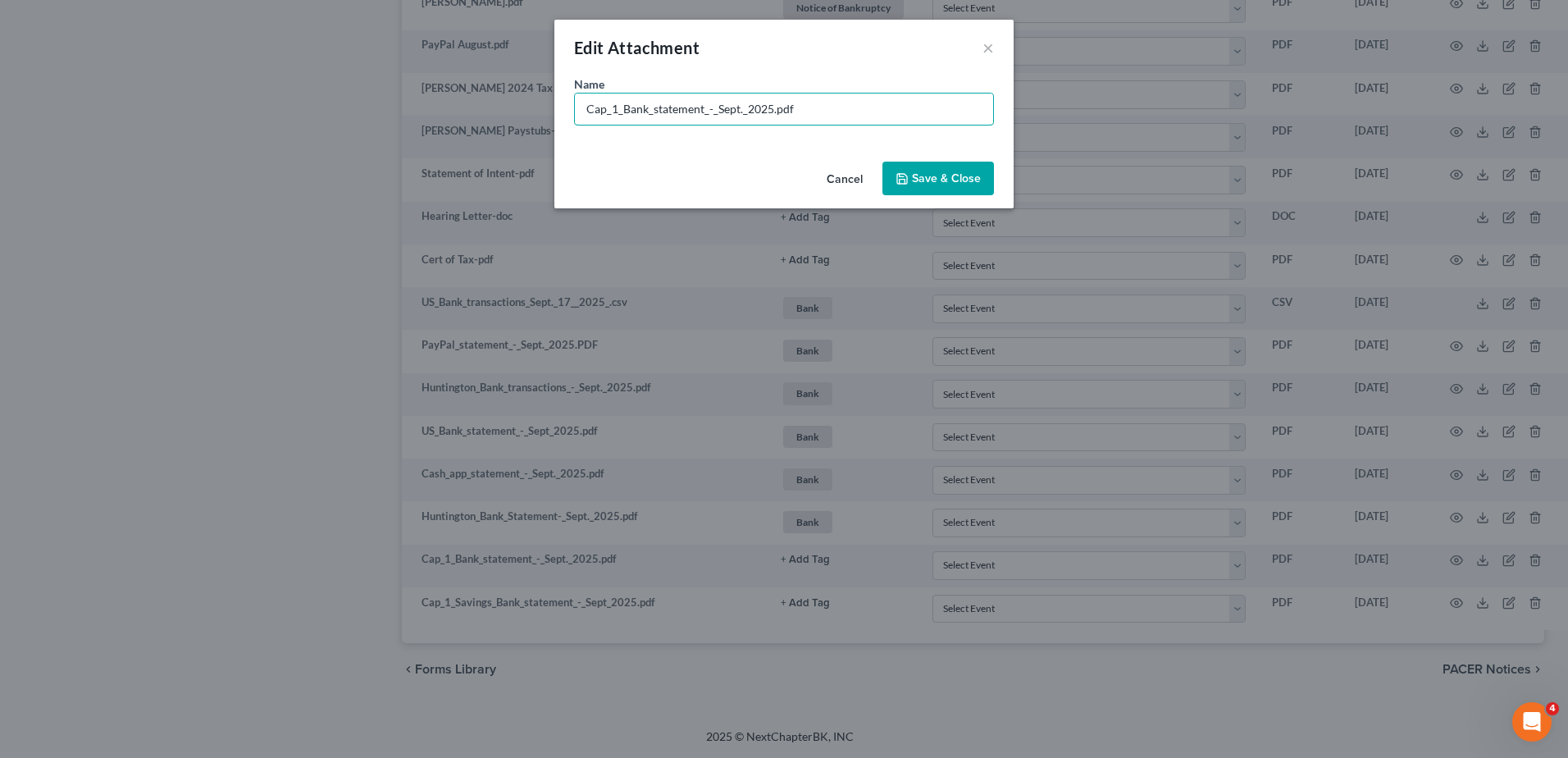
drag, startPoint x: 771, startPoint y: 108, endPoint x: 384, endPoint y: 107, distance: 387.0
click at [387, 111] on div "Edit Attachment × Name * Cap_1_Bank_statement_-_Sept._2025.pdf Cancel Save & Cl…" at bounding box center [784, 379] width 1568 height 758
type input "Capital One Checking and Savings.pdf"
click at [920, 168] on button "Save & Close" at bounding box center [938, 179] width 112 height 35
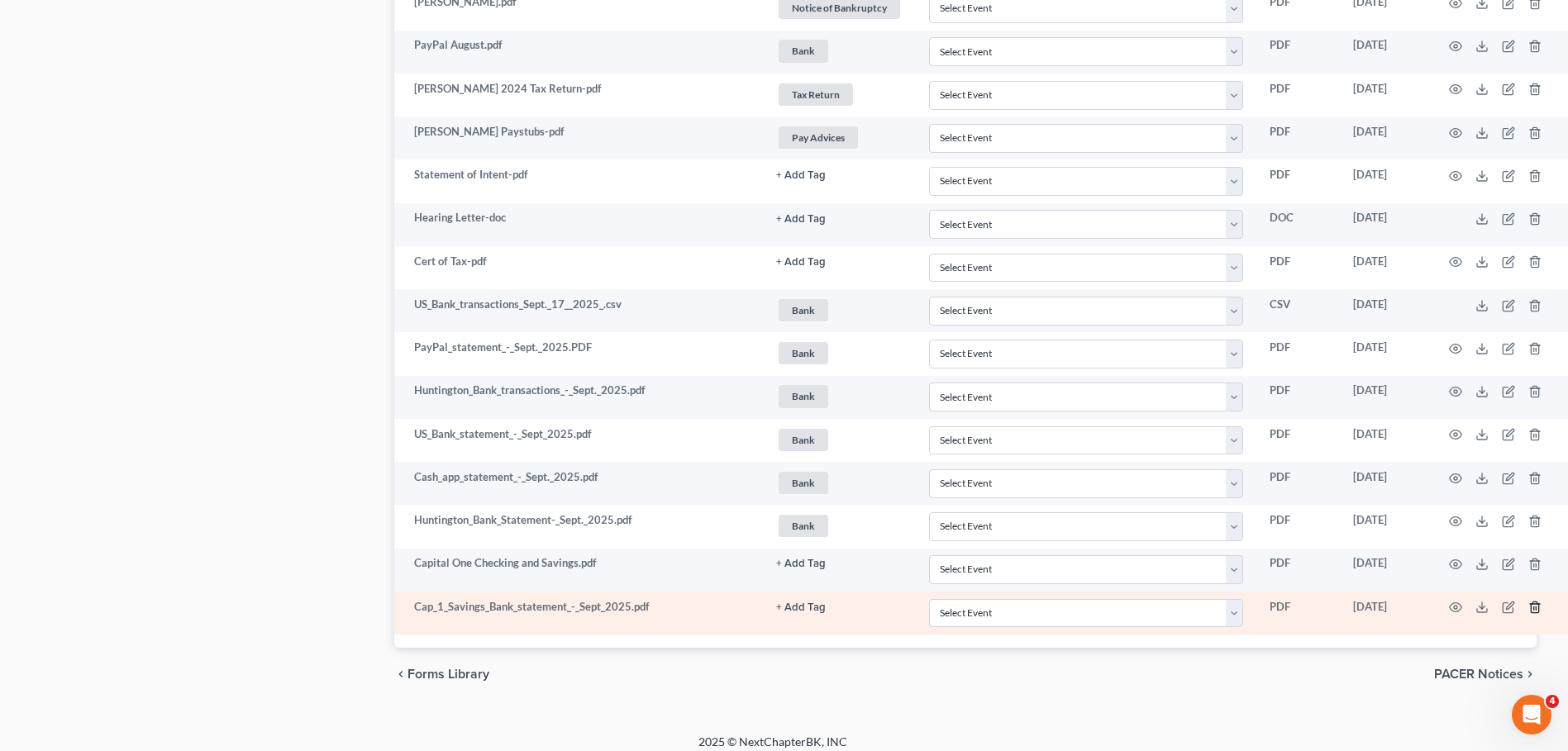
click at [1541, 605] on icon "button" at bounding box center [1535, 607] width 13 height 13
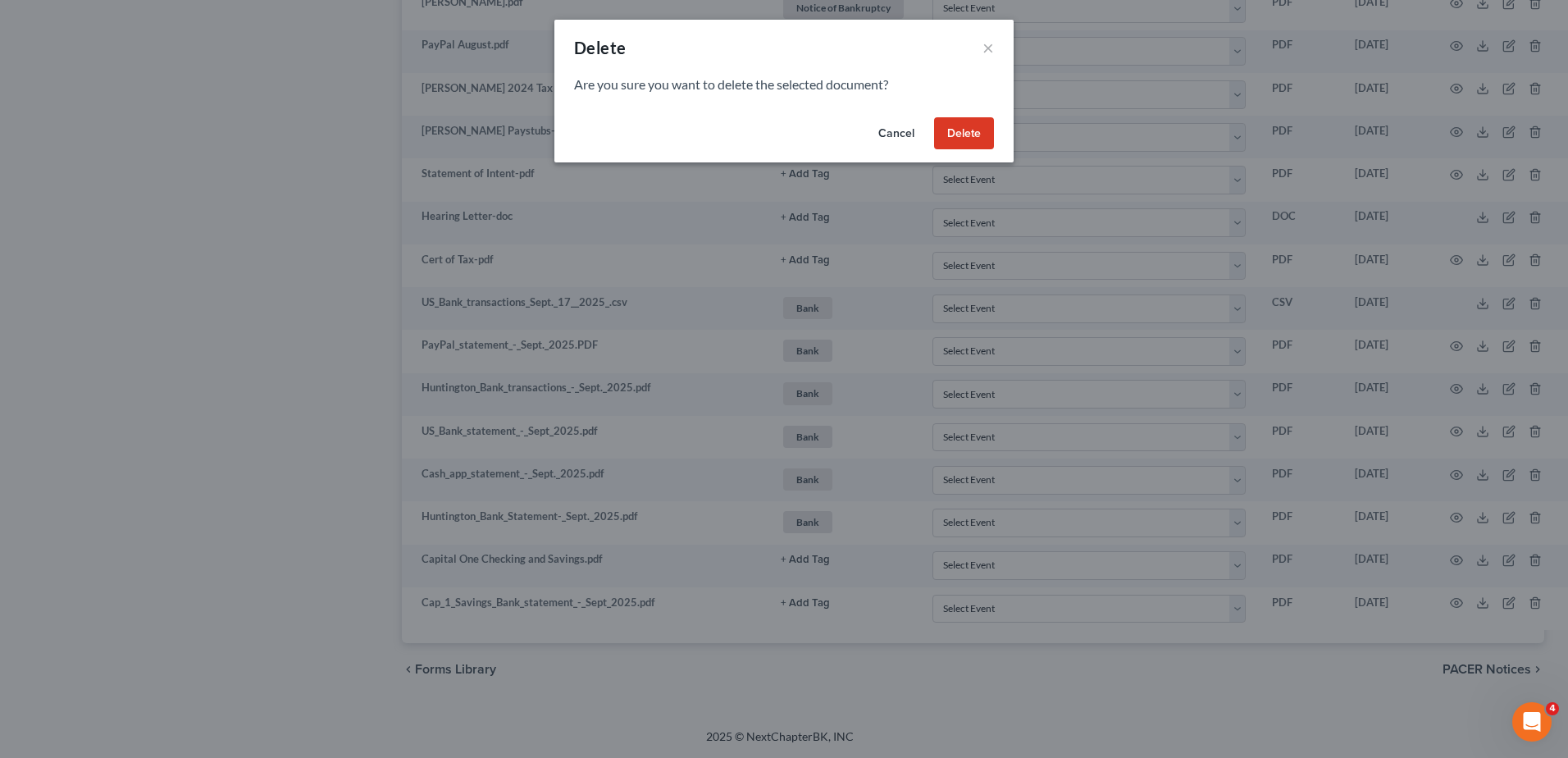
click at [958, 126] on button "Delete" at bounding box center [964, 134] width 60 height 33
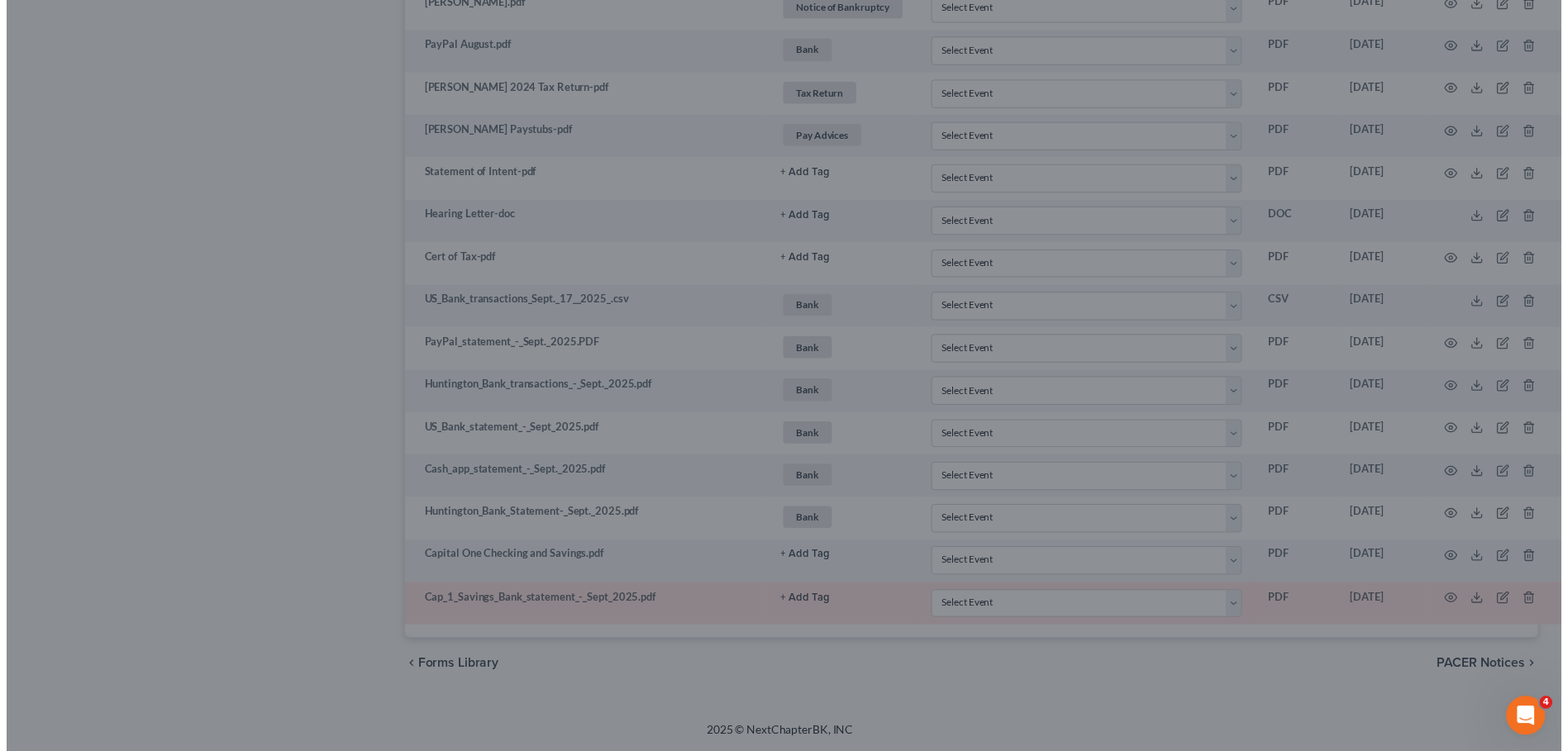
scroll to position [2526, 28]
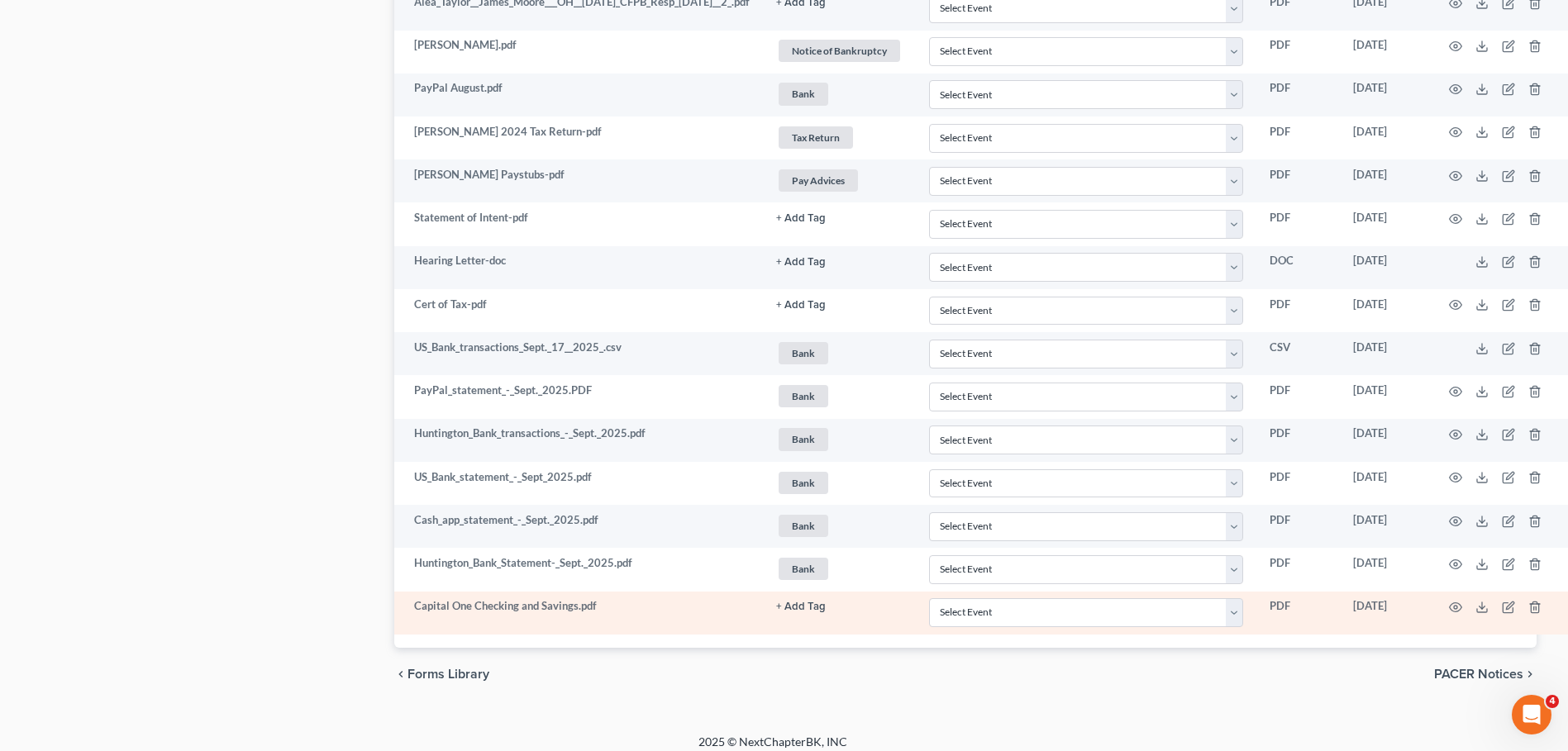
click at [812, 608] on button "+ Add Tag" at bounding box center [801, 607] width 50 height 11
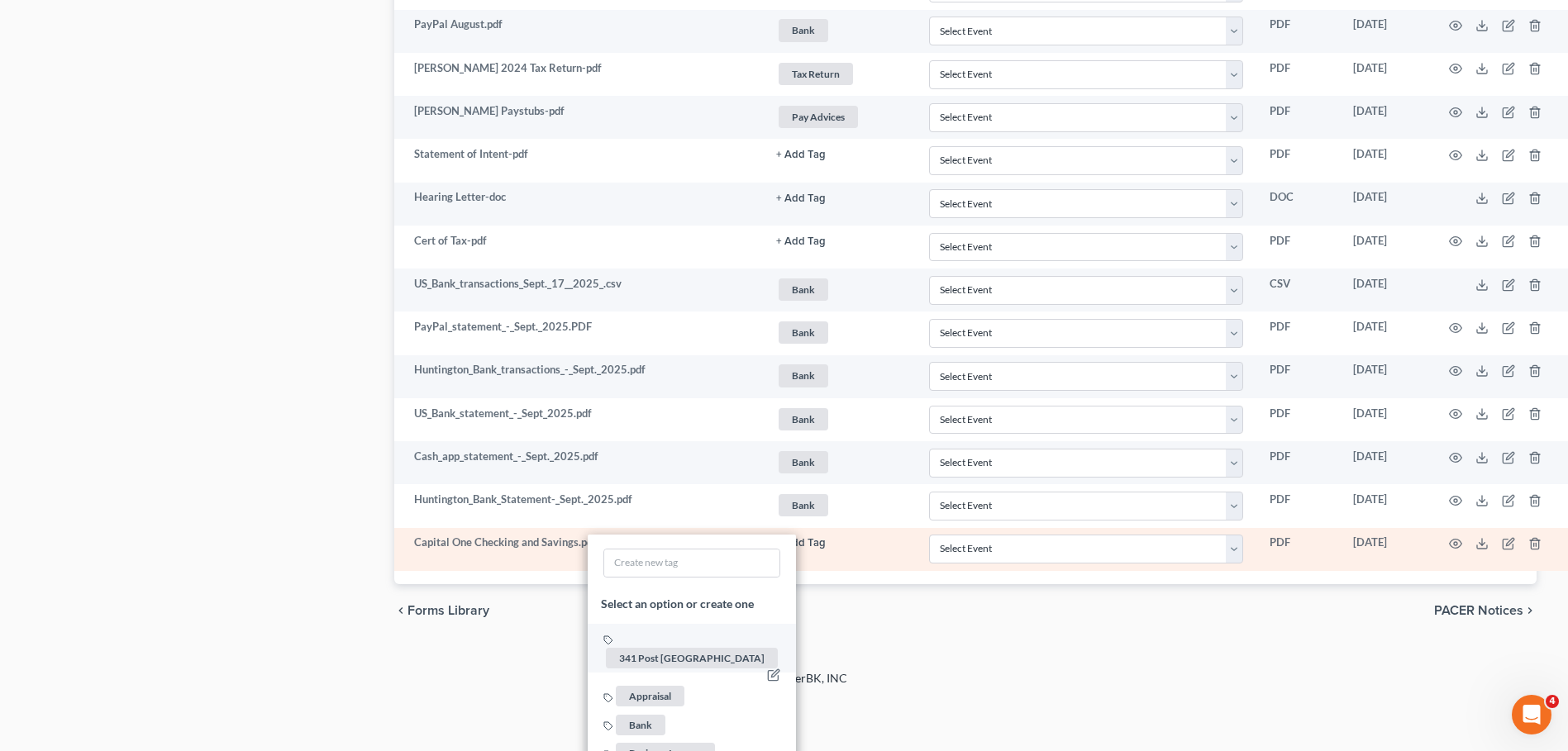
scroll to position [2609, 28]
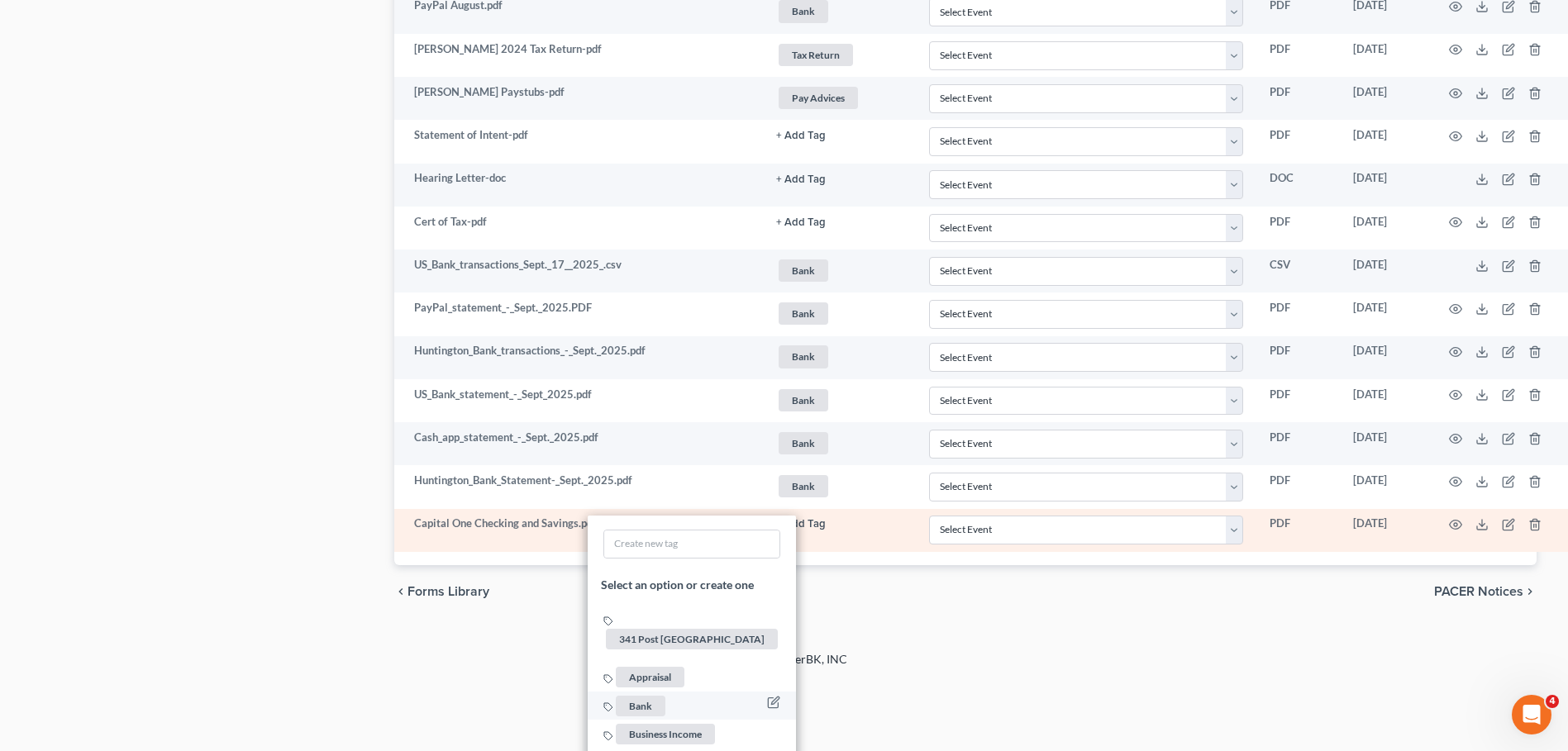
click at [662, 696] on span "Bank" at bounding box center [641, 706] width 50 height 21
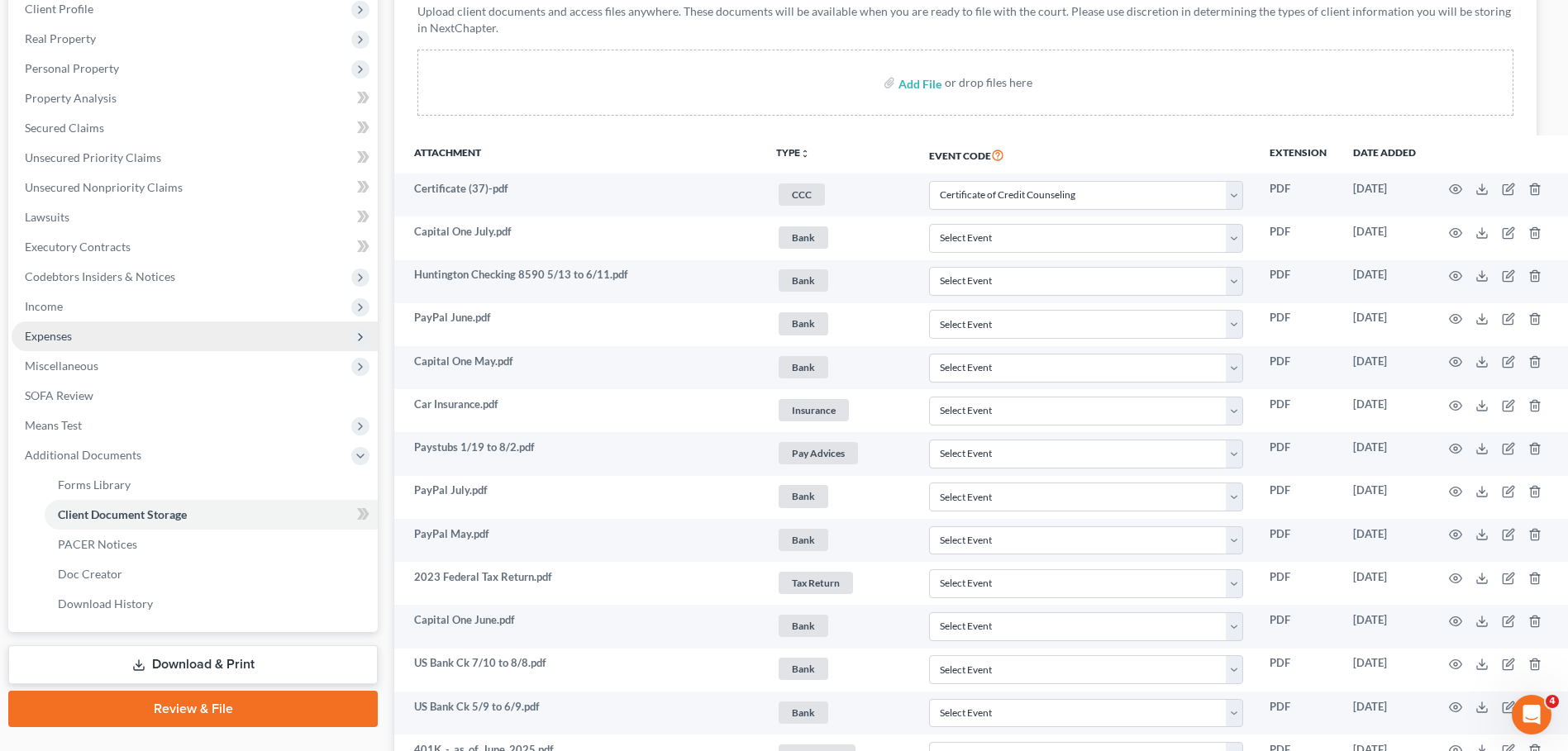
scroll to position [306, 28]
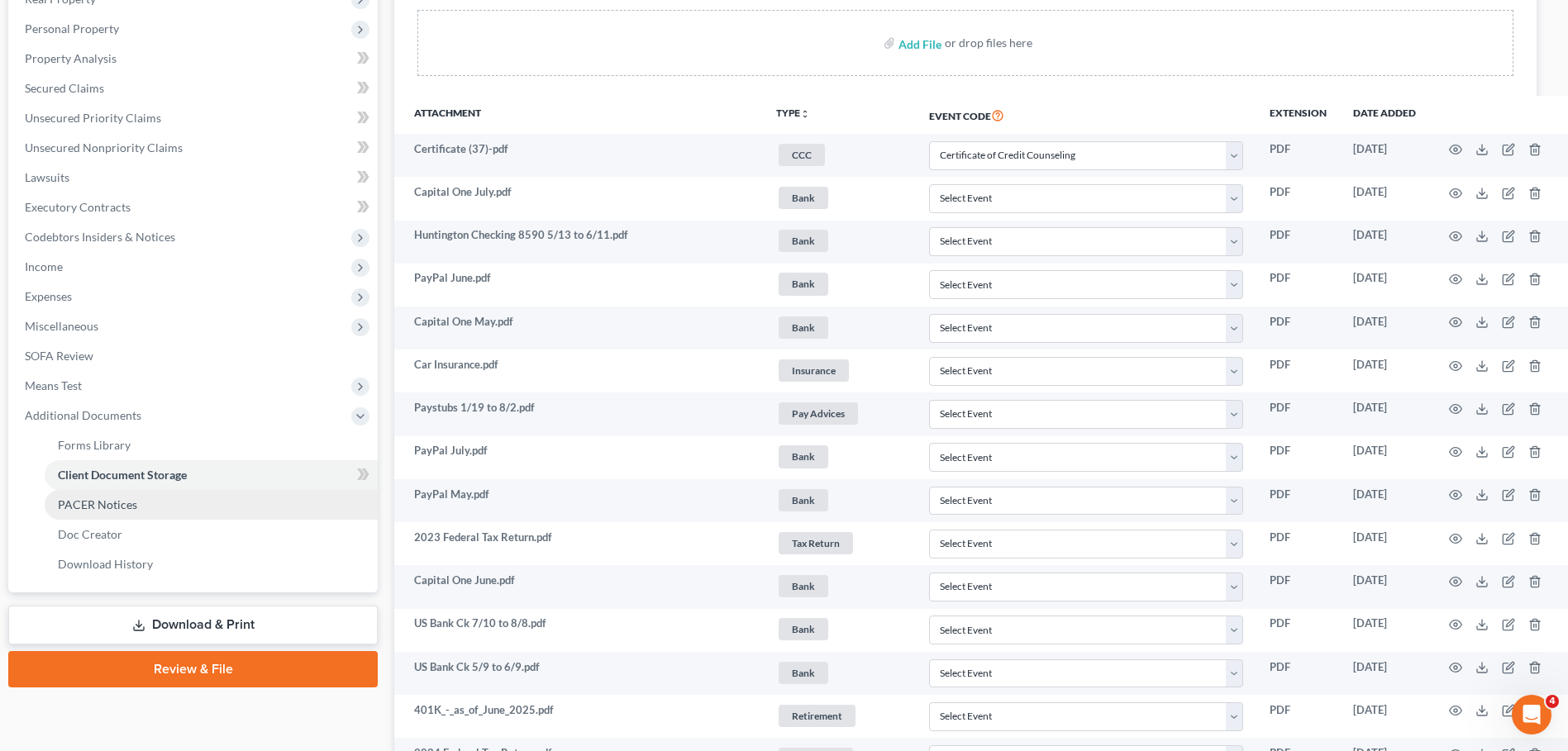
click at [90, 503] on span "PACER Notices" at bounding box center [97, 504] width 80 height 14
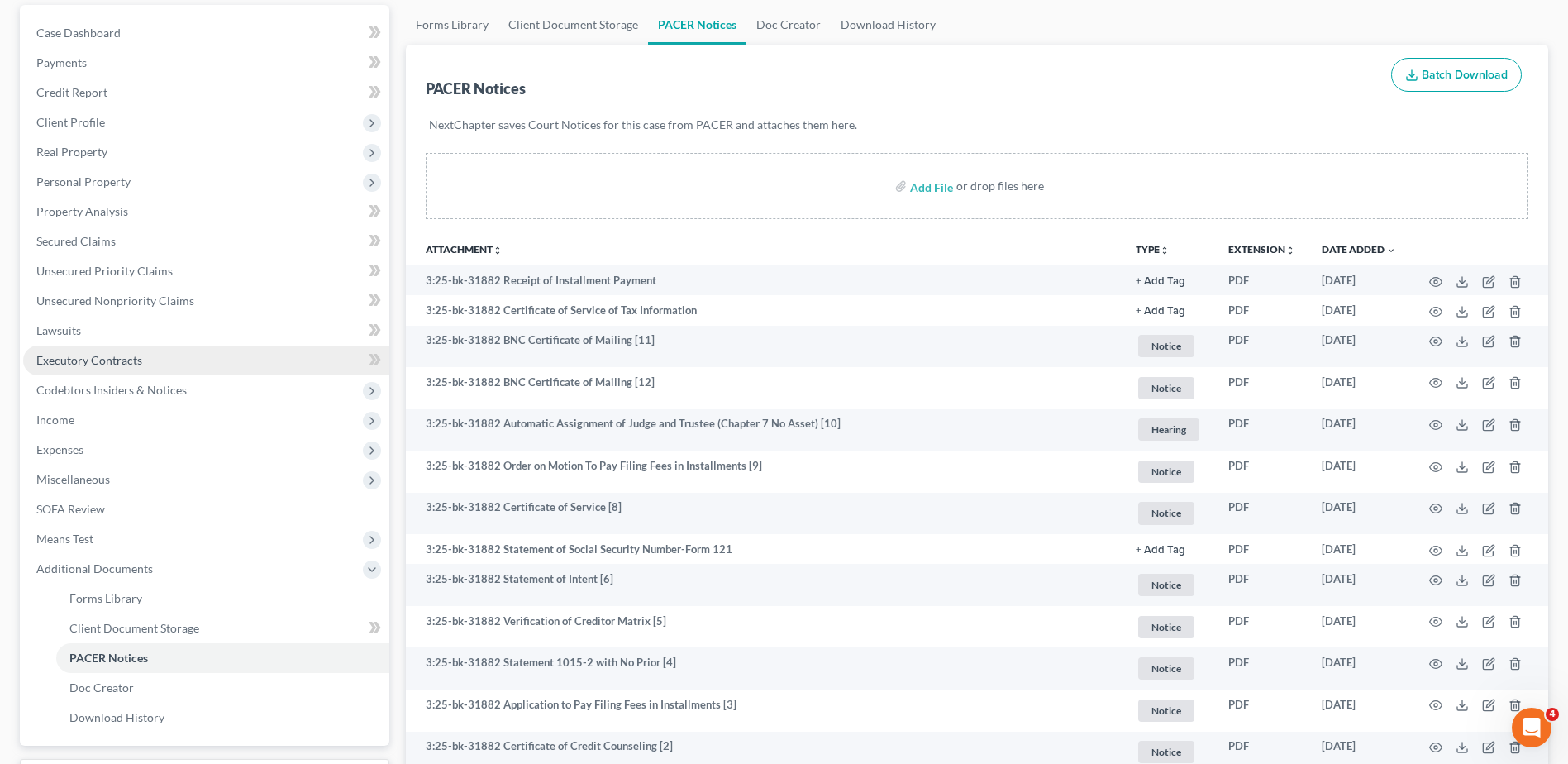
scroll to position [334, 0]
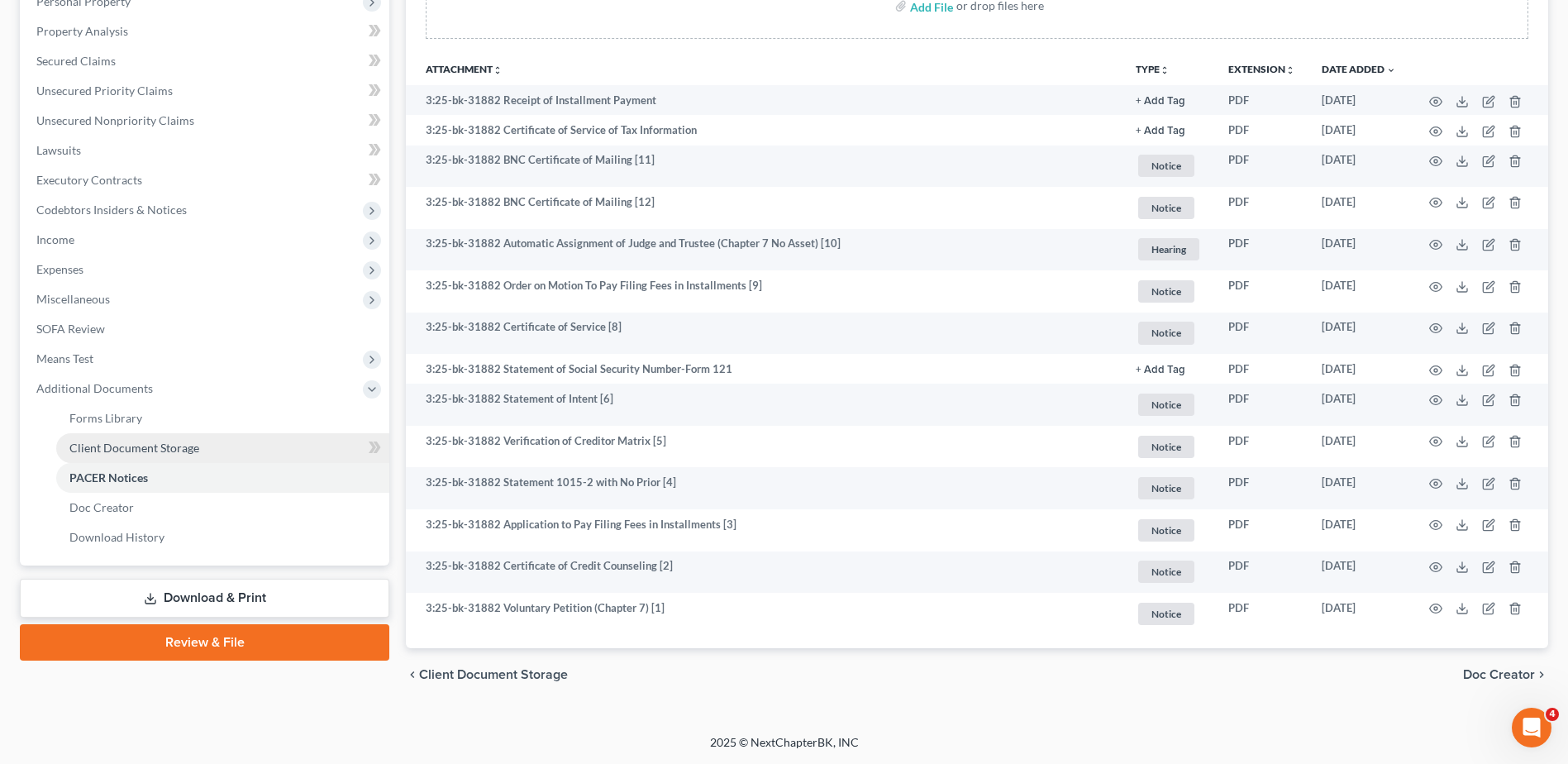
click at [132, 449] on span "Client Document Storage" at bounding box center [135, 447] width 130 height 14
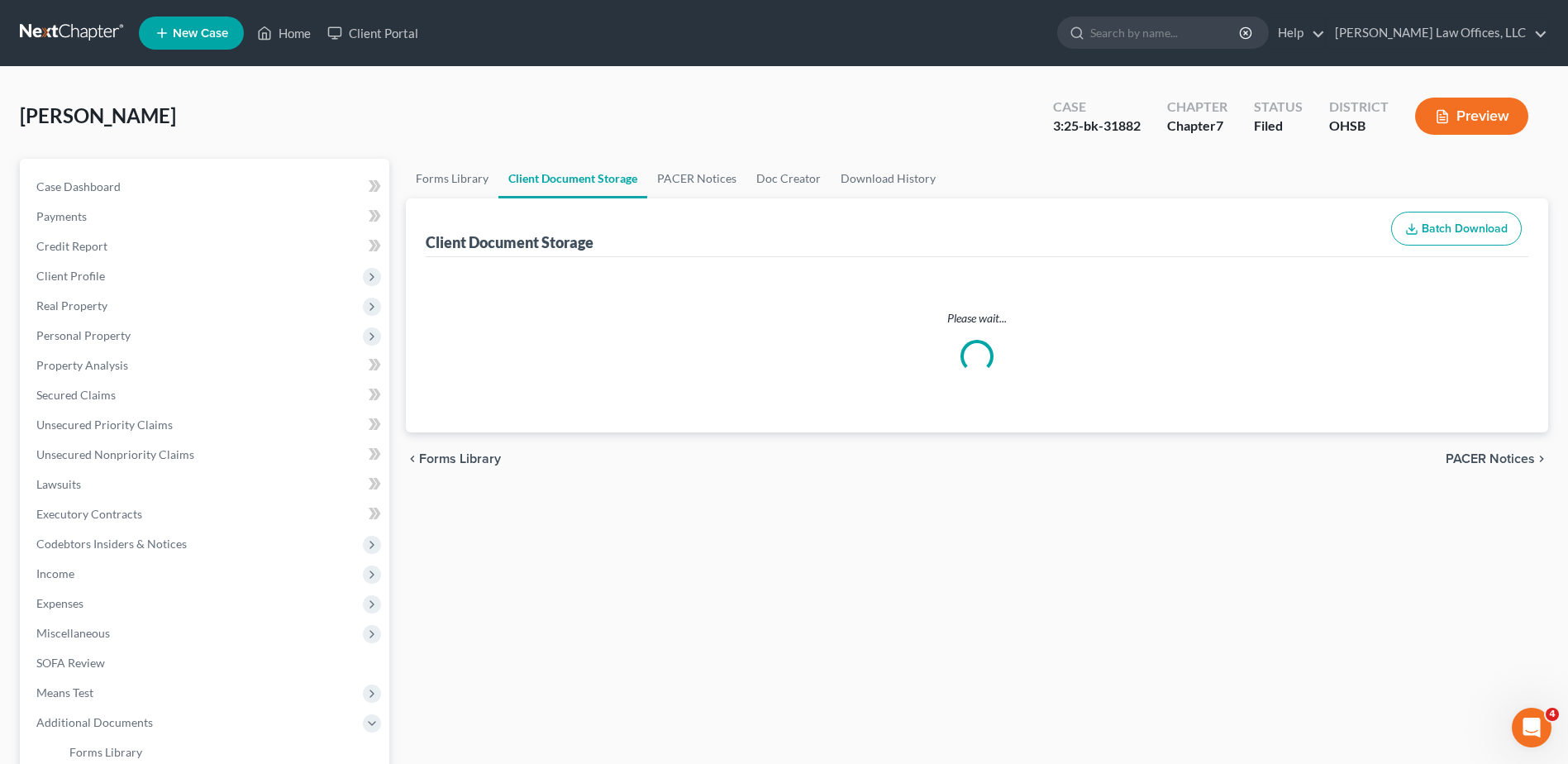
select select "7"
select select "37"
select select "52"
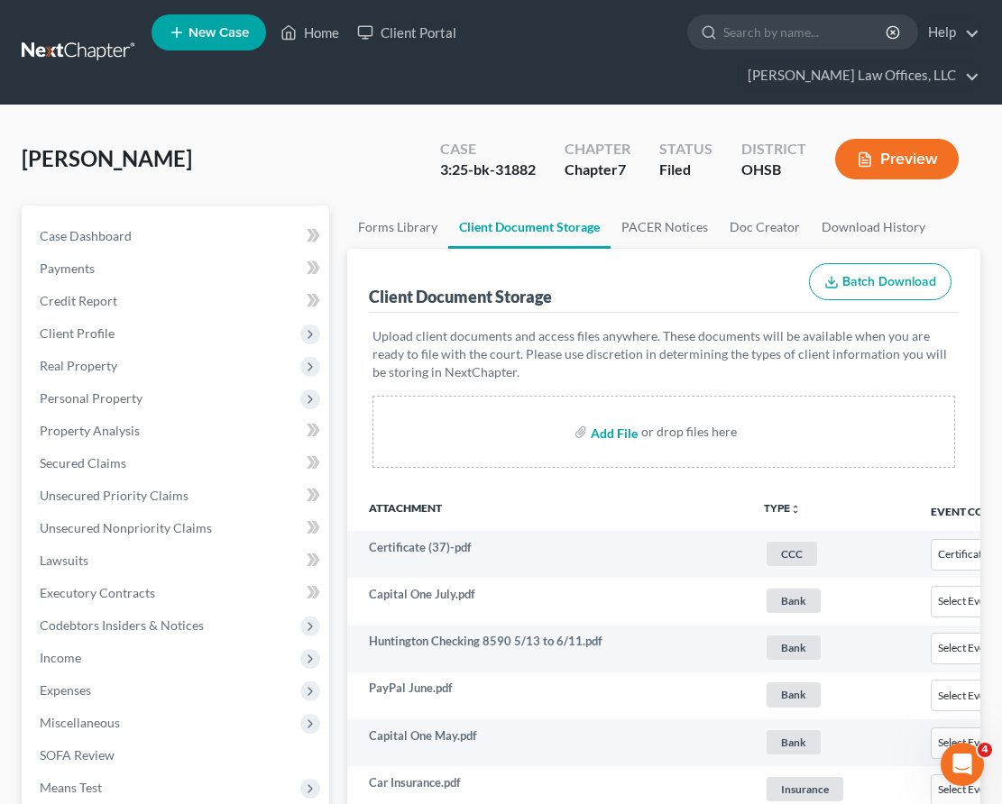
select select "7"
select select "37"
select select "52"
